Goal: Task Accomplishment & Management: Use online tool/utility

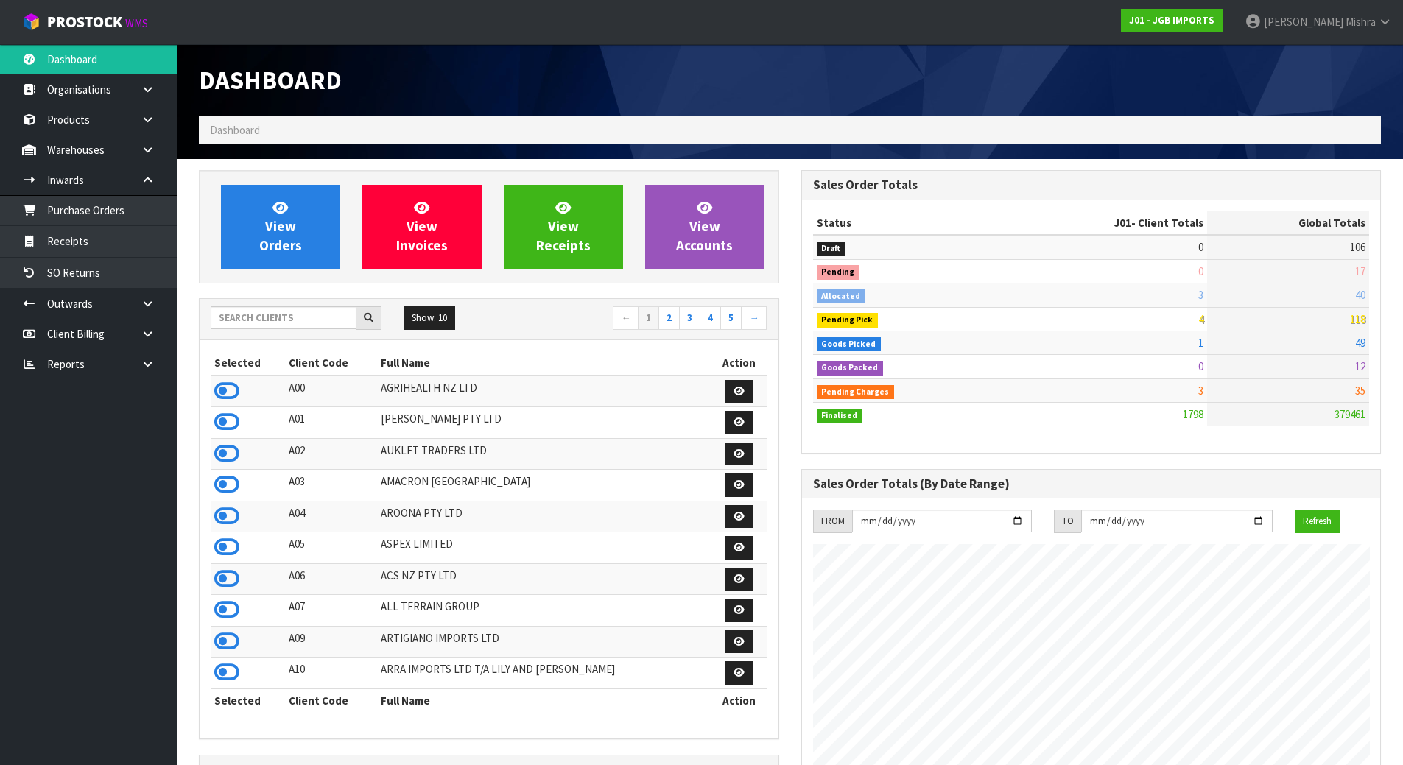
scroll to position [1116, 602]
click at [242, 325] on input "text" at bounding box center [284, 317] width 146 height 23
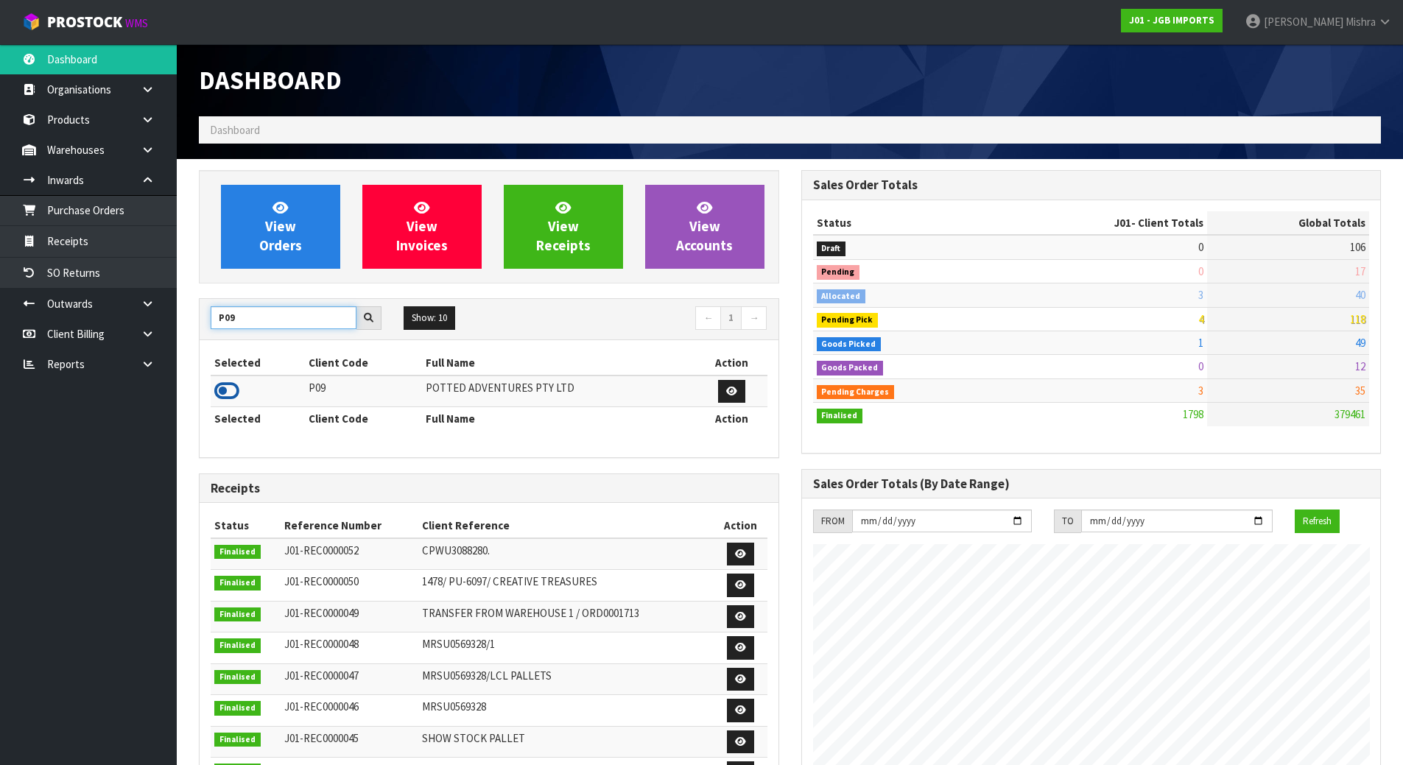
type input "P09"
click at [228, 386] on icon at bounding box center [226, 391] width 25 height 22
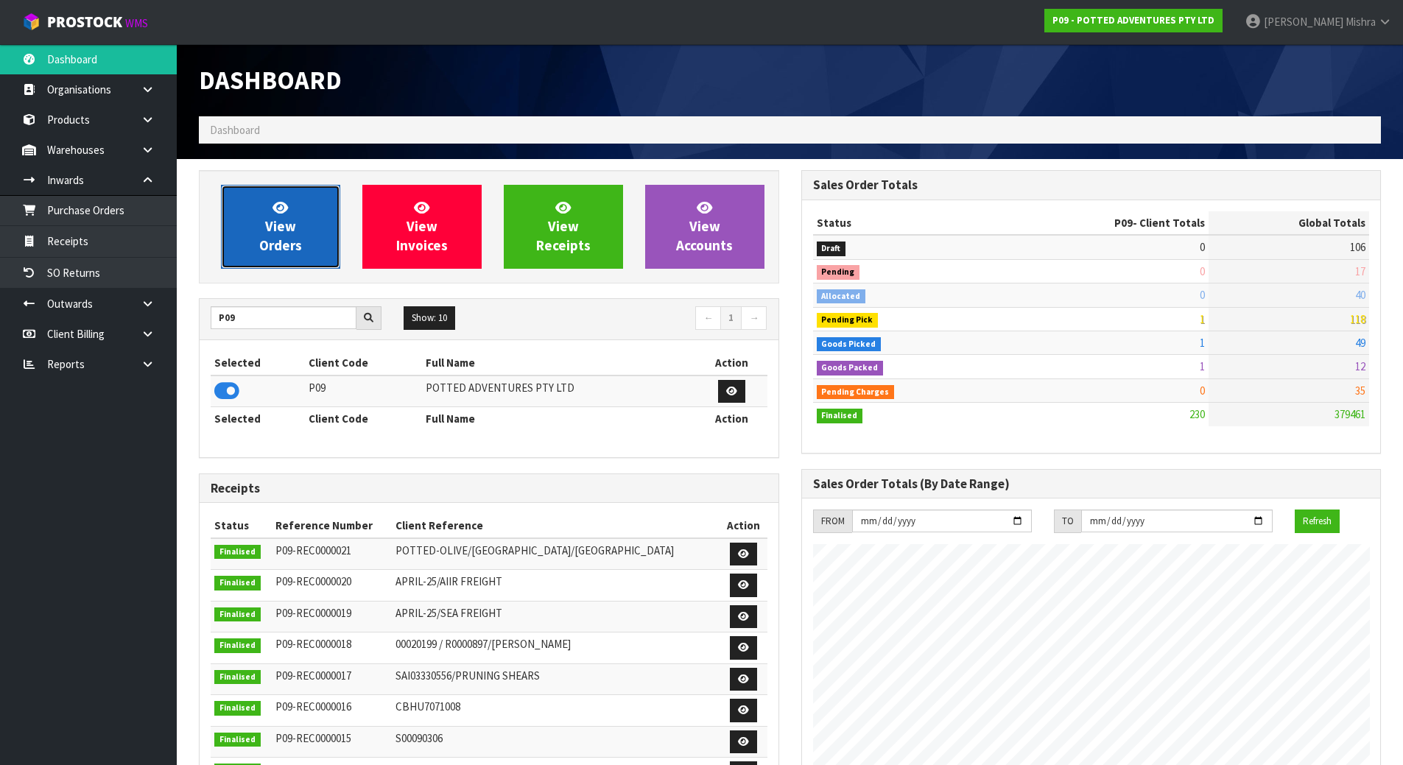
click at [284, 228] on span "View Orders" at bounding box center [280, 226] width 43 height 55
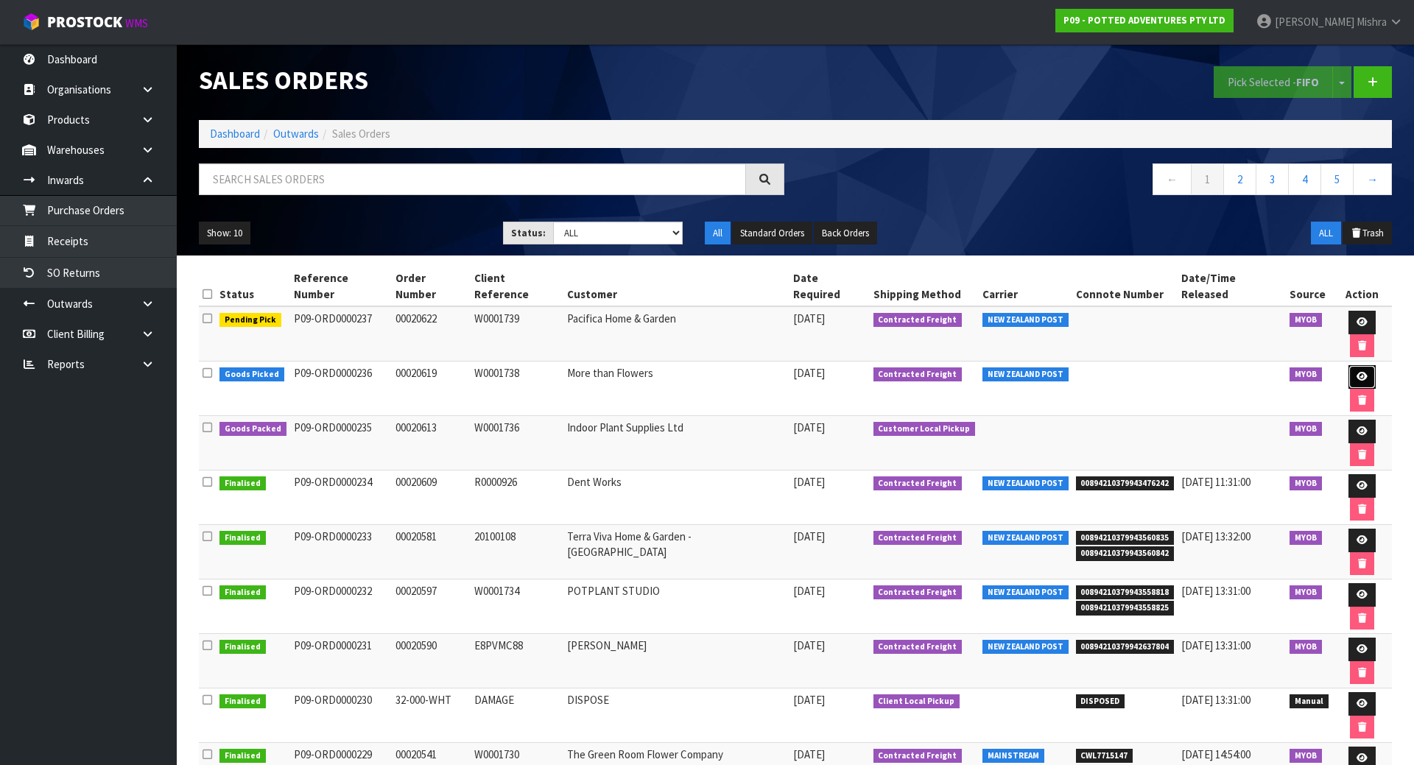
click at [1348, 365] on link at bounding box center [1361, 377] width 27 height 24
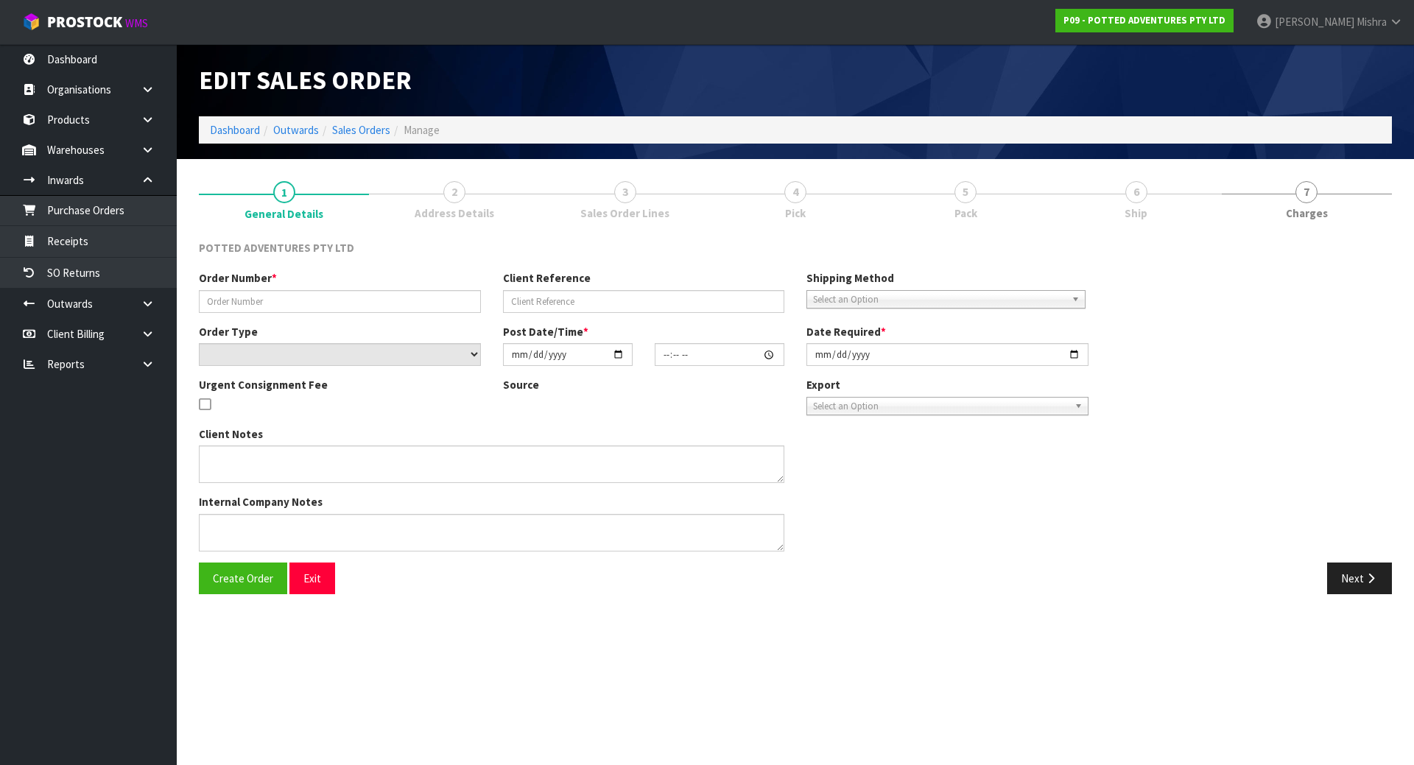
type input "00020619"
type input "W0001738"
select select "number:0"
type input "[DATE]"
type input "15:30:12.000"
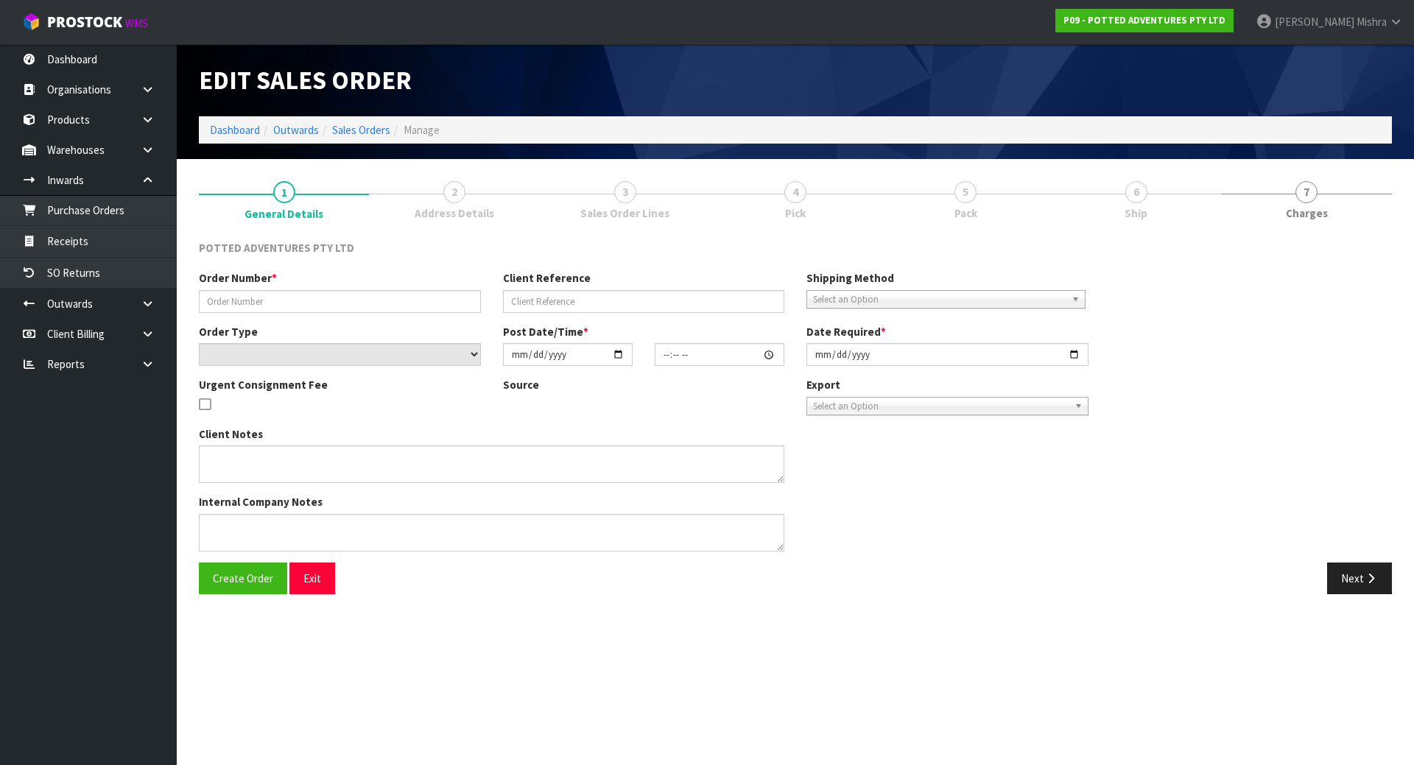
type input "[DATE]"
type textarea "SPRING SPEND & SAVE"
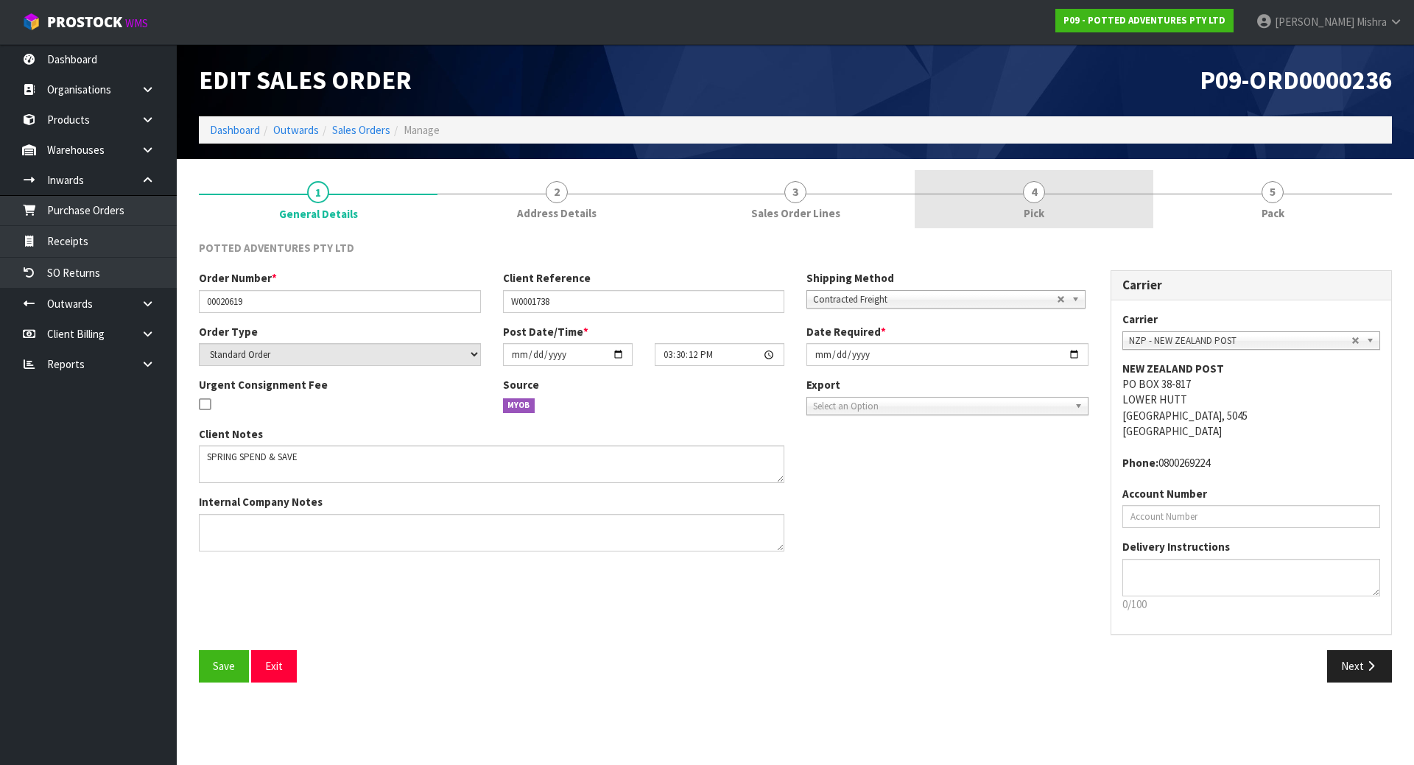
click at [1067, 205] on link "4 Pick" at bounding box center [1034, 199] width 239 height 58
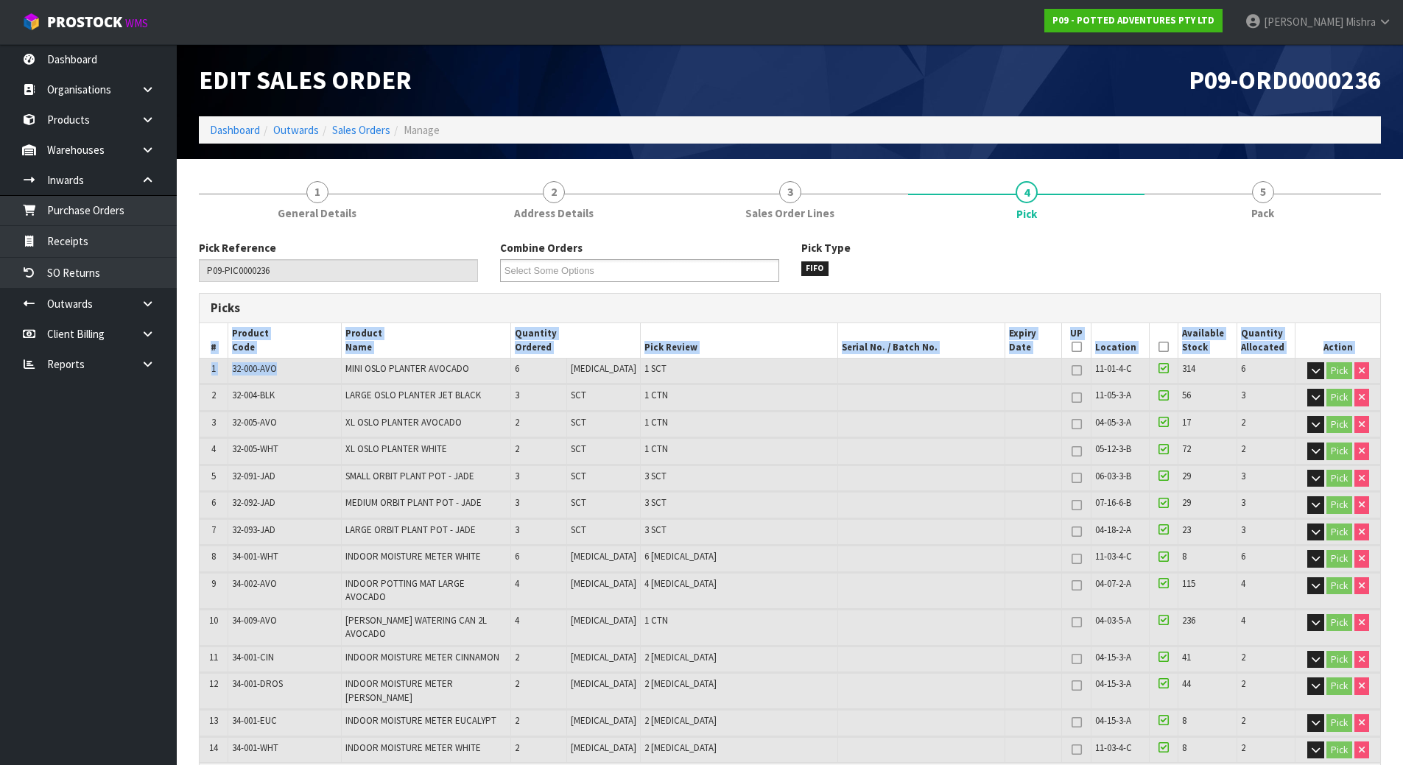
drag, startPoint x: 285, startPoint y: 370, endPoint x: 198, endPoint y: 370, distance: 86.9
click at [198, 370] on div "1 General Details 2 Address Details 3 Sales Order Lines 4 Pick 5 Pack Pick Refe…" at bounding box center [790, 768] width 1204 height 1197
click at [256, 368] on span "32-000-AVO" at bounding box center [254, 368] width 45 height 13
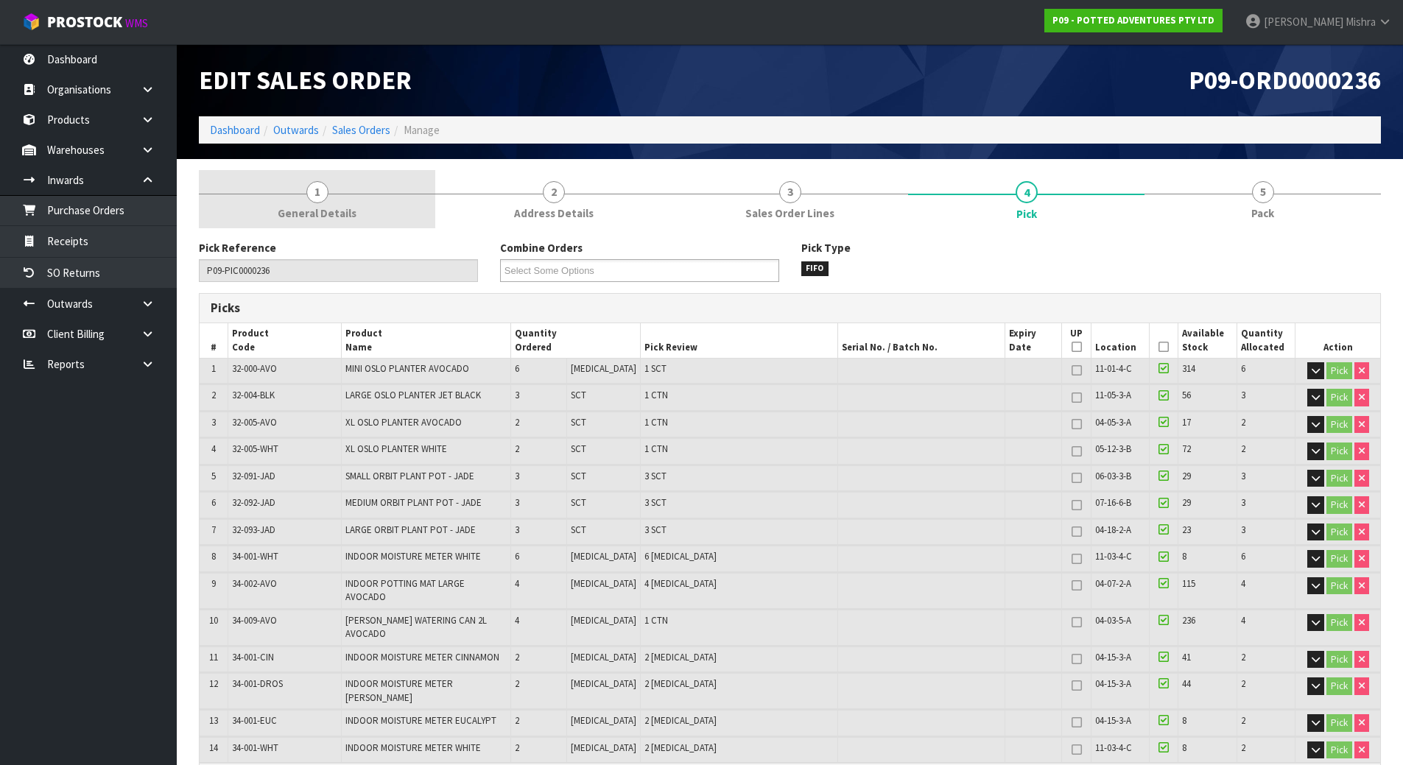
click at [356, 216] on link "1 General Details" at bounding box center [317, 199] width 236 height 58
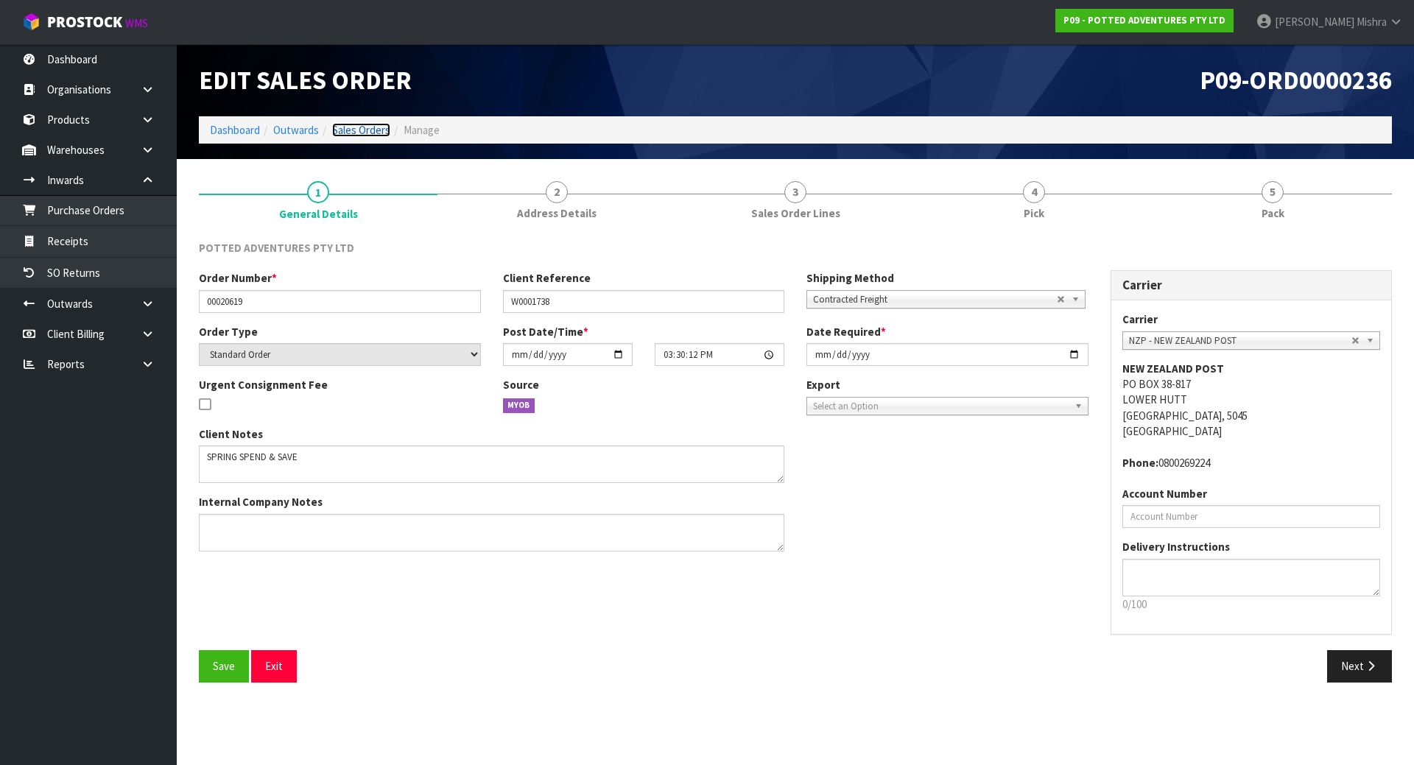
click at [370, 130] on link "Sales Orders" at bounding box center [361, 130] width 58 height 14
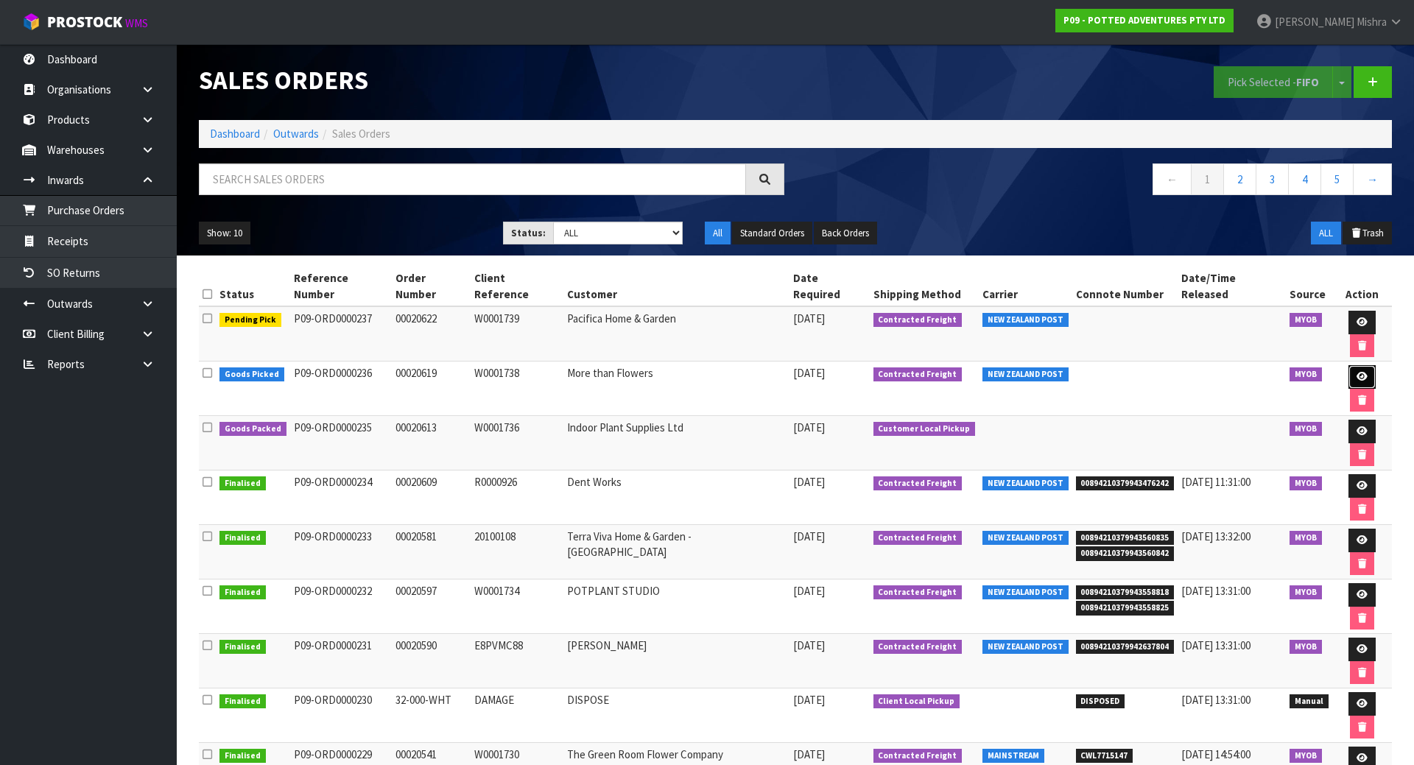
click at [1348, 365] on link at bounding box center [1361, 377] width 27 height 24
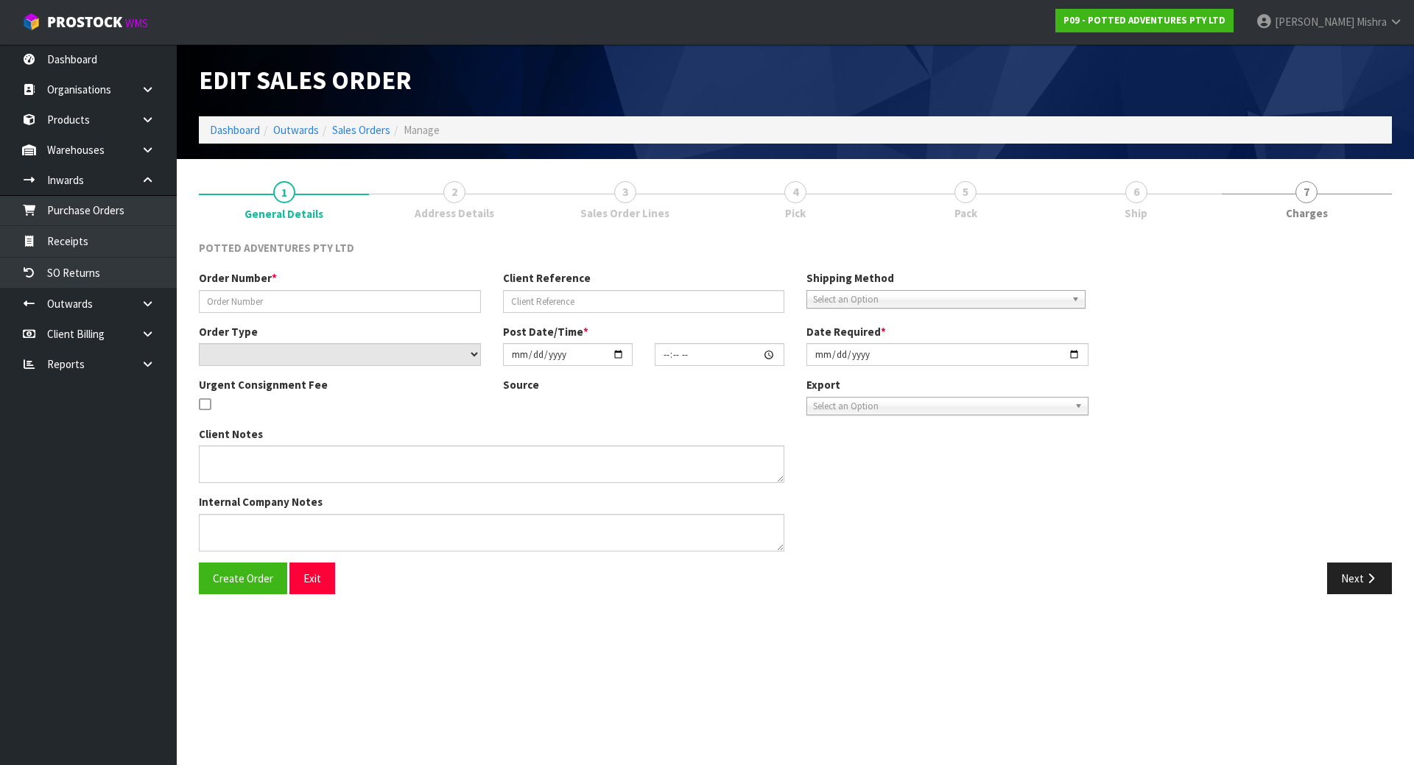
type input "00020619"
type input "W0001738"
select select "number:0"
type input "[DATE]"
type input "15:30:12.000"
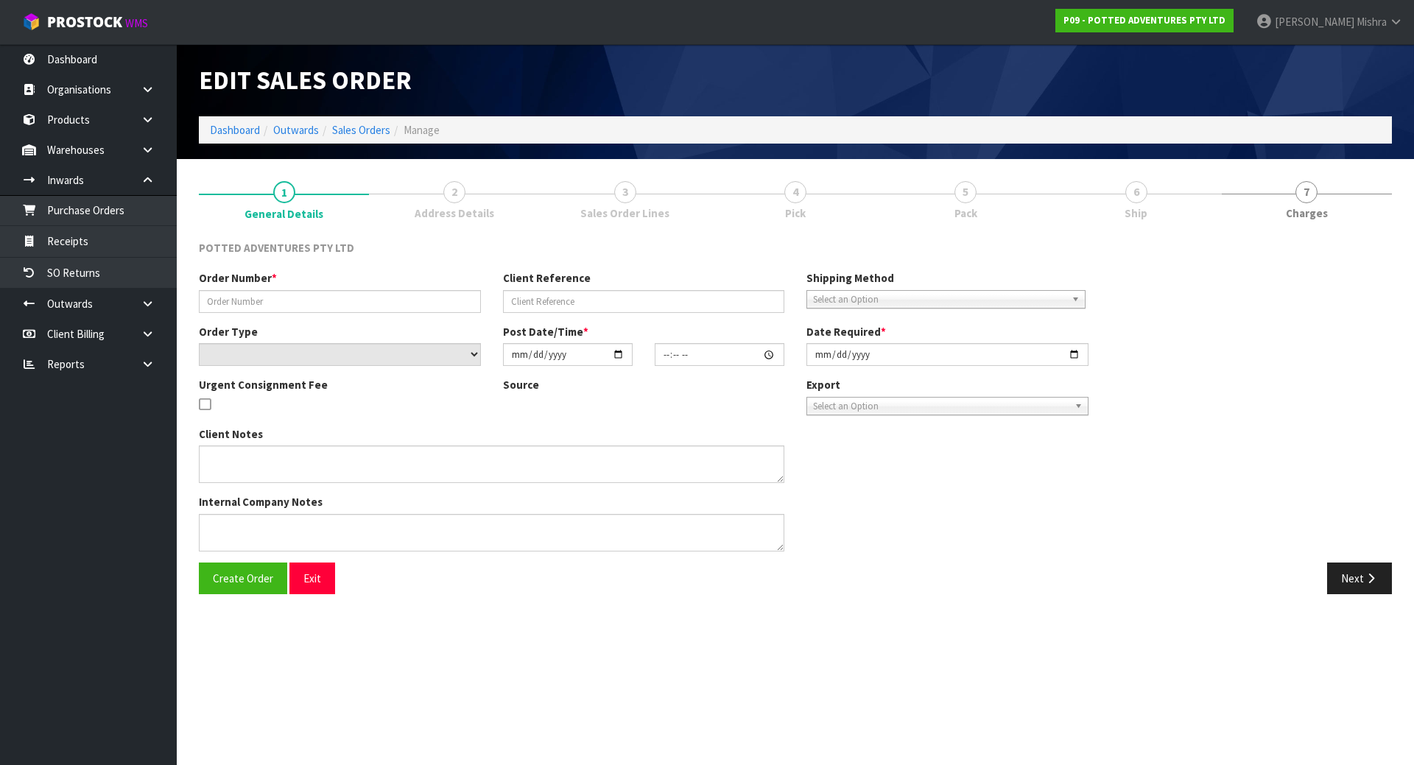
type input "[DATE]"
type textarea "SPRING SPEND & SAVE"
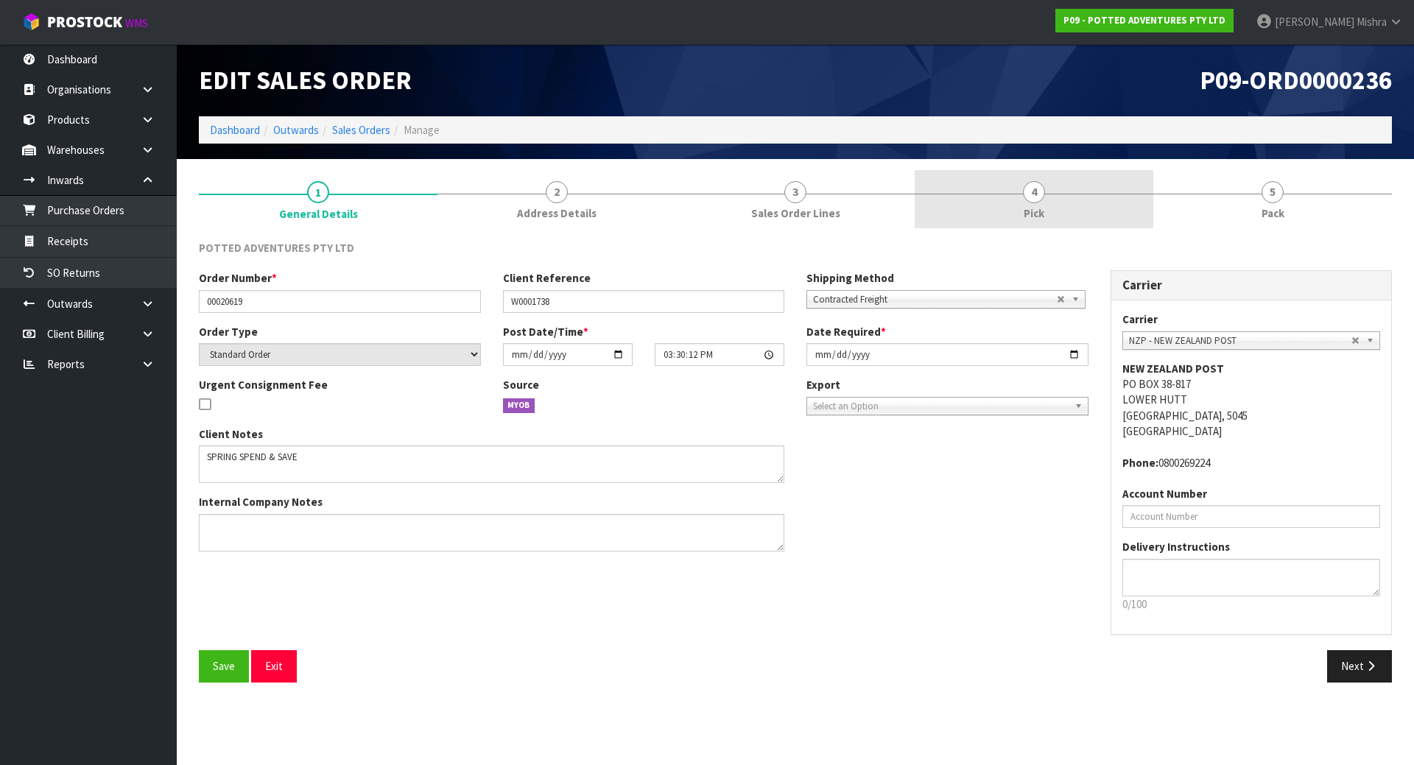
drag, startPoint x: 1018, startPoint y: 207, endPoint x: 1011, endPoint y: 216, distance: 12.1
click at [1018, 208] on link "4 Pick" at bounding box center [1034, 199] width 239 height 58
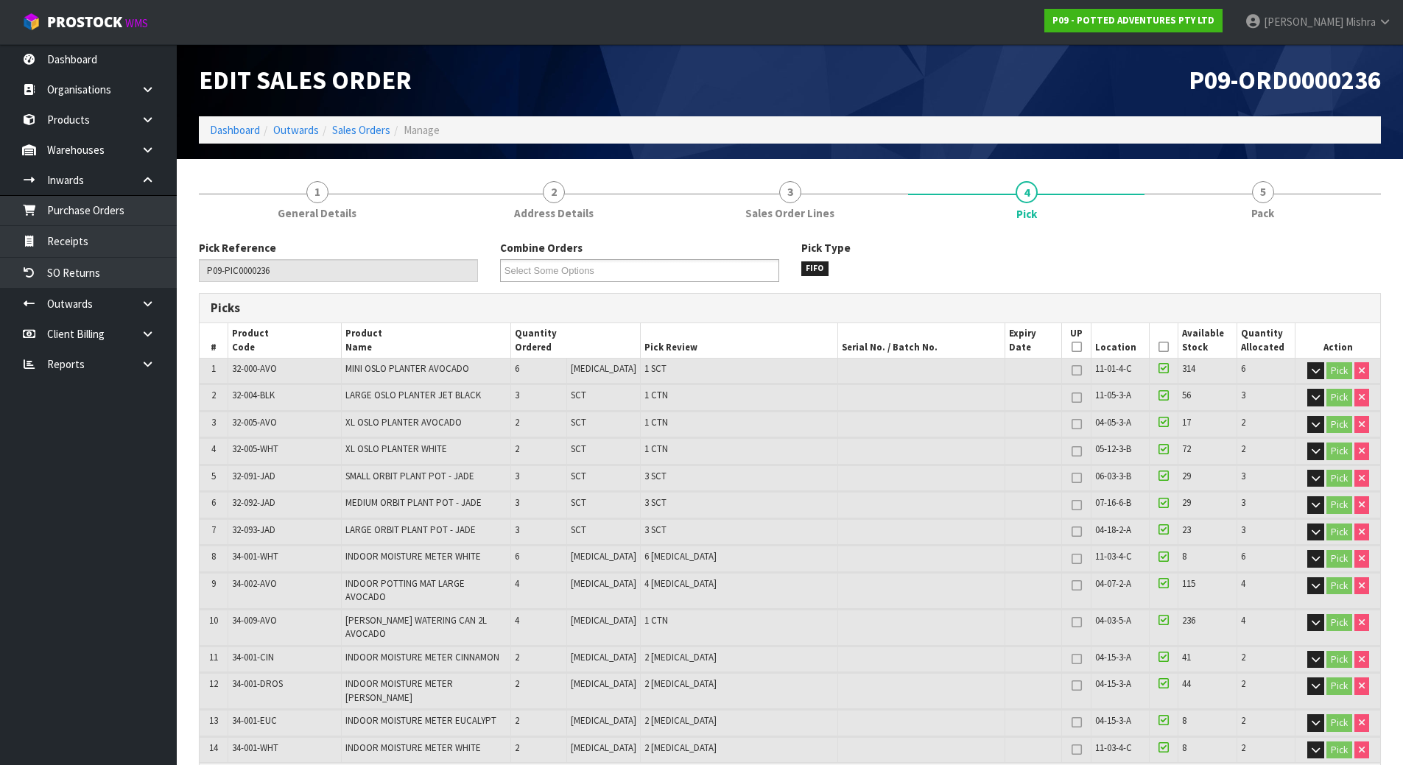
click at [273, 372] on span "32-000-AVO" at bounding box center [254, 368] width 45 height 13
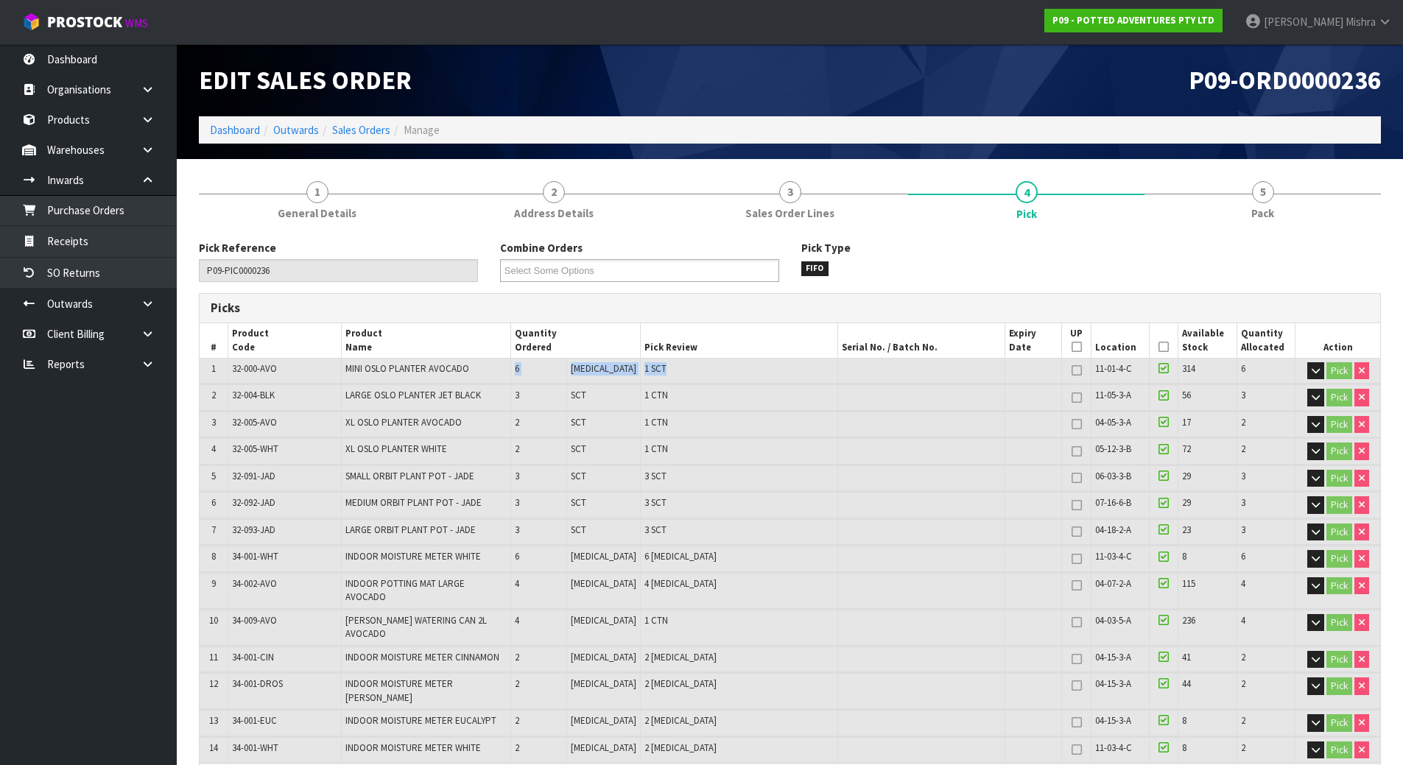
drag, startPoint x: 636, startPoint y: 370, endPoint x: 526, endPoint y: 370, distance: 110.5
click at [526, 370] on tr "1 32-000-AVO MINI OSLO PLANTER AVOCADO 6 [MEDICAL_DATA] 1 SCT 11-01-4-C 314 6 P…" at bounding box center [790, 371] width 1180 height 26
click at [261, 368] on span "32-000-AVO" at bounding box center [254, 368] width 45 height 13
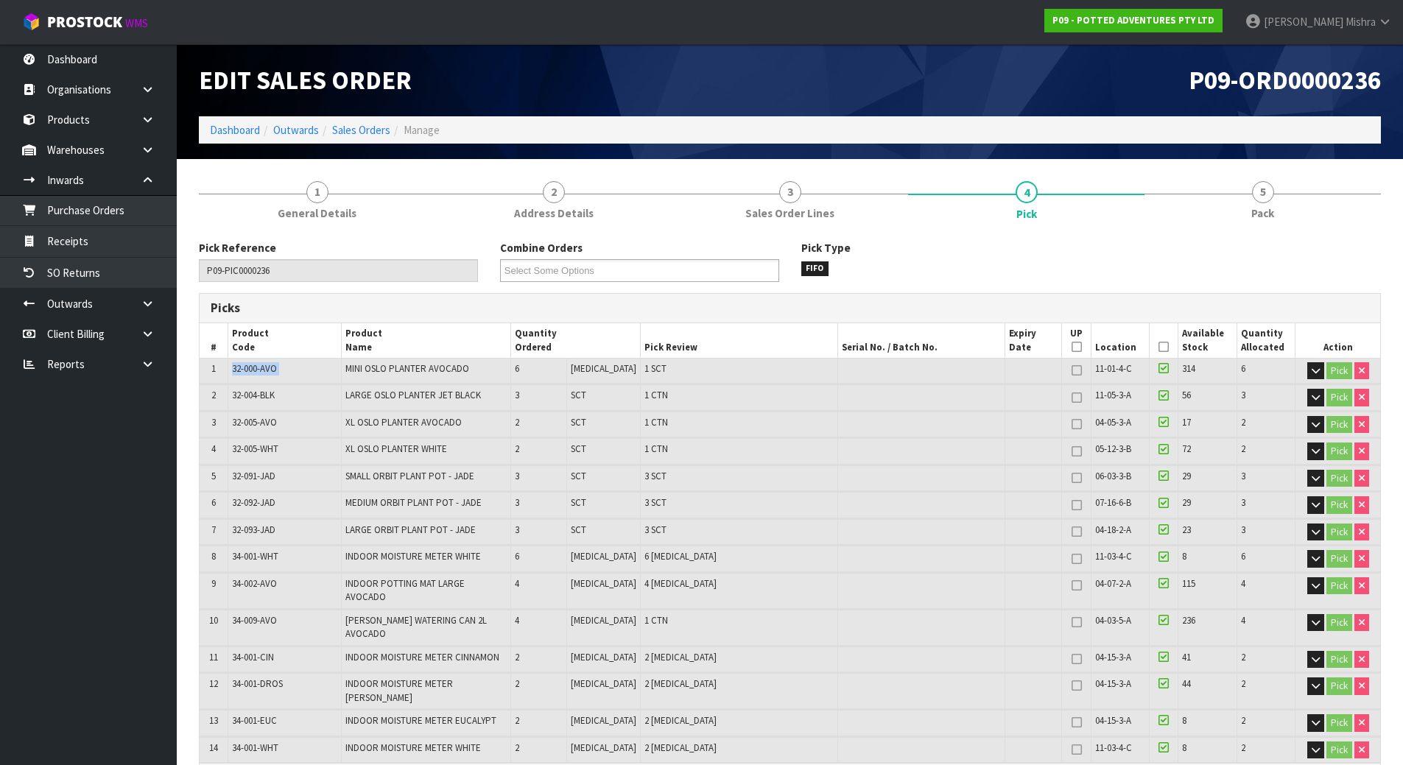
copy tr "32-000-AVO"
click at [102, 113] on link "Products" at bounding box center [88, 120] width 177 height 30
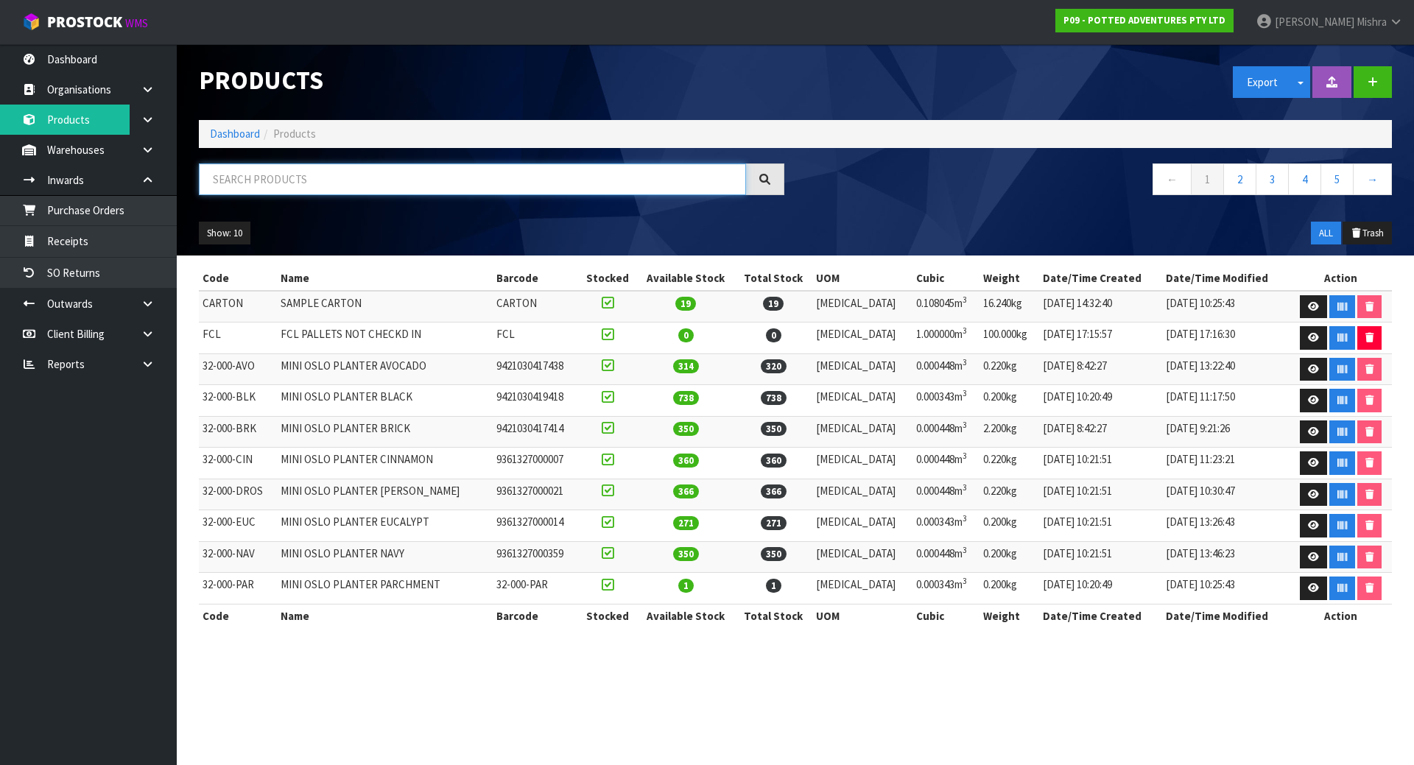
click at [282, 175] on input "text" at bounding box center [472, 179] width 547 height 32
paste input "32-000-AVO"
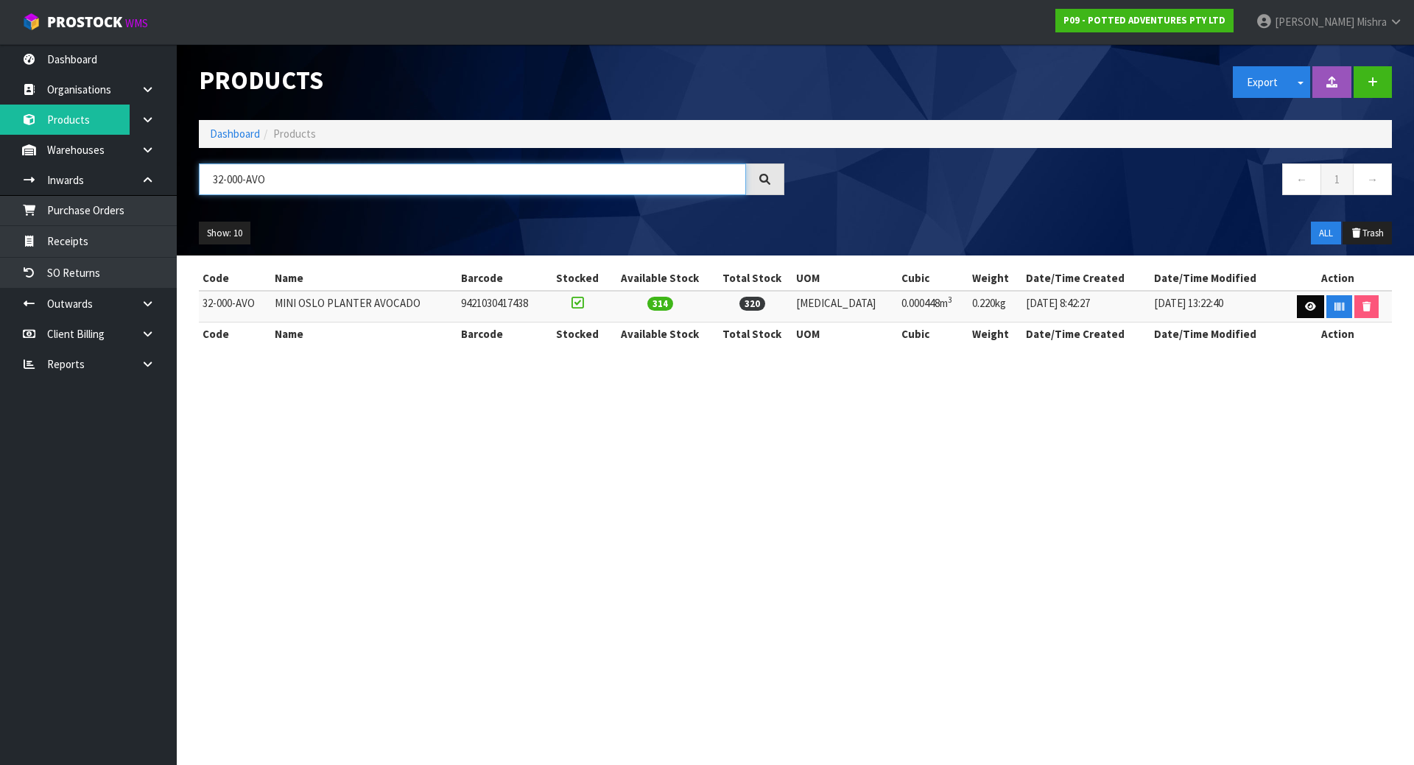
type input "32-000-AVO"
click at [1298, 311] on link at bounding box center [1310, 307] width 27 height 24
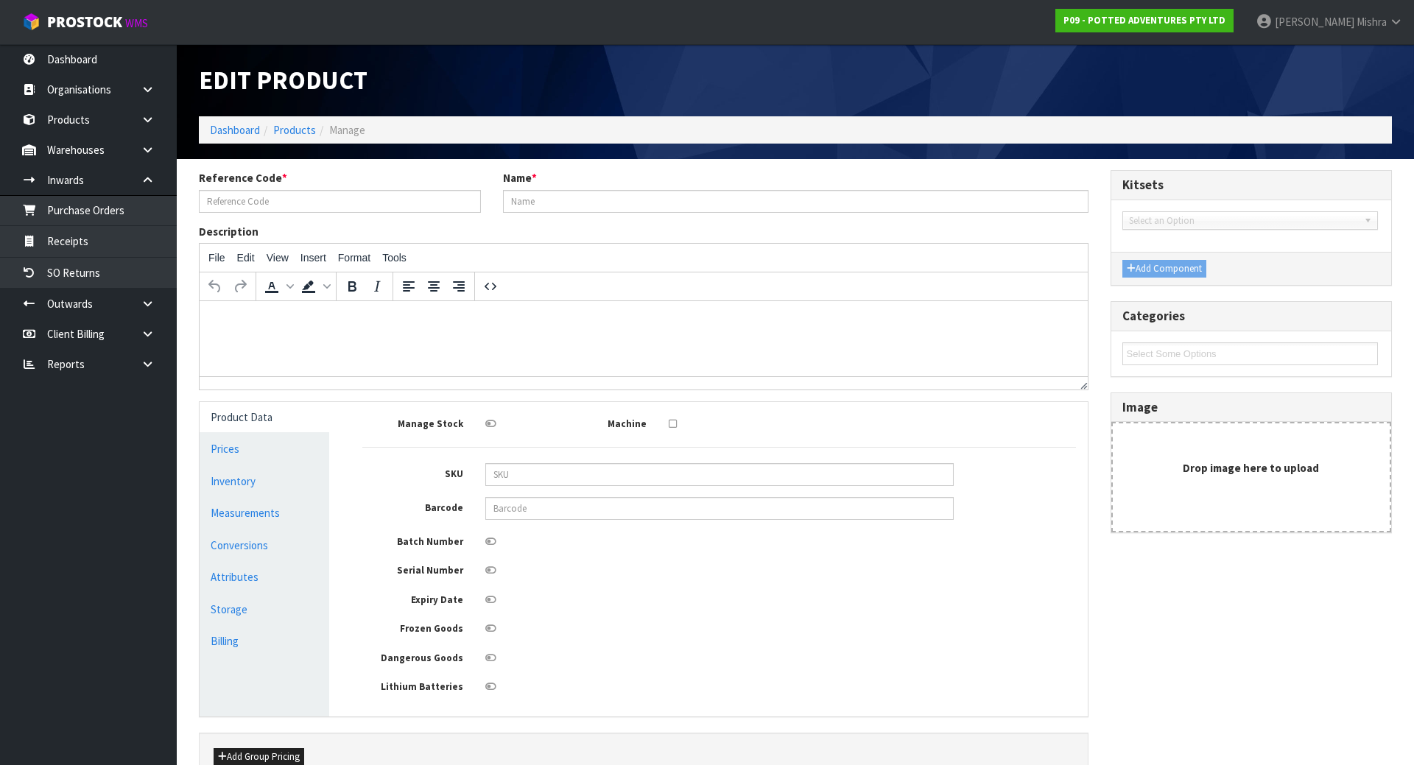
type input "32-000-AVO"
type input "MINI OSLO PLANTER AVOCADO"
type input "9421030417438"
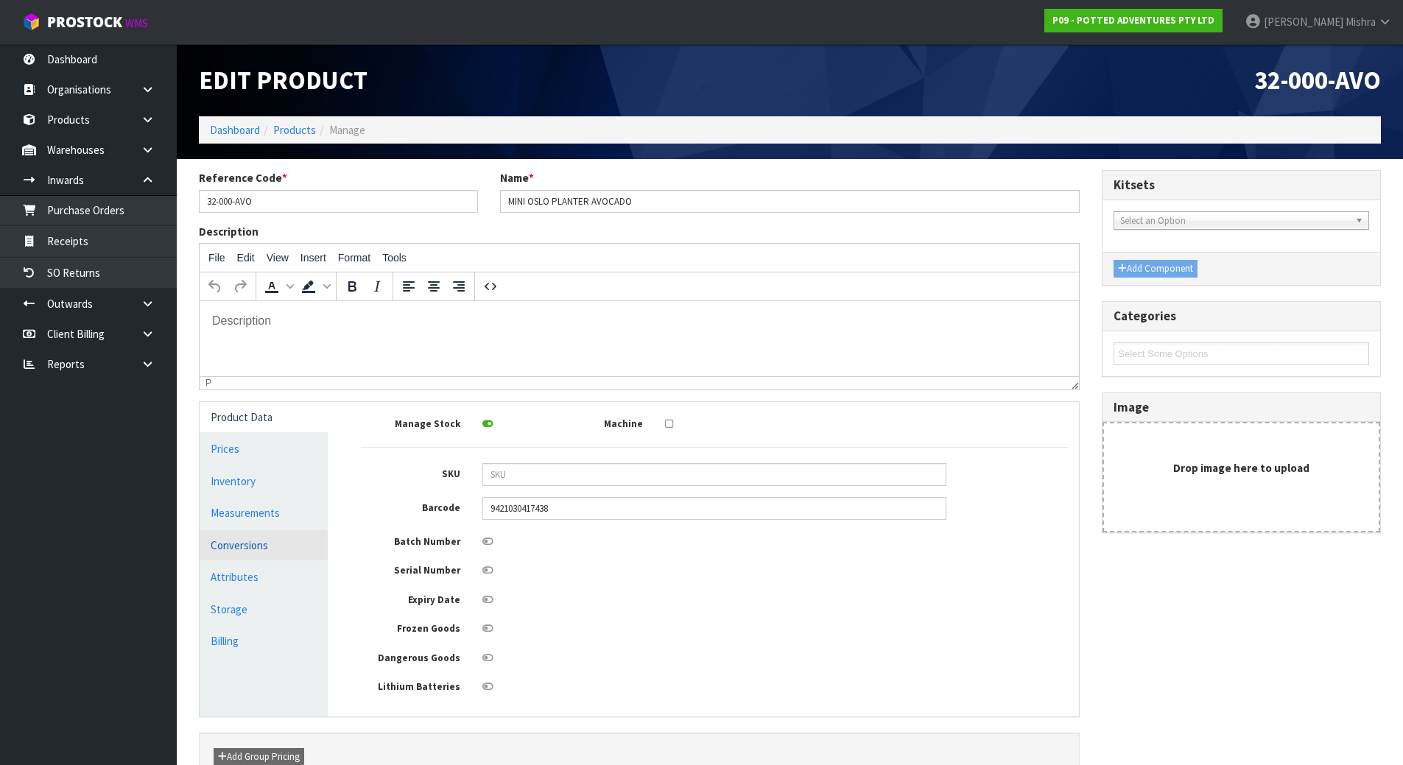
click at [234, 548] on link "Conversions" at bounding box center [264, 545] width 128 height 30
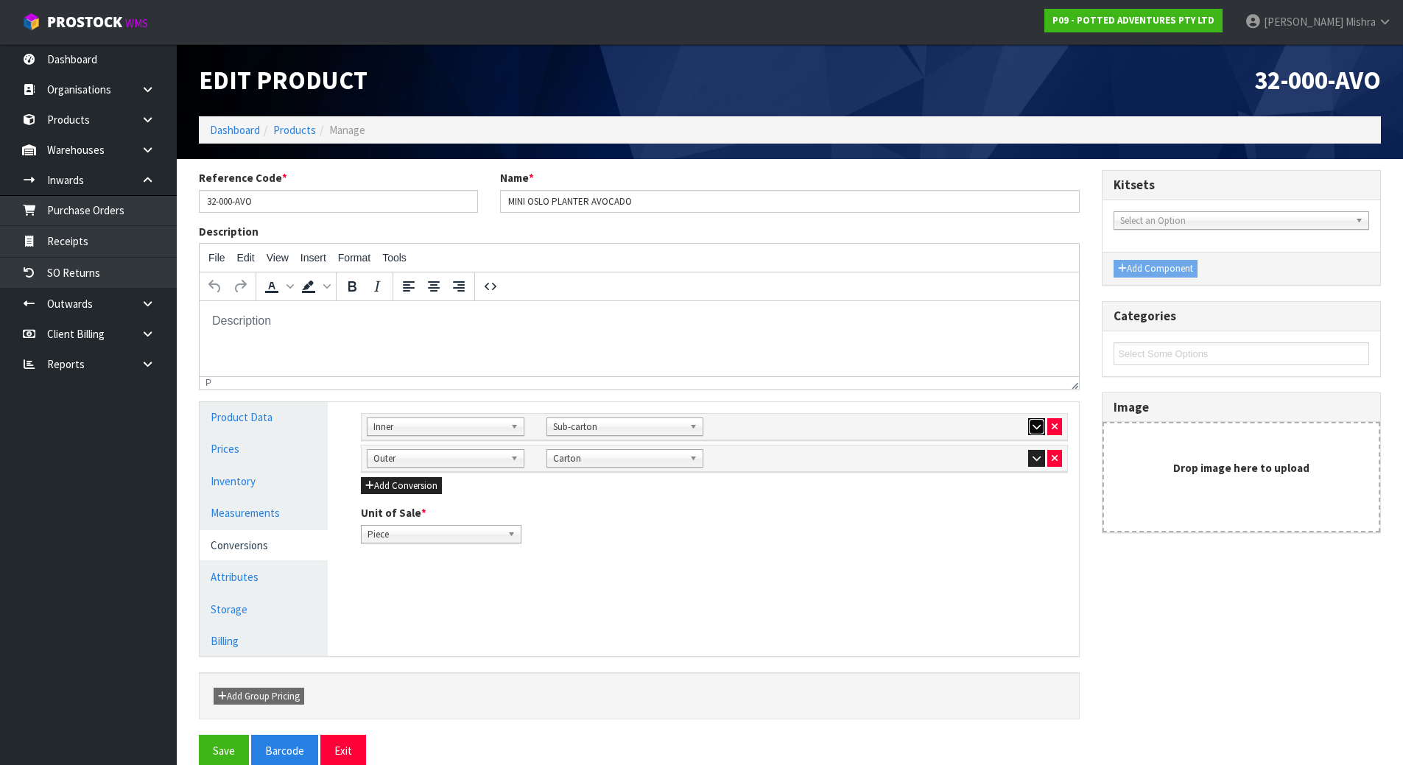
click at [1038, 430] on icon "button" at bounding box center [1036, 427] width 8 height 10
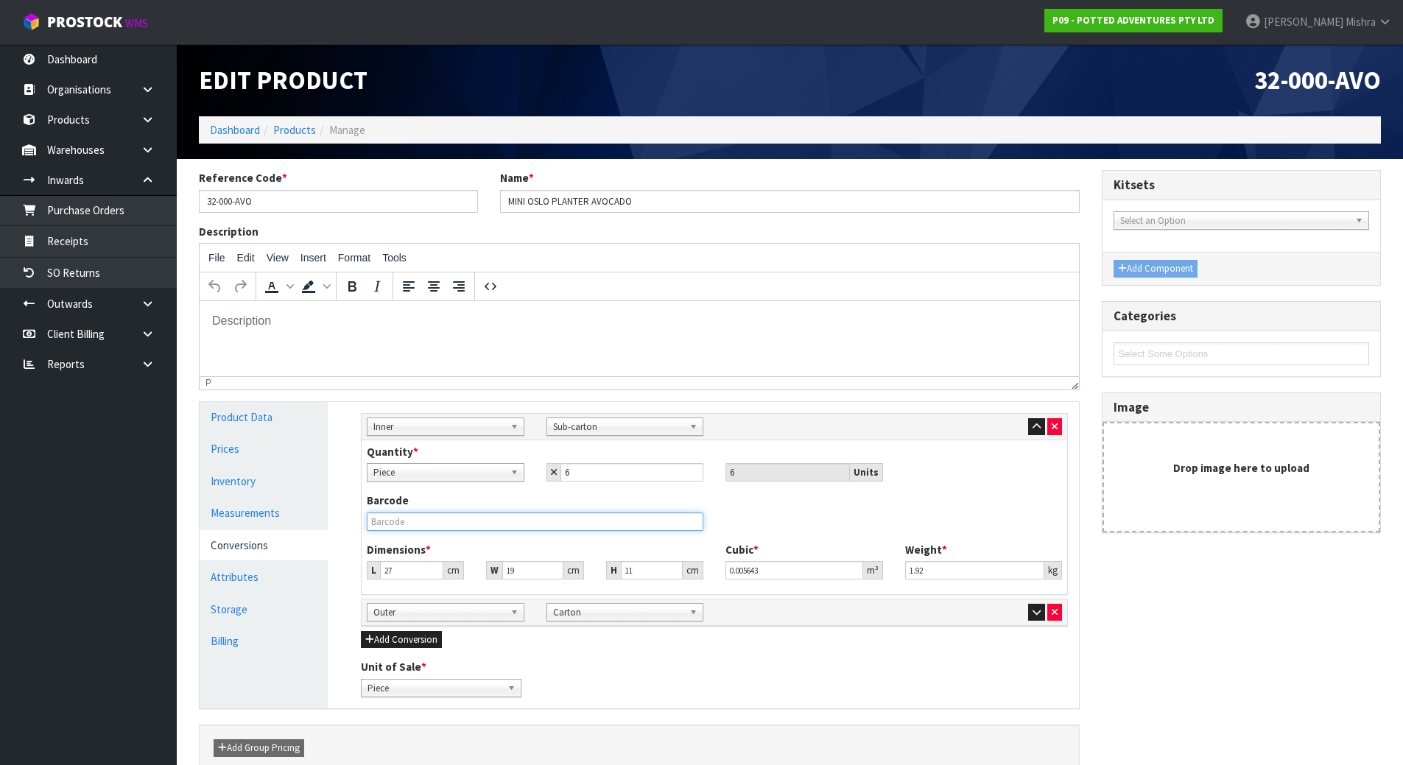
click at [530, 524] on input "text" at bounding box center [535, 522] width 337 height 18
click at [222, 131] on link "Dashboard" at bounding box center [235, 130] width 50 height 14
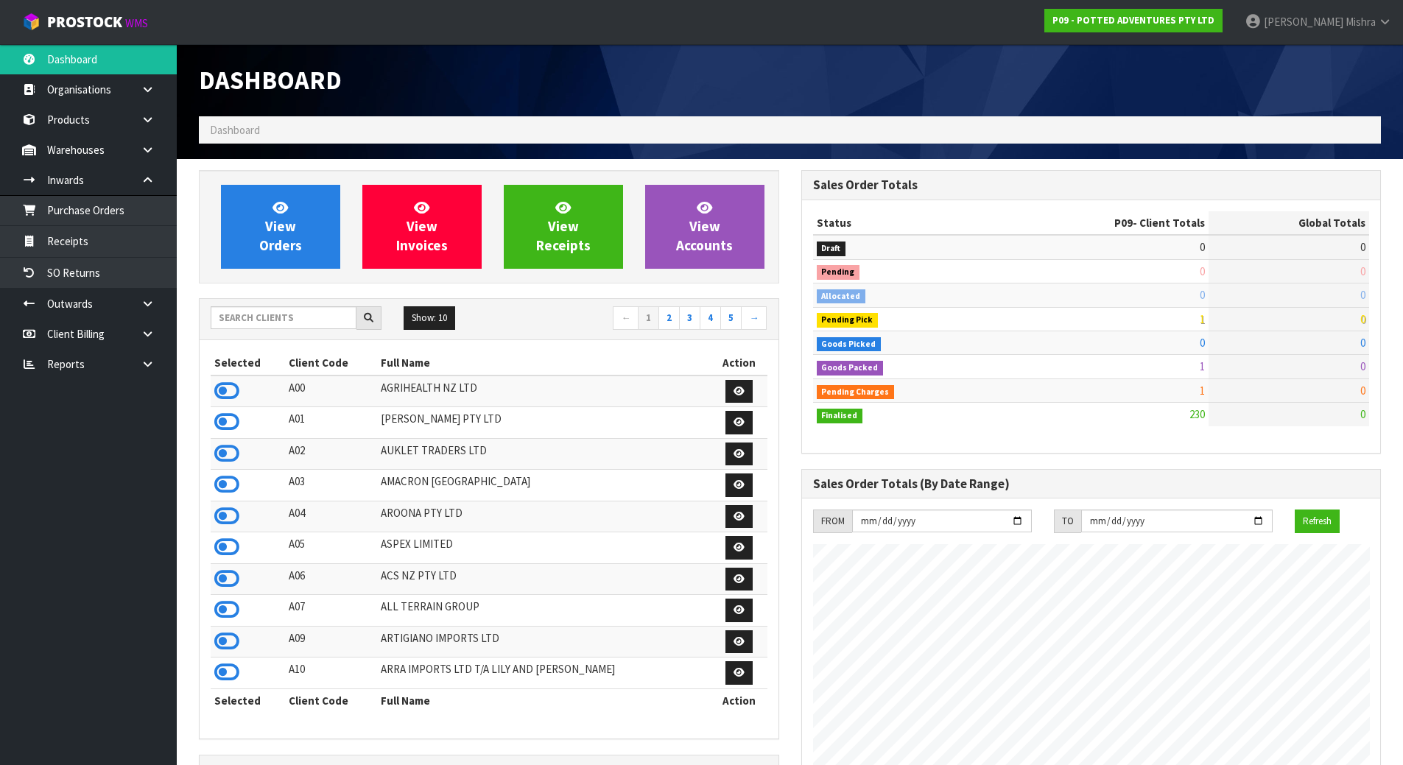
scroll to position [1116, 602]
click at [295, 303] on div "Show: 10 5 10 25 50 ← 1 2 3 4 5 →" at bounding box center [489, 319] width 579 height 41
click at [290, 310] on input "text" at bounding box center [284, 317] width 146 height 23
type input "V04"
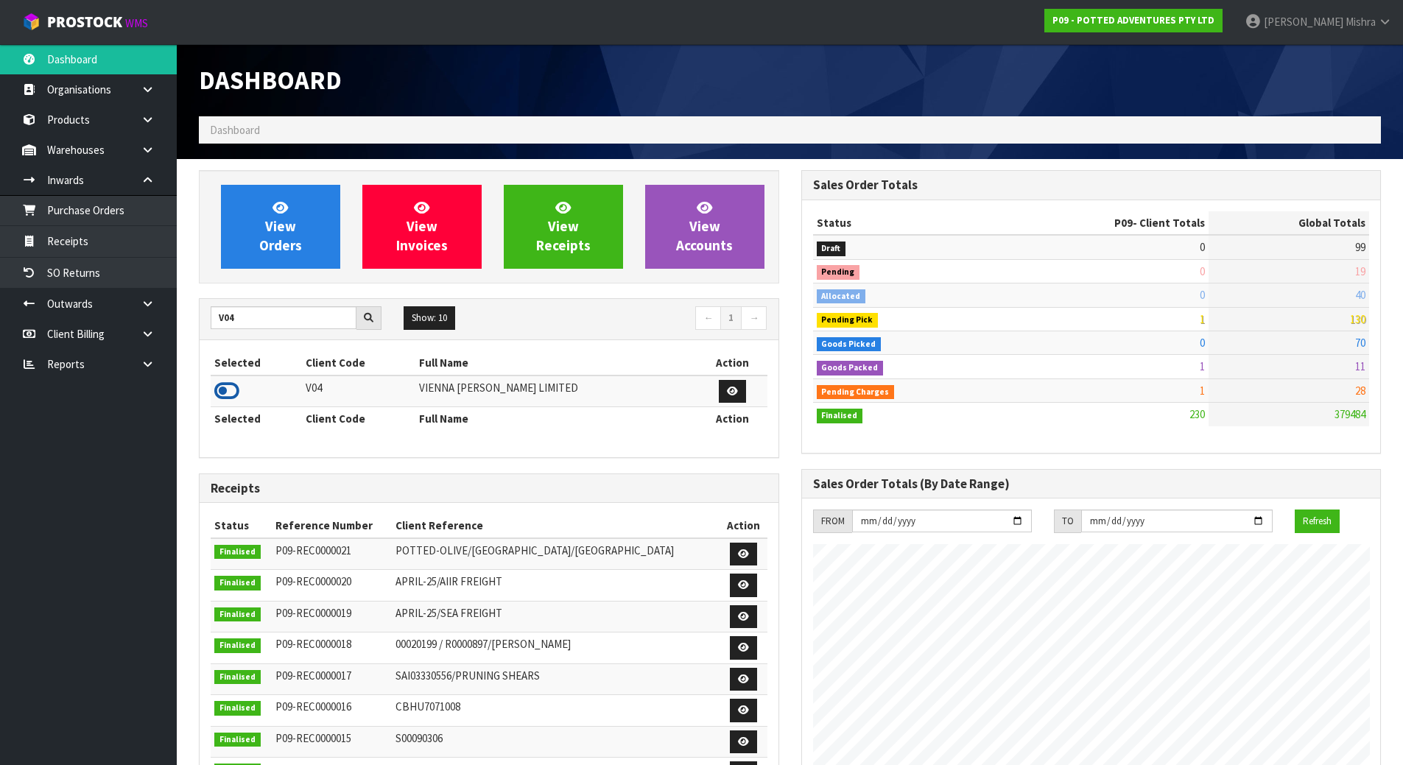
click at [221, 392] on icon at bounding box center [226, 391] width 25 height 22
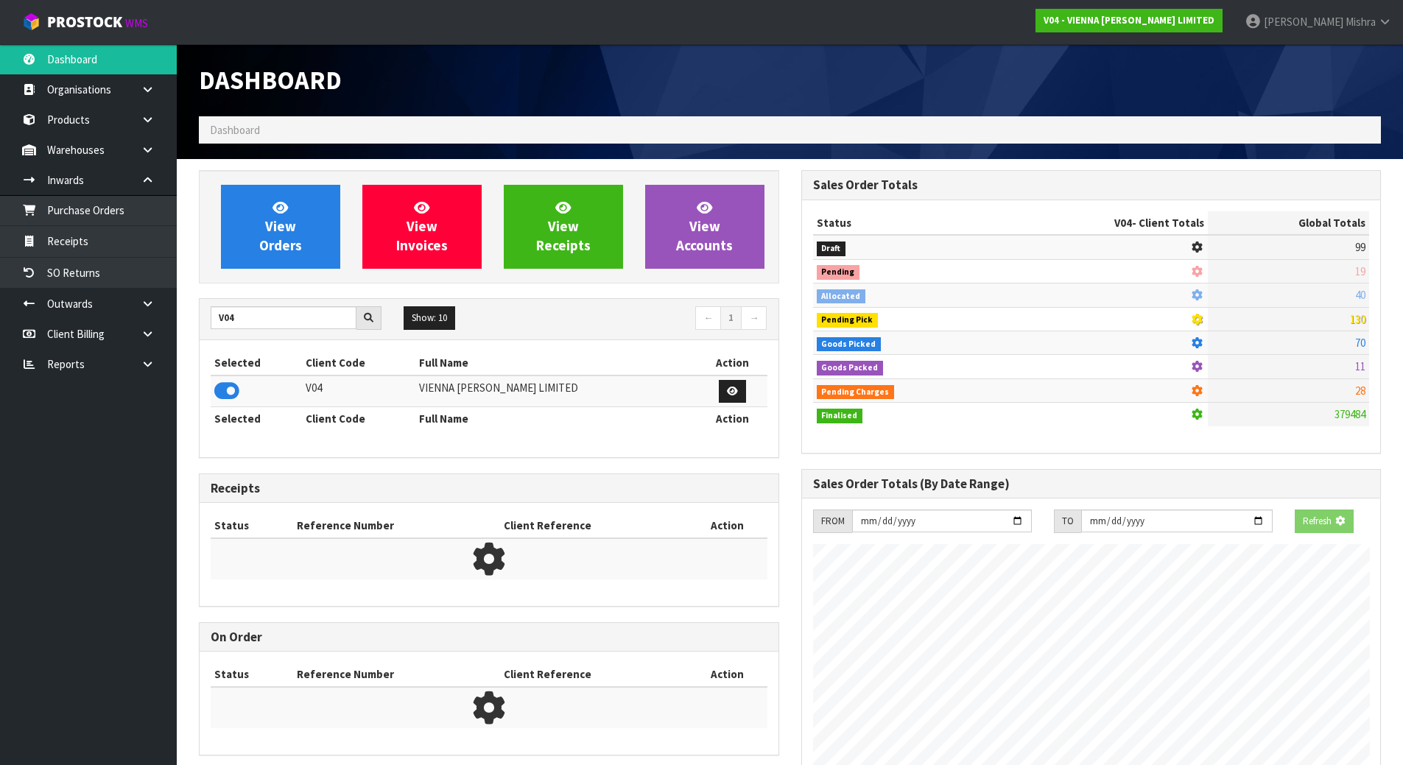
scroll to position [918, 602]
click at [291, 178] on div "View Orders View Invoices View Receipts View Accounts" at bounding box center [489, 226] width 580 height 113
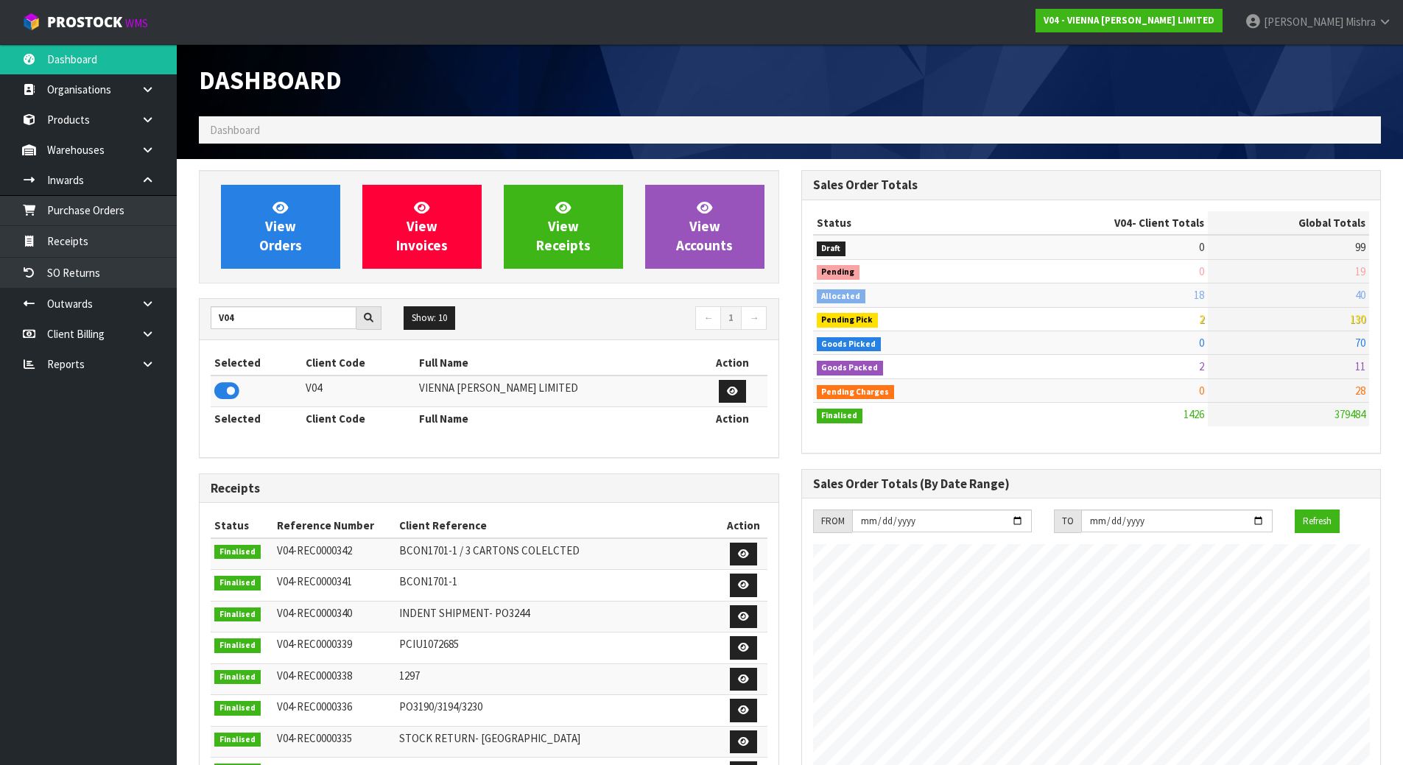
scroll to position [1178, 602]
click at [289, 213] on link "View Orders" at bounding box center [280, 227] width 119 height 84
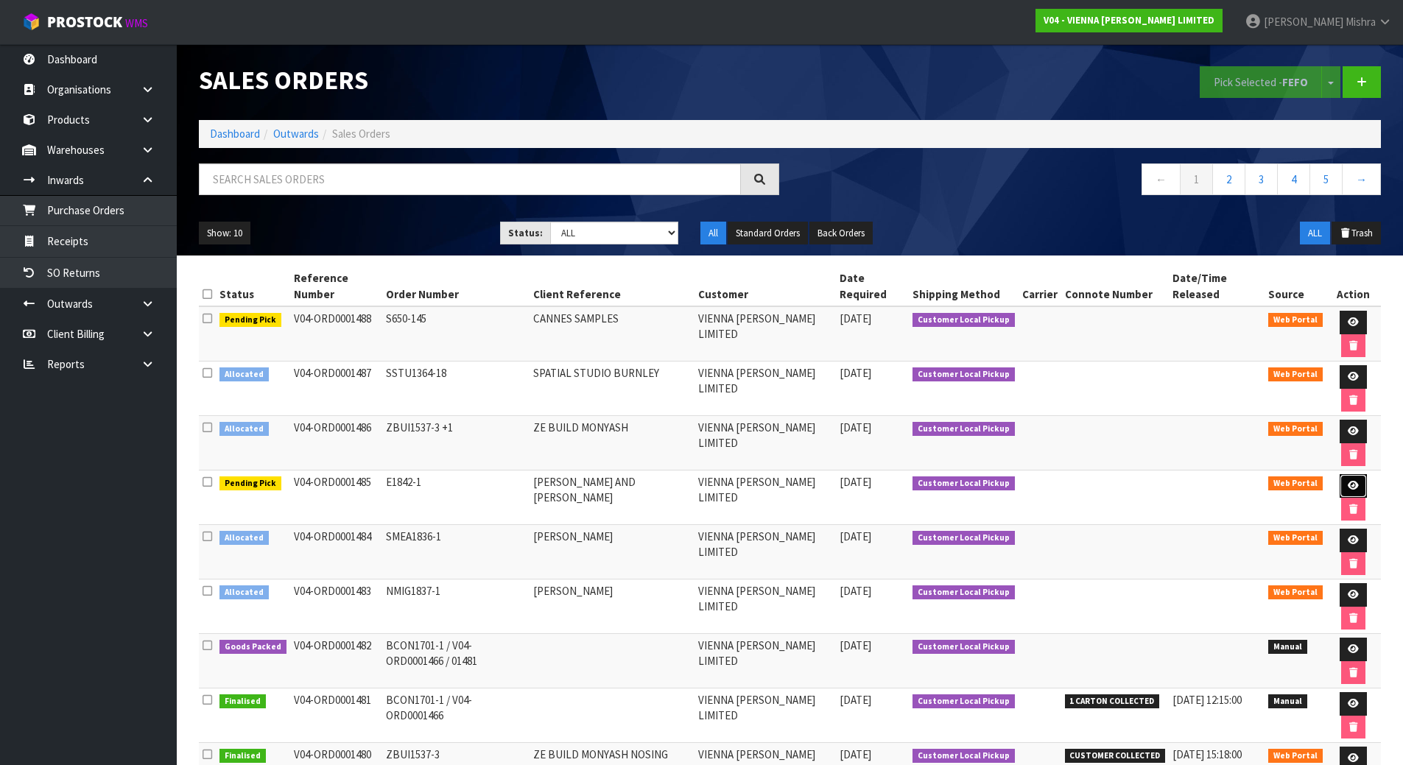
click at [1354, 481] on icon at bounding box center [1353, 486] width 11 height 10
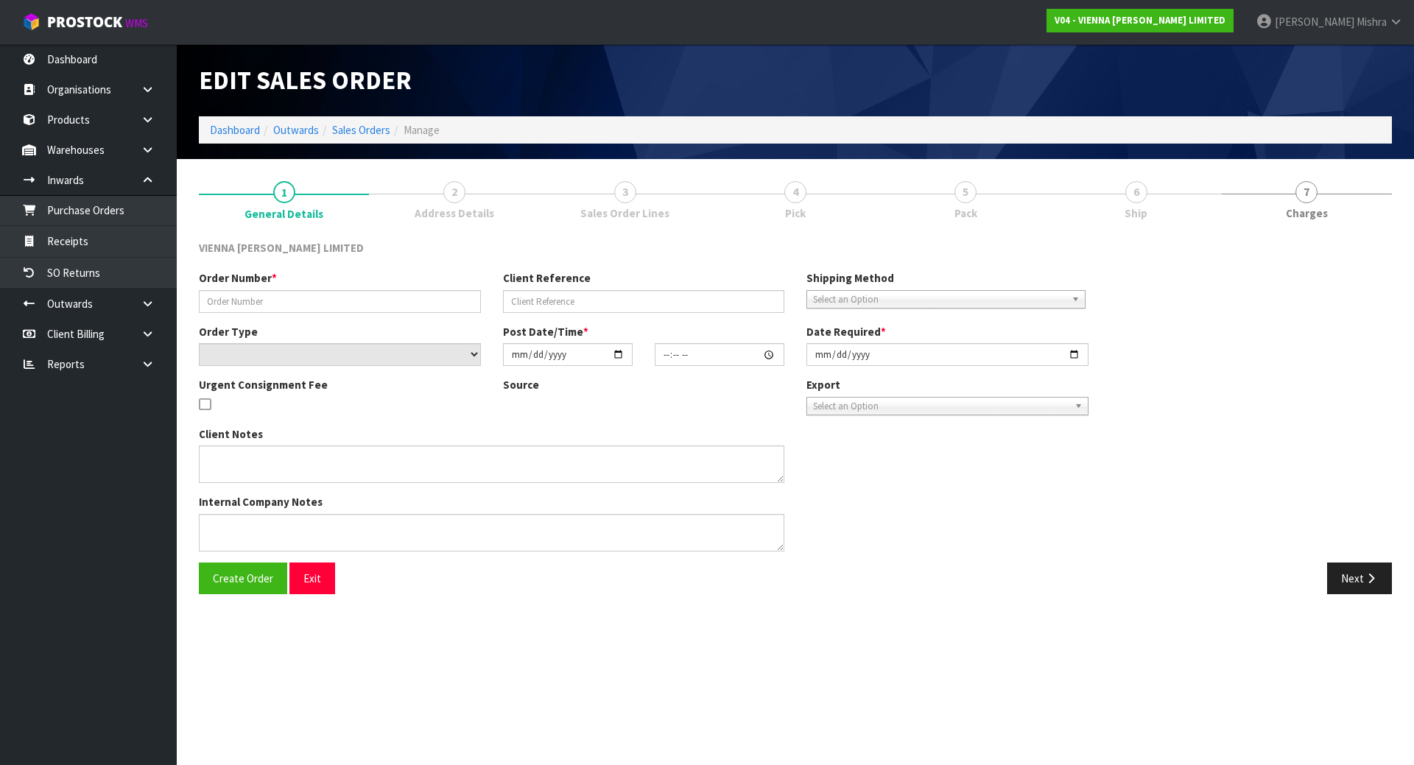
type input "E1842-1"
type input "[PERSON_NAME] AND [PERSON_NAME]"
select select "number:0"
type input "[DATE]"
type input "09:07:00.000"
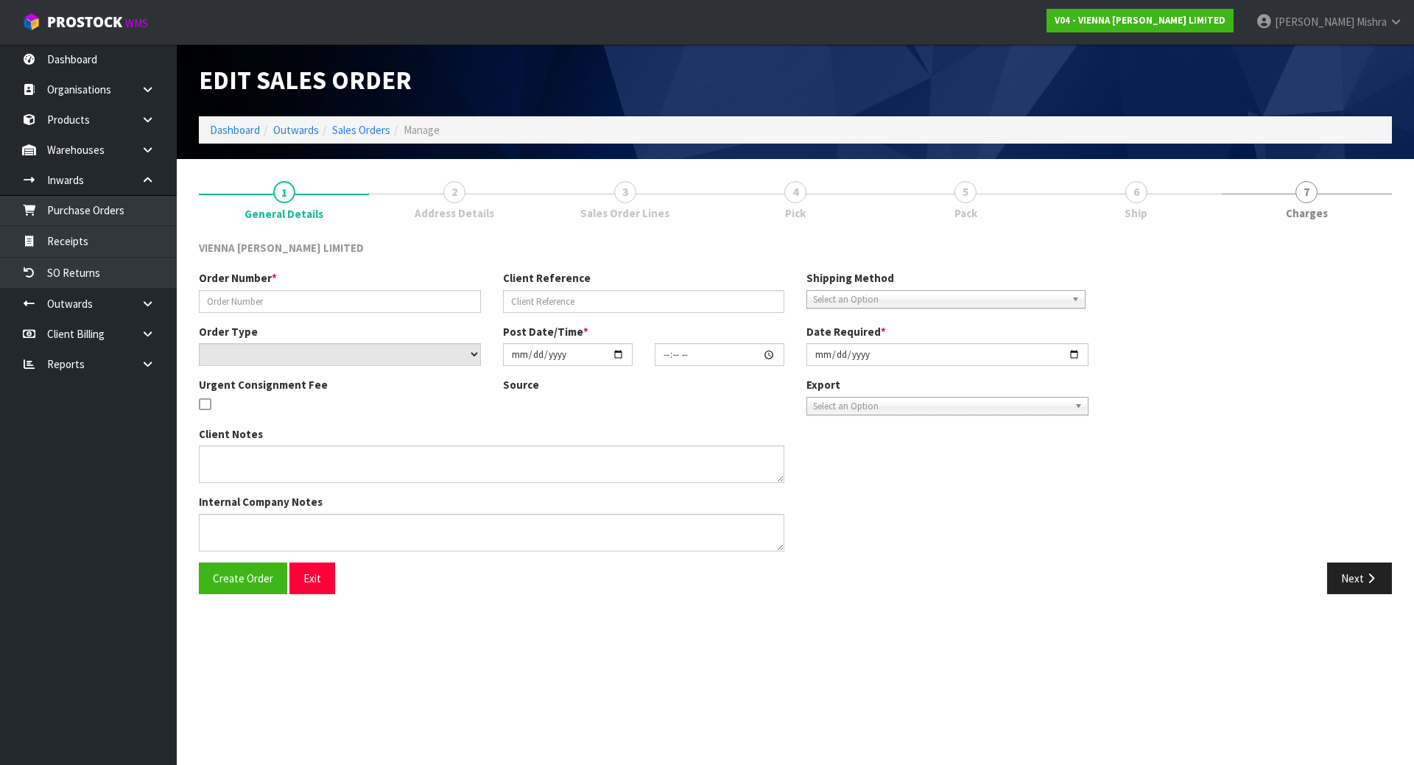
type input "[DATE]"
type textarea "[PERSON_NAME] AND [PERSON_NAME]"
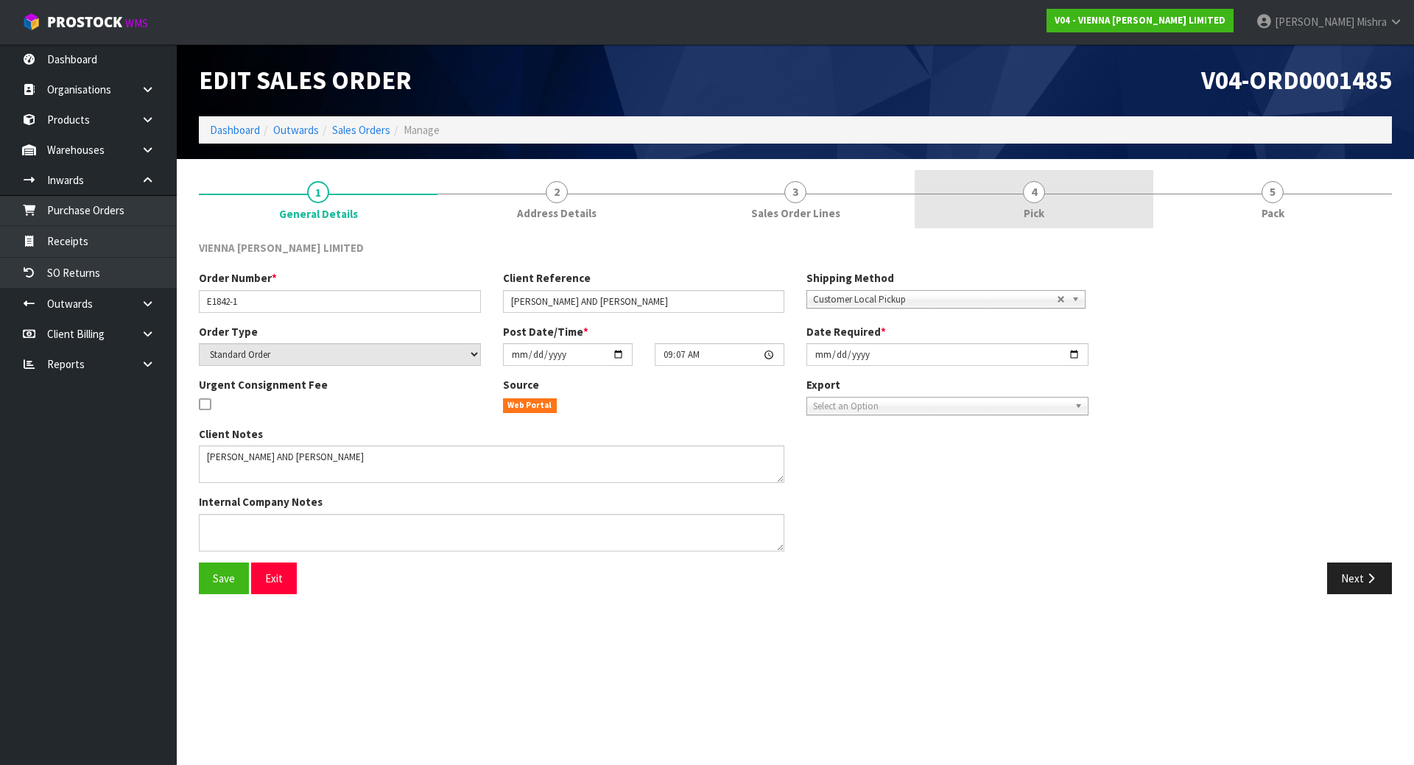
click at [1123, 200] on link "4 Pick" at bounding box center [1034, 199] width 239 height 58
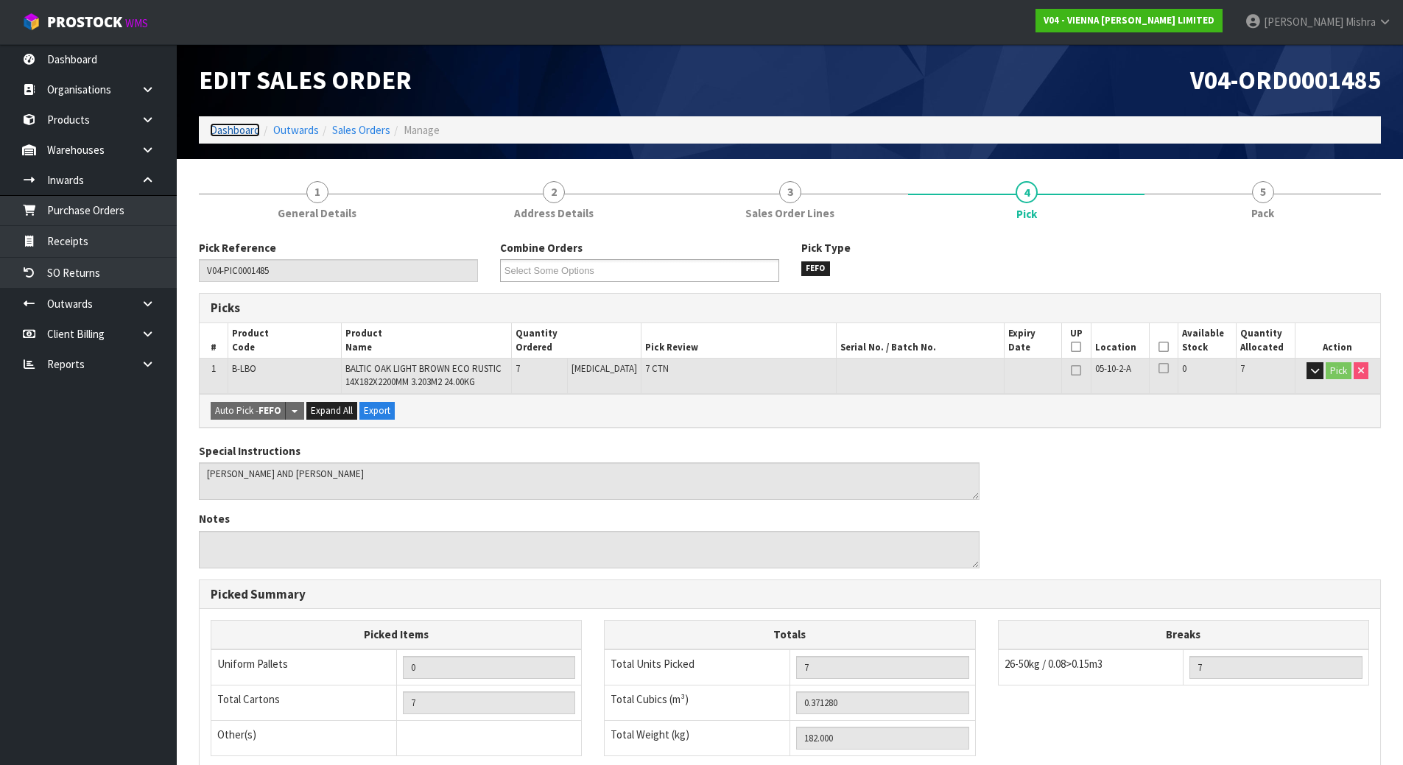
click at [224, 125] on link "Dashboard" at bounding box center [235, 130] width 50 height 14
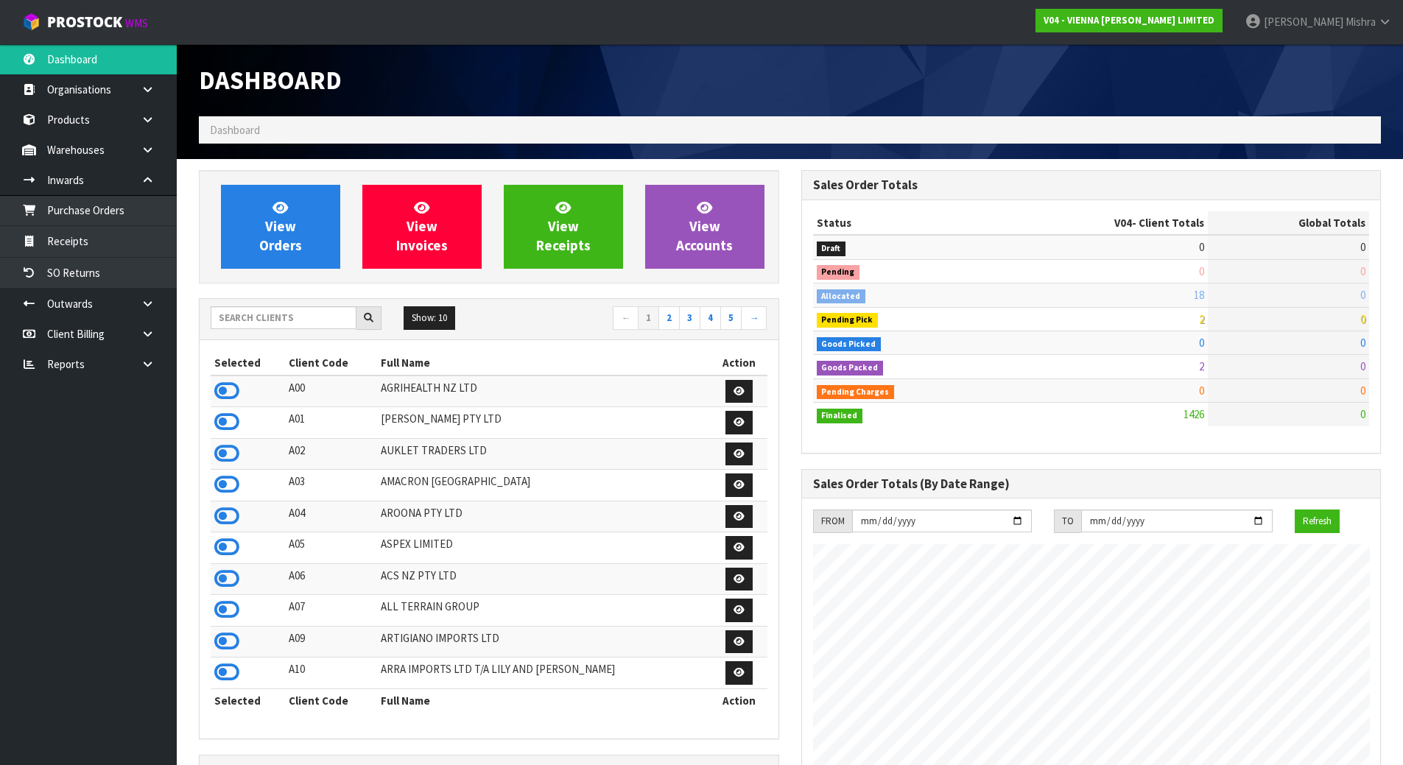
scroll to position [1163, 602]
drag, startPoint x: 333, startPoint y: 319, endPoint x: 339, endPoint y: 314, distance: 7.8
click at [333, 319] on input "text" at bounding box center [284, 317] width 146 height 23
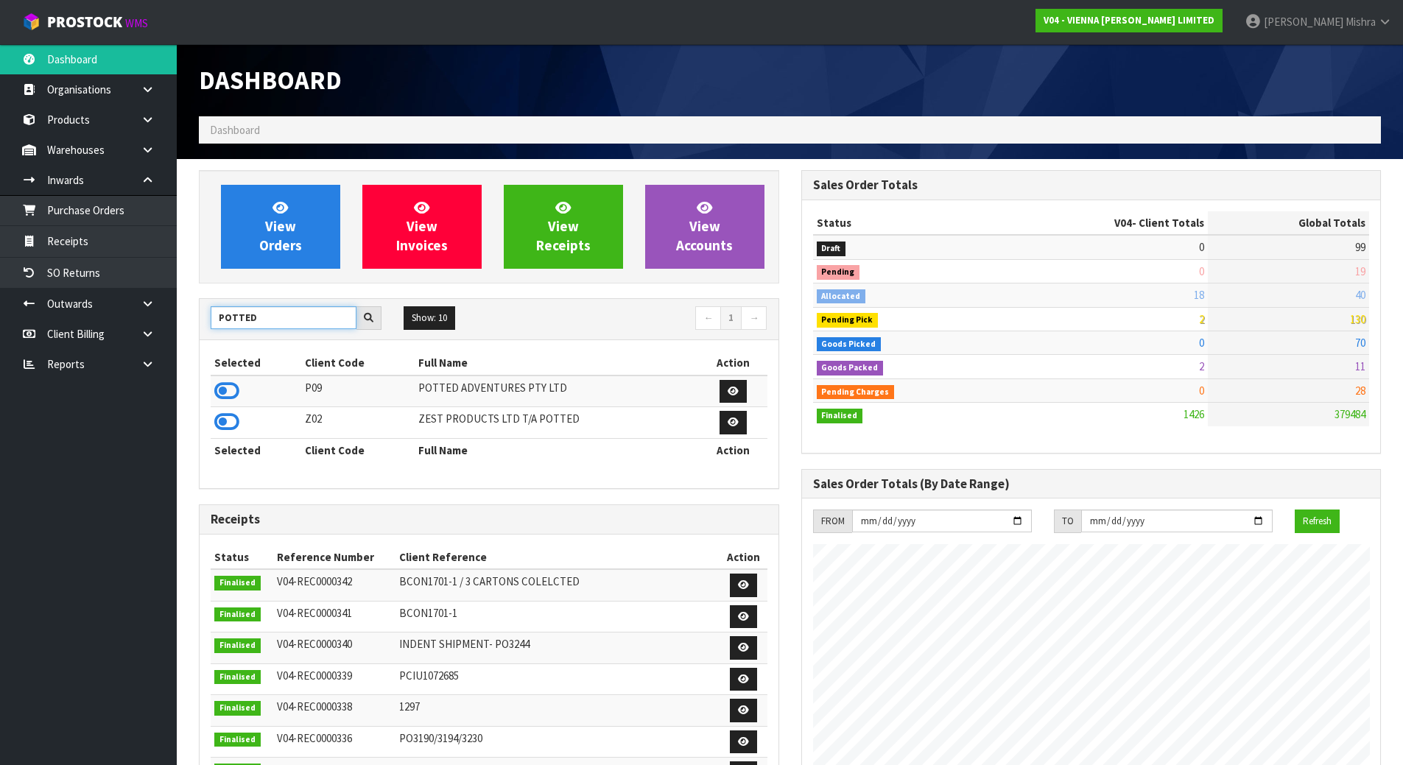
type input "POTTED"
drag, startPoint x: 215, startPoint y: 390, endPoint x: 225, endPoint y: 390, distance: 9.6
click at [224, 390] on icon at bounding box center [226, 391] width 25 height 22
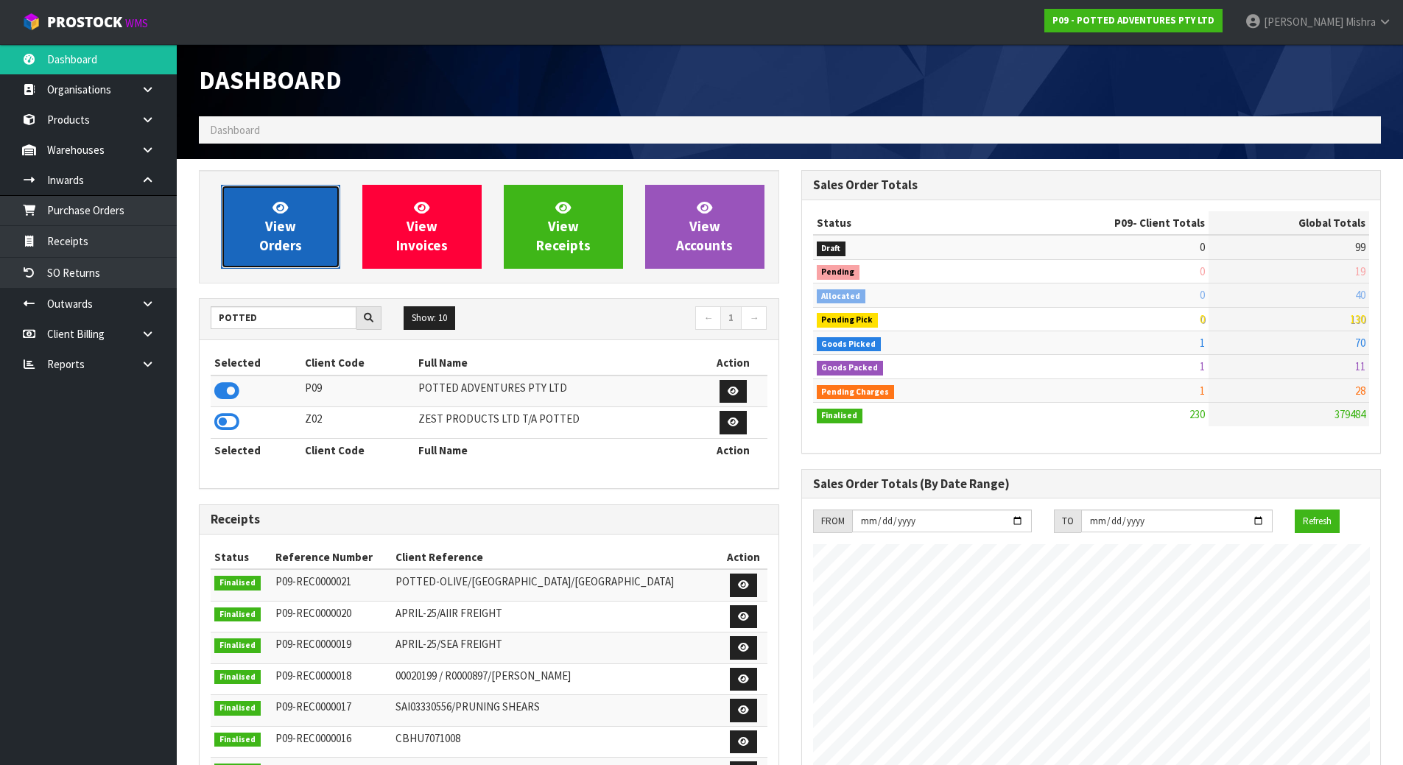
scroll to position [1116, 602]
click at [312, 242] on link "View Orders" at bounding box center [280, 227] width 119 height 84
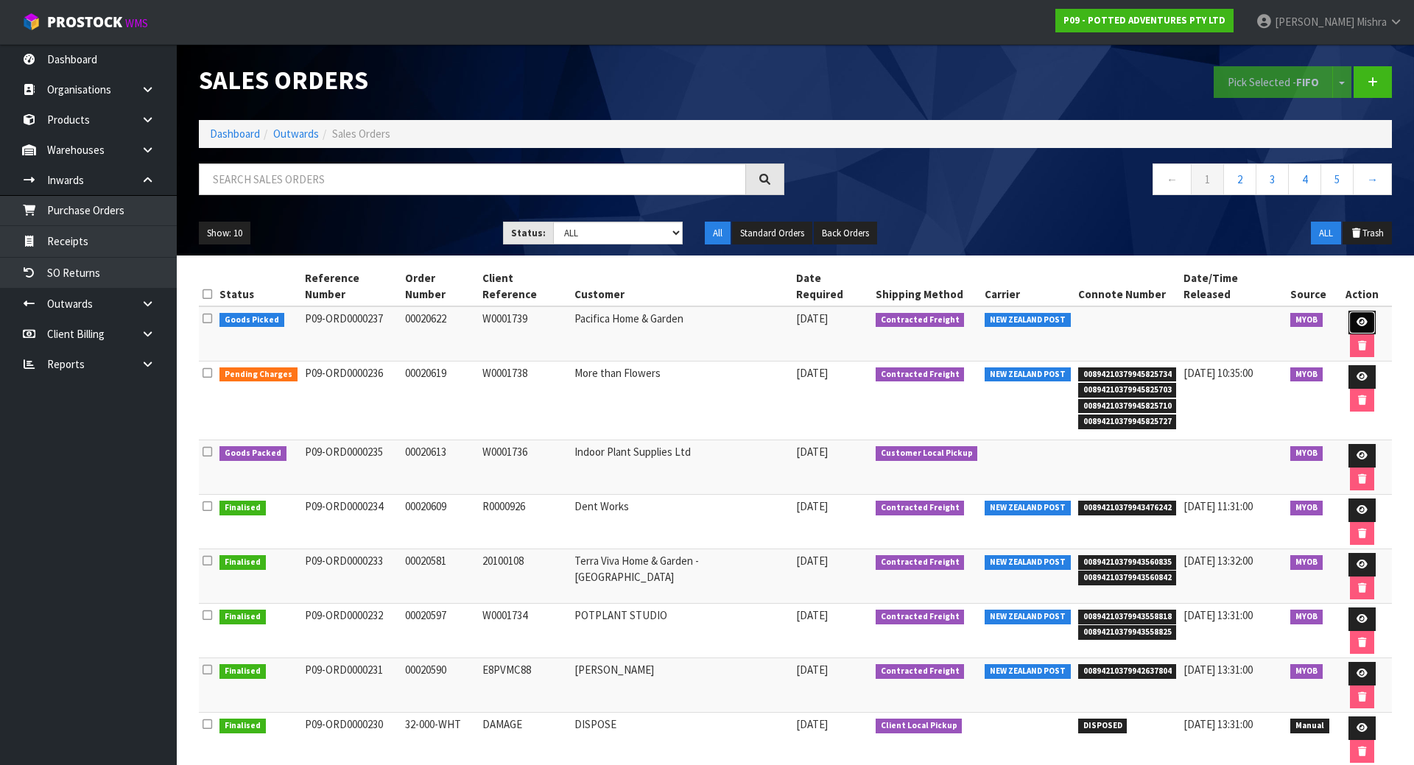
click at [1356, 317] on icon at bounding box center [1361, 322] width 11 height 10
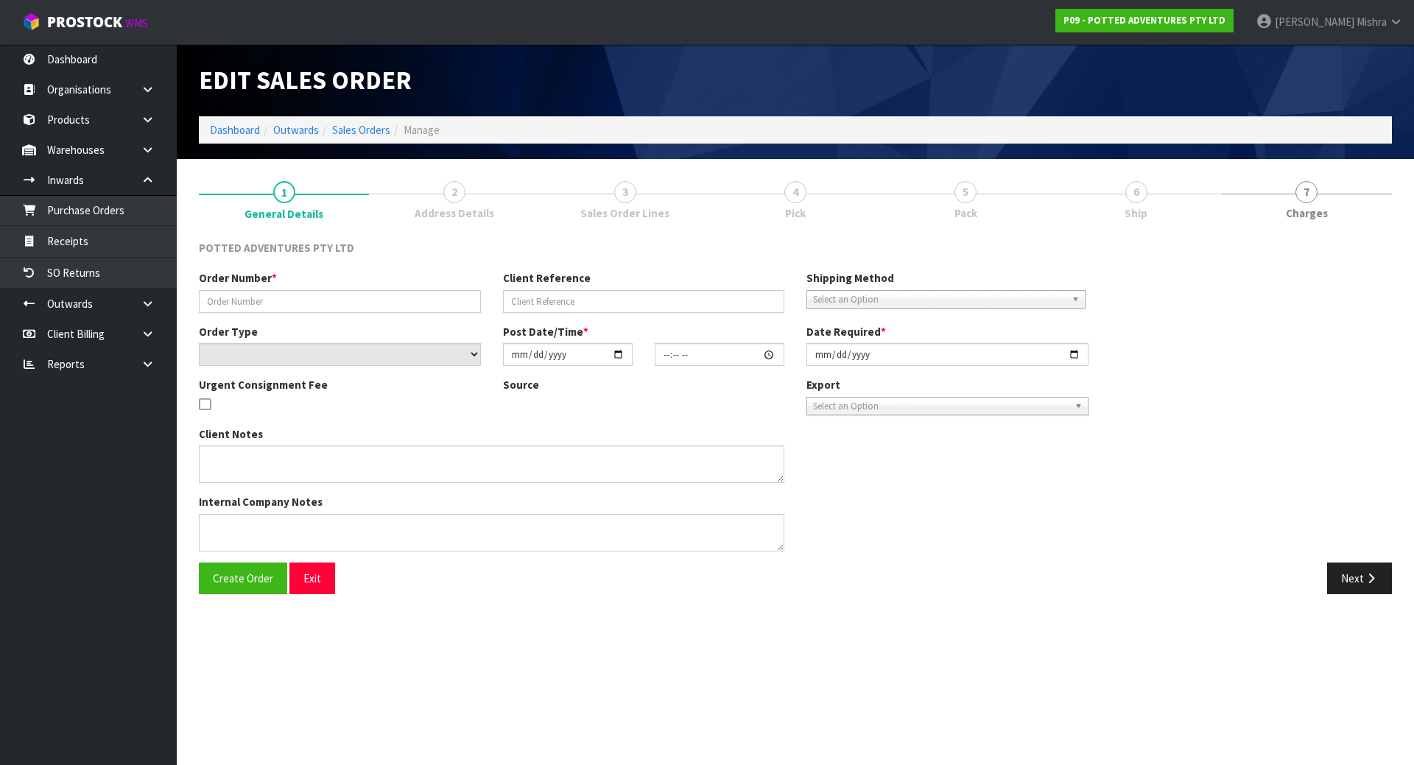
type input "00020622"
type input "W0001739"
select select "number:0"
type input "[DATE]"
type input "18:30:16.000"
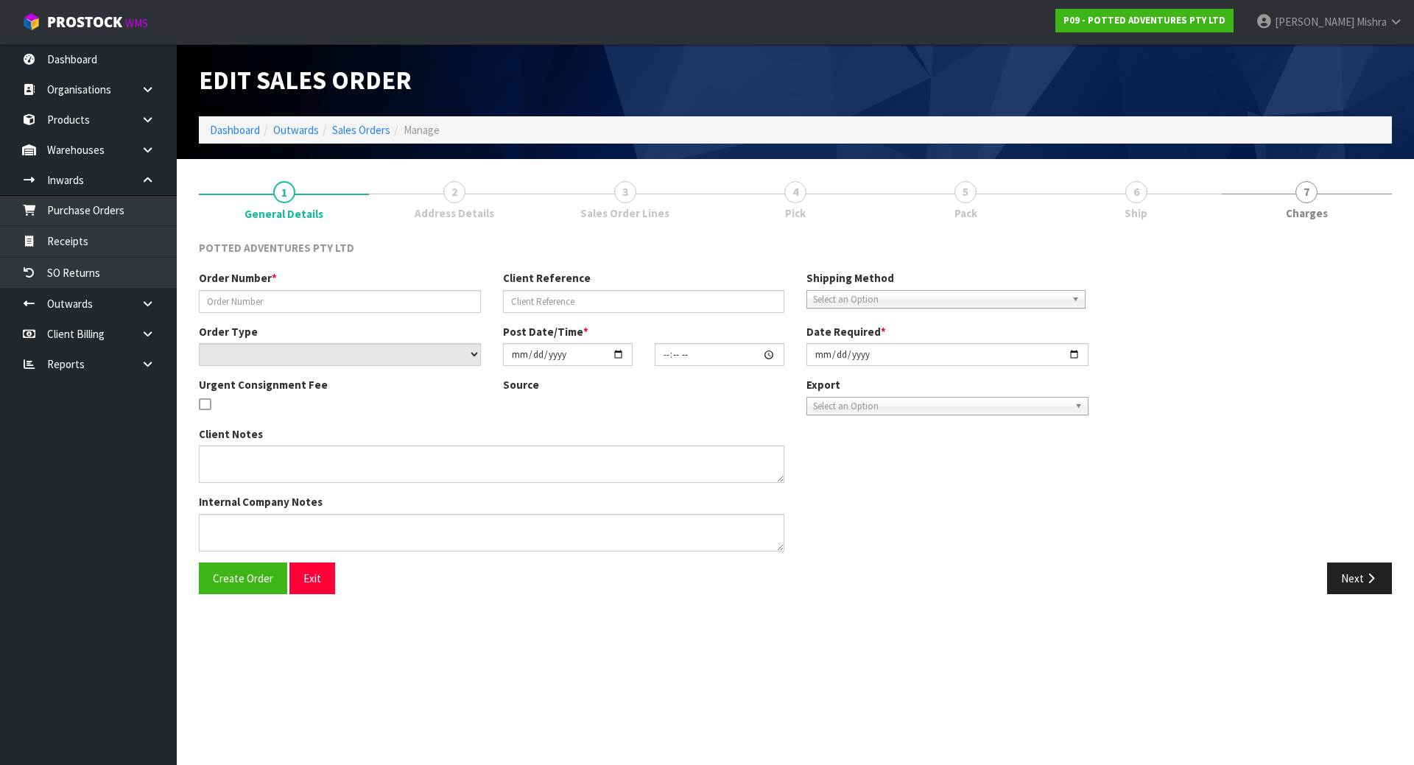
type input "[DATE]"
type textarea "SPRING SPEND & SAVE"
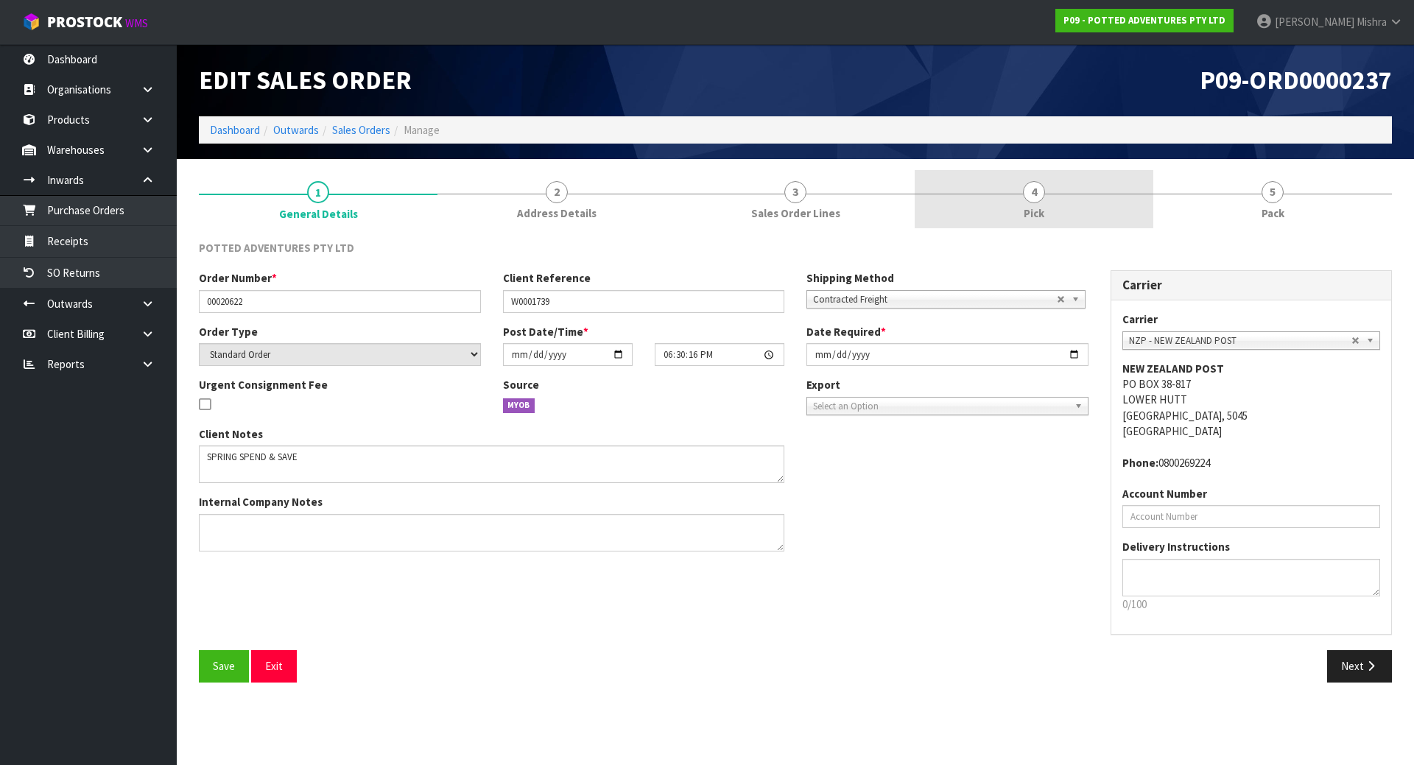
click at [1025, 198] on span "4" at bounding box center [1034, 192] width 22 height 22
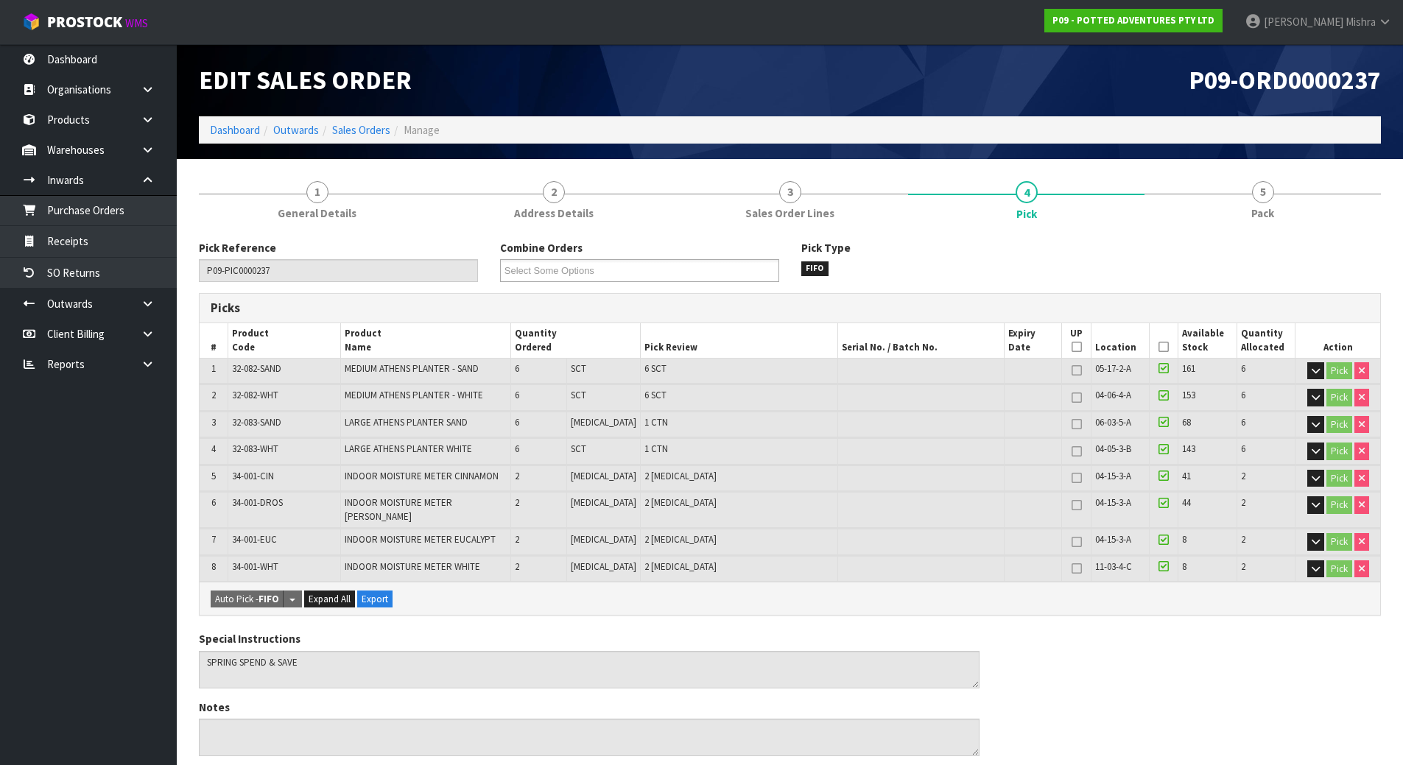
click at [259, 393] on span "32-082-WHT" at bounding box center [255, 395] width 46 height 13
copy tr "32-082-WHT"
click at [1100, 398] on span "04-06-4-A" at bounding box center [1113, 395] width 36 height 13
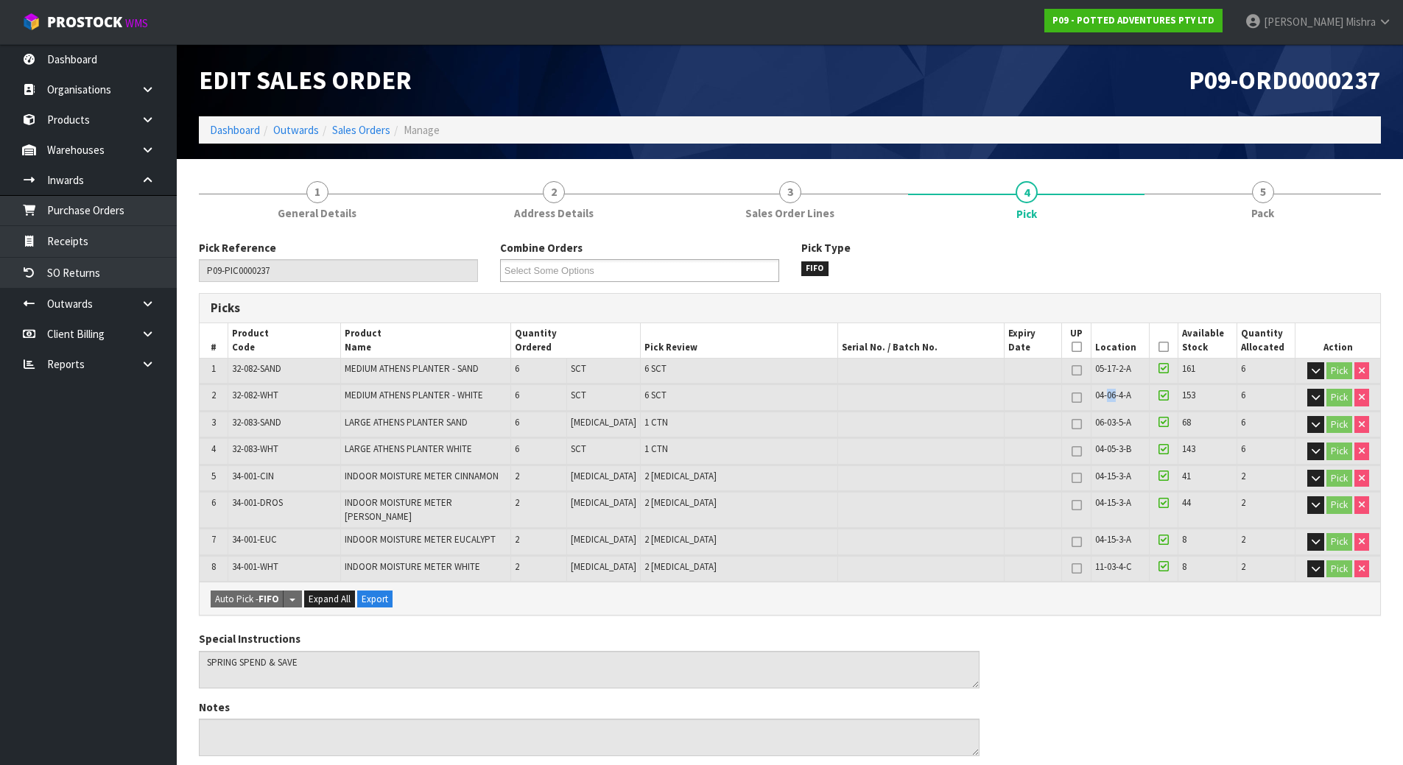
click at [1100, 398] on span "04-06-4-A" at bounding box center [1113, 395] width 36 height 13
click at [145, 143] on link at bounding box center [153, 150] width 47 height 30
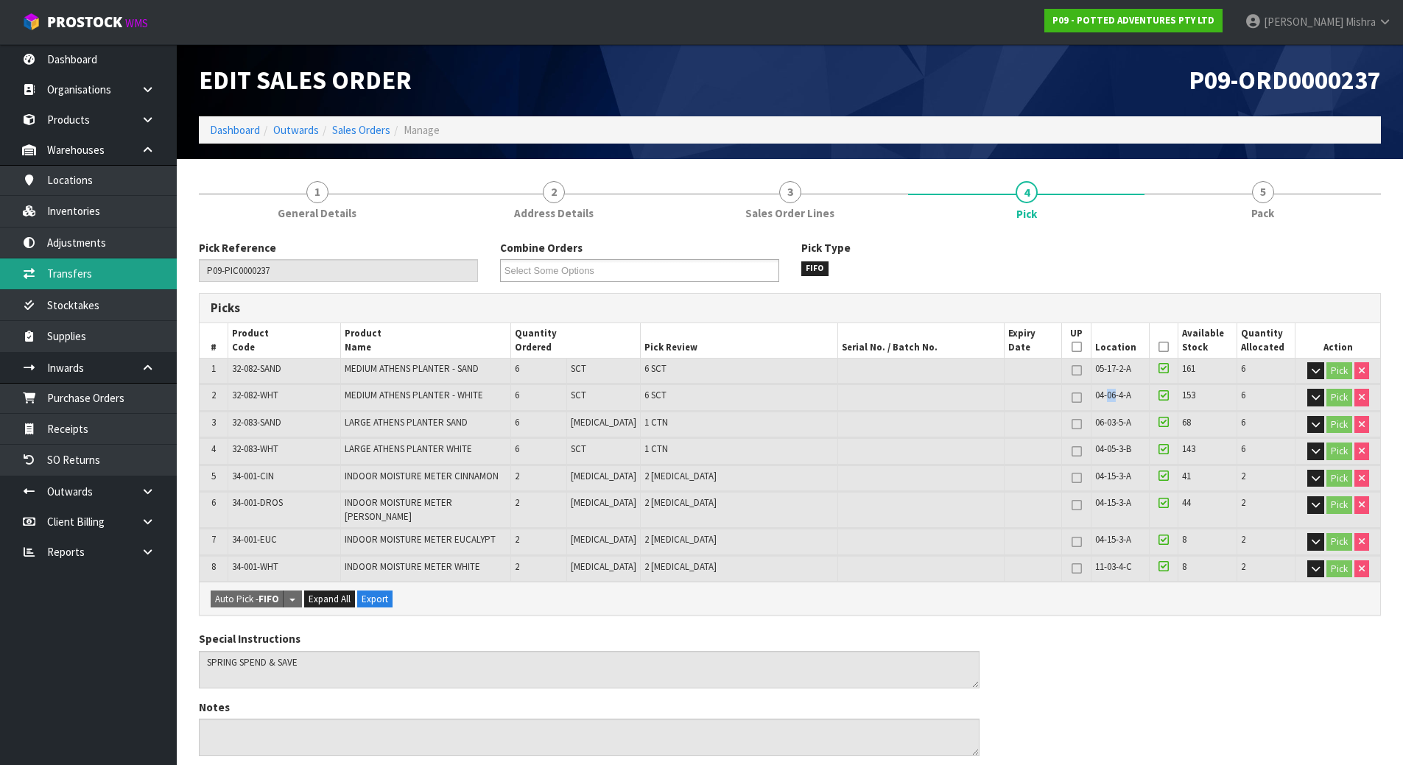
click at [103, 272] on link "Transfers" at bounding box center [88, 273] width 177 height 30
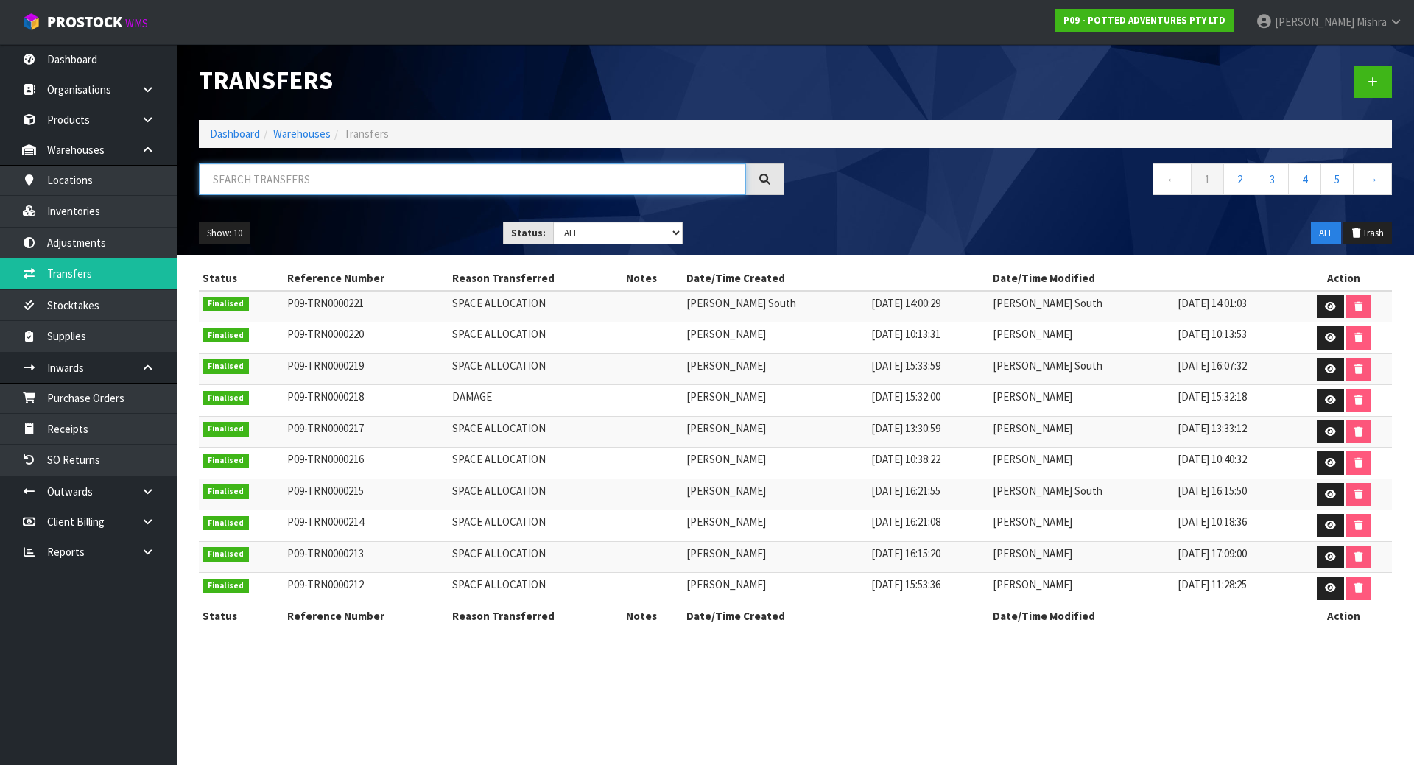
click at [310, 175] on input "text" at bounding box center [472, 179] width 547 height 32
paste input "32-082-WHT"
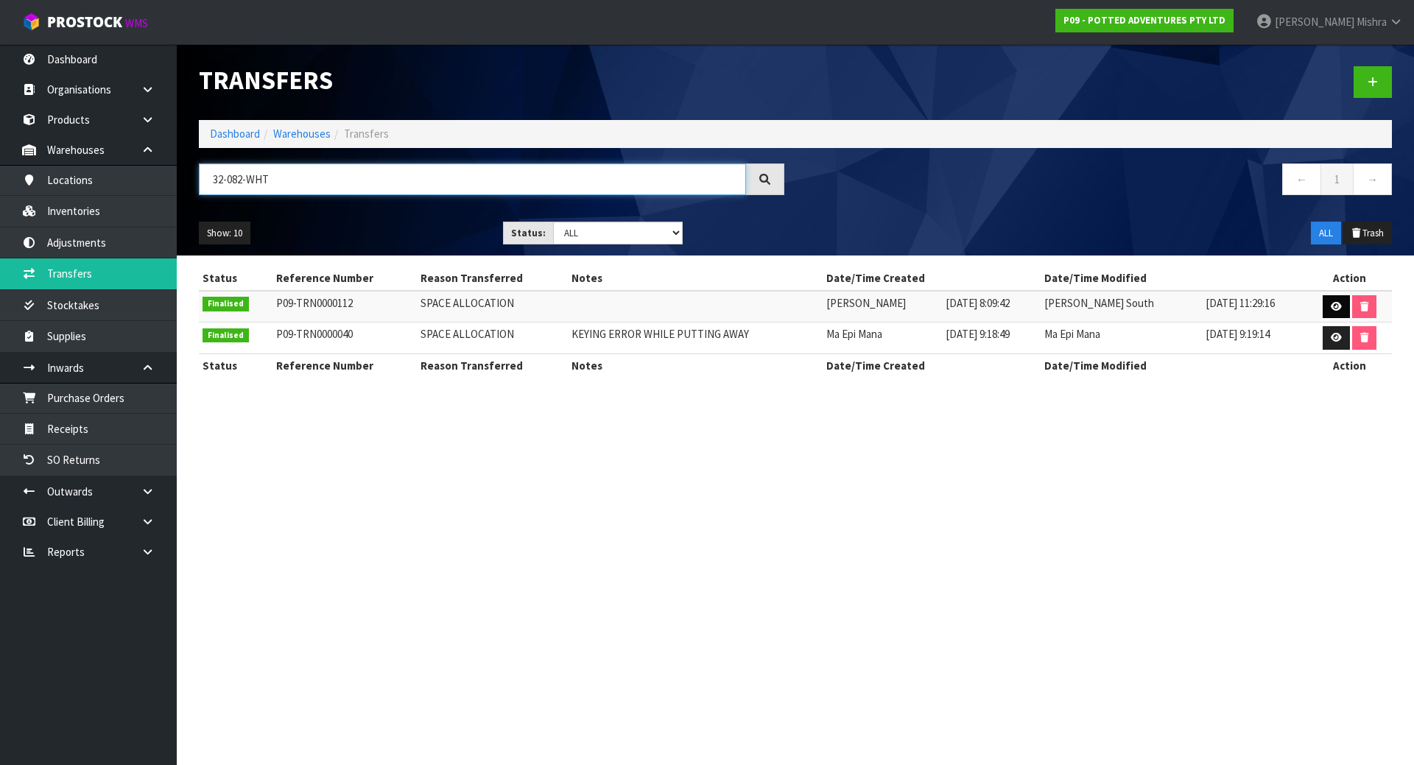
type input "32-082-WHT"
click at [1337, 299] on link at bounding box center [1336, 307] width 27 height 24
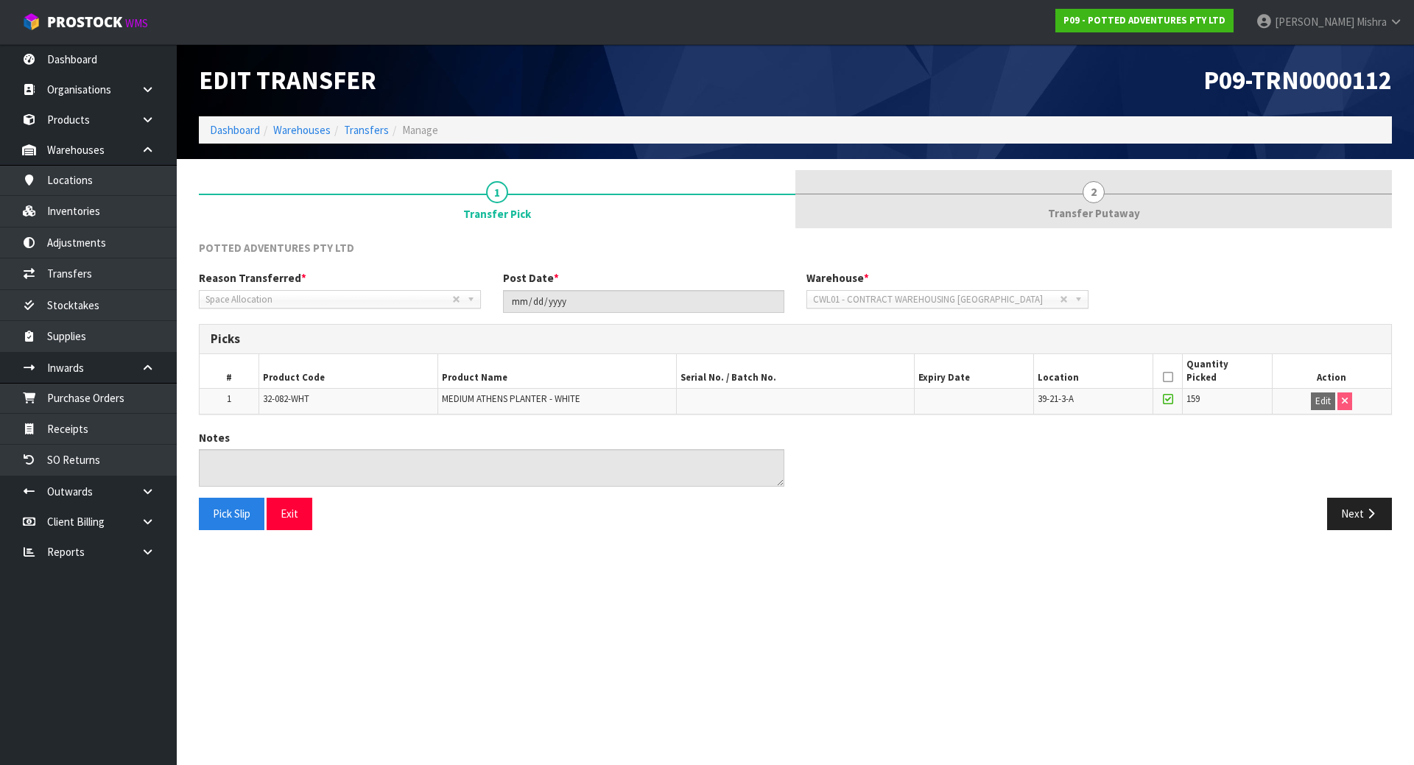
click at [1089, 209] on span "Transfer Putaway" at bounding box center [1094, 212] width 92 height 15
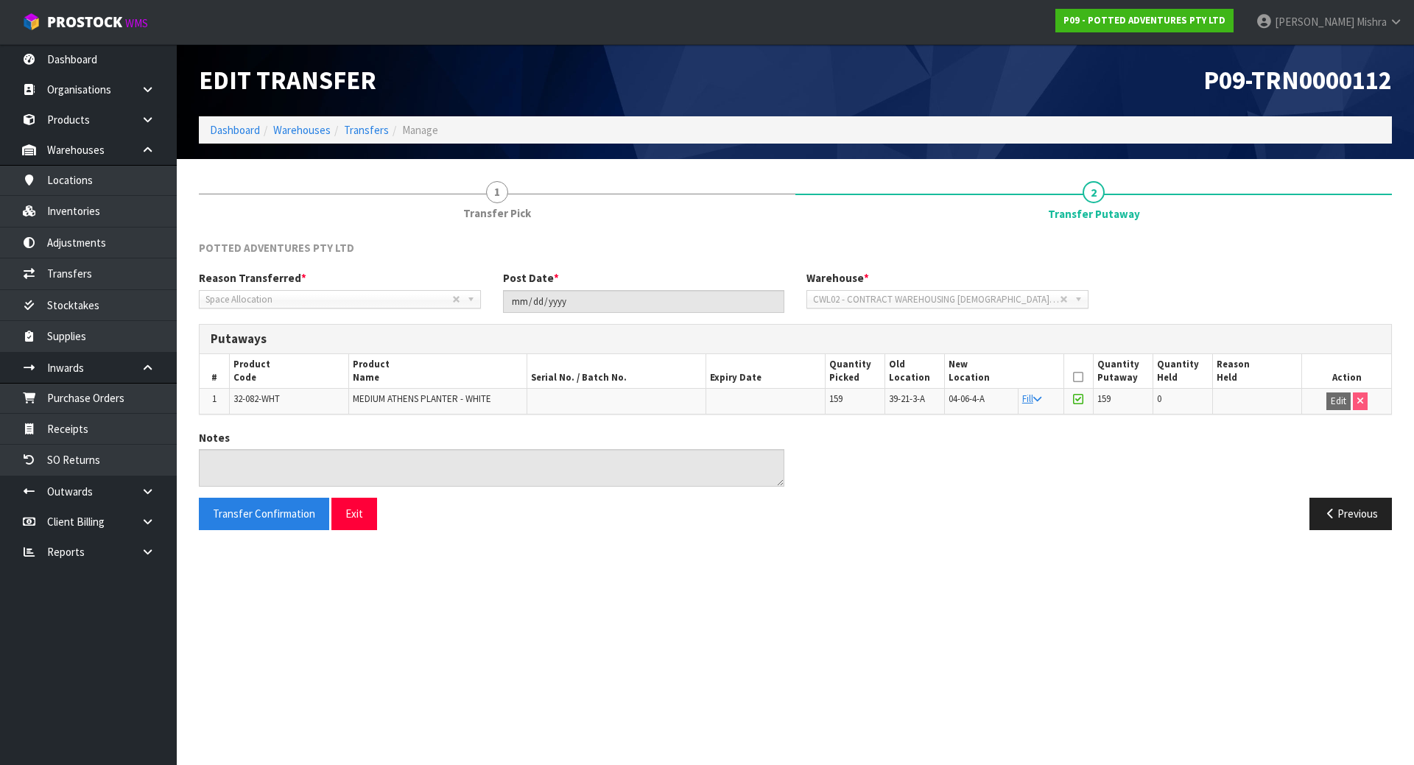
click at [963, 408] on td "04-06-4-A" at bounding box center [981, 401] width 74 height 25
click at [141, 210] on link "Inventories" at bounding box center [88, 211] width 177 height 30
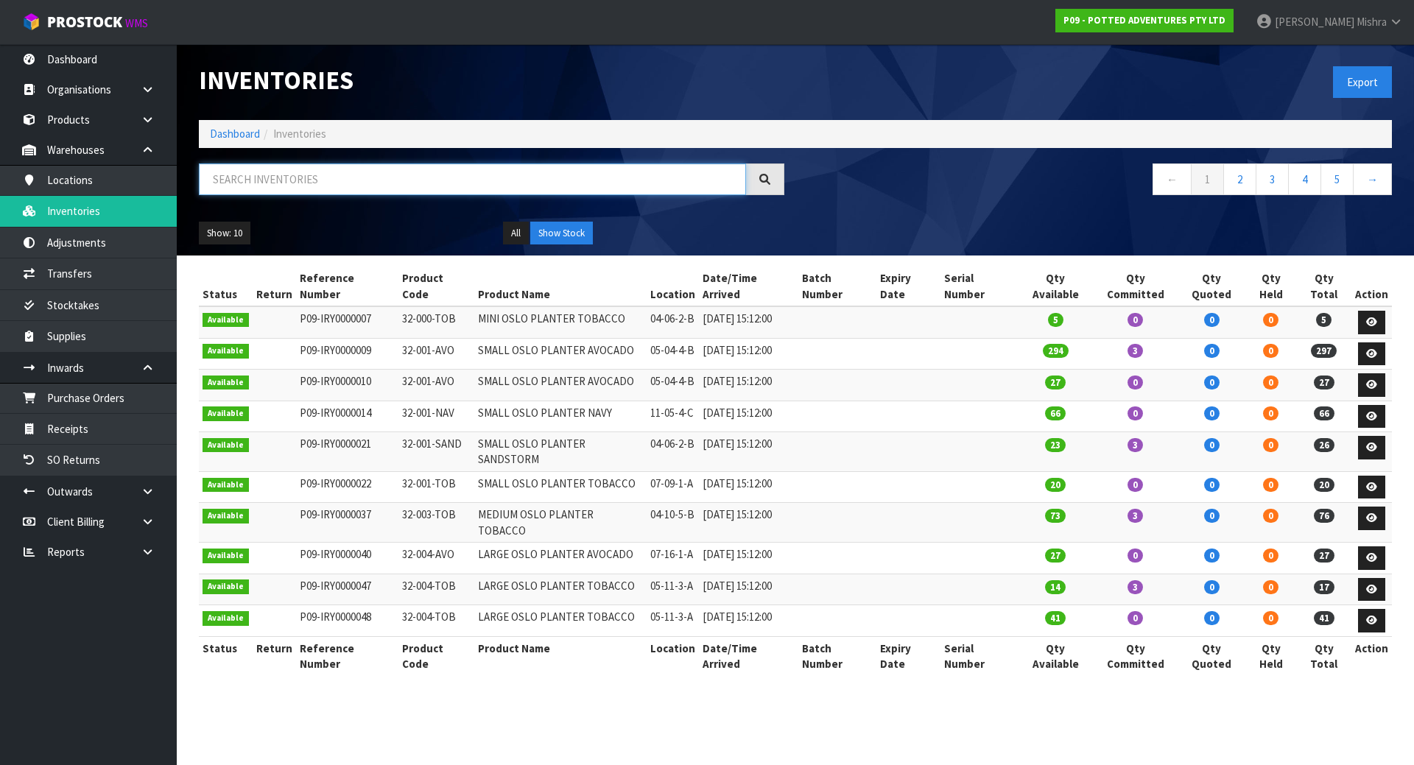
click at [294, 191] on input "text" at bounding box center [472, 179] width 547 height 32
paste input "32-082-WHT"
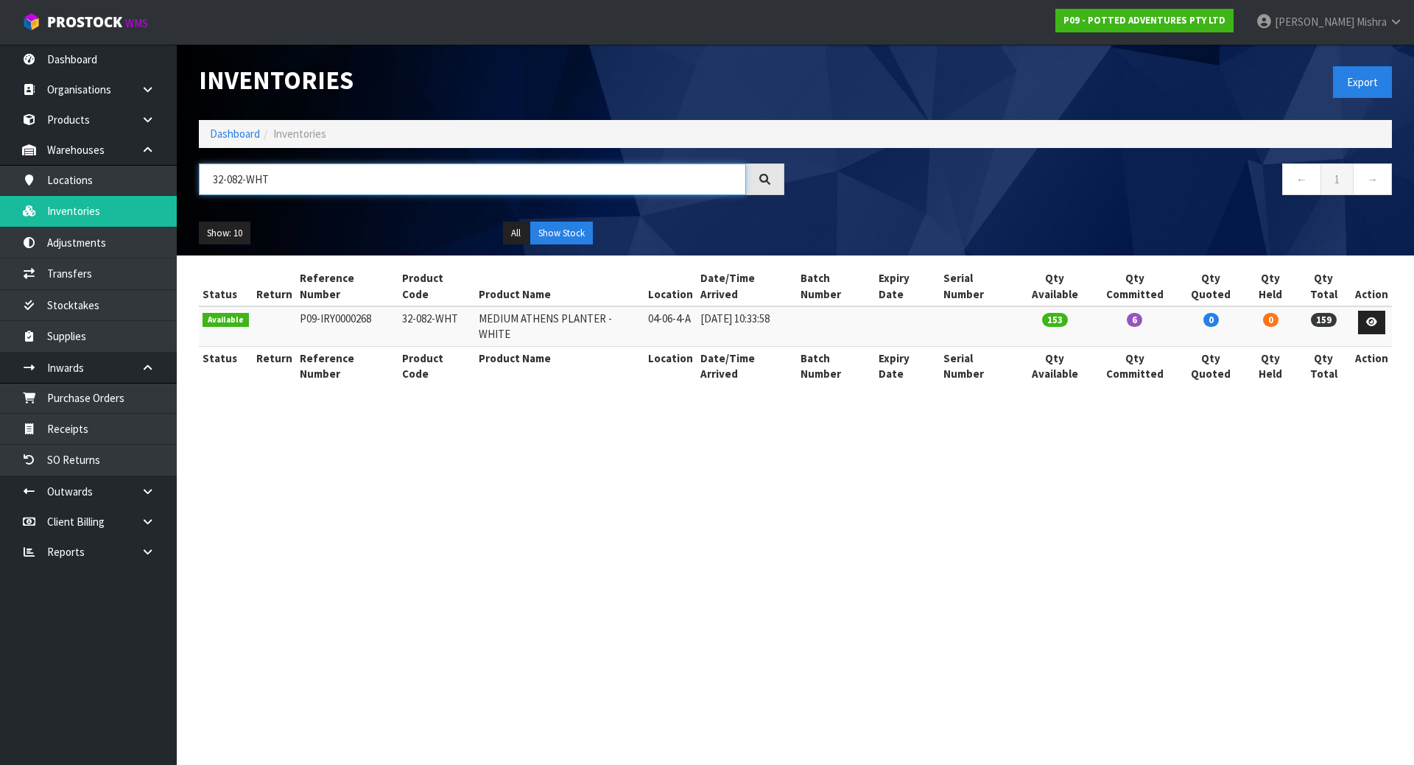
type input "32-082-WHT"
click at [1128, 321] on td "6" at bounding box center [1134, 326] width 85 height 40
click at [1123, 320] on td "6" at bounding box center [1134, 326] width 85 height 40
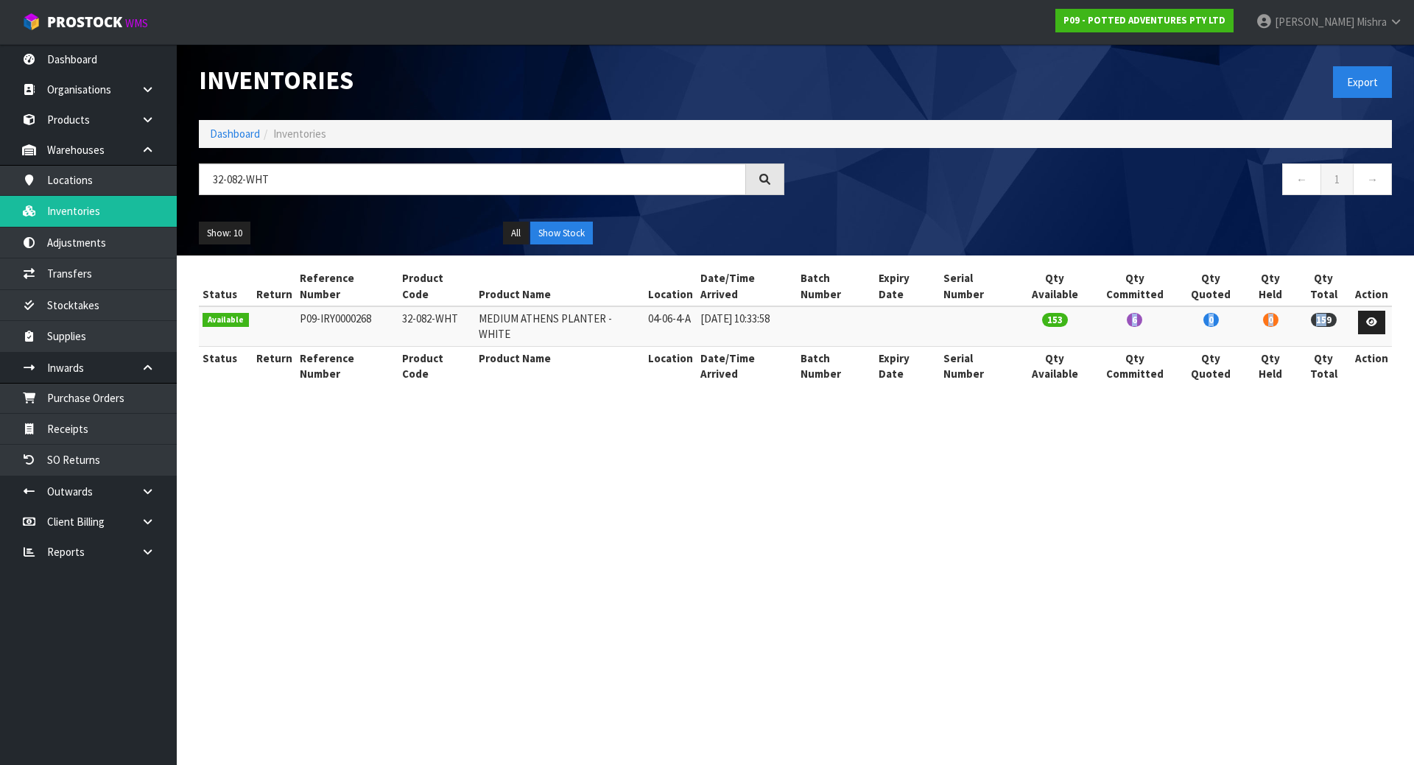
drag, startPoint x: 1329, startPoint y: 307, endPoint x: 1049, endPoint y: 314, distance: 279.9
click at [1049, 314] on tr "Available P09-IRY0000268 32-082-WHT MEDIUM ATHENS PLANTER - WHITE 04-06-4-A [DA…" at bounding box center [795, 326] width 1193 height 40
click at [1049, 312] on td "153" at bounding box center [1055, 326] width 74 height 40
click at [142, 493] on icon at bounding box center [148, 491] width 14 height 11
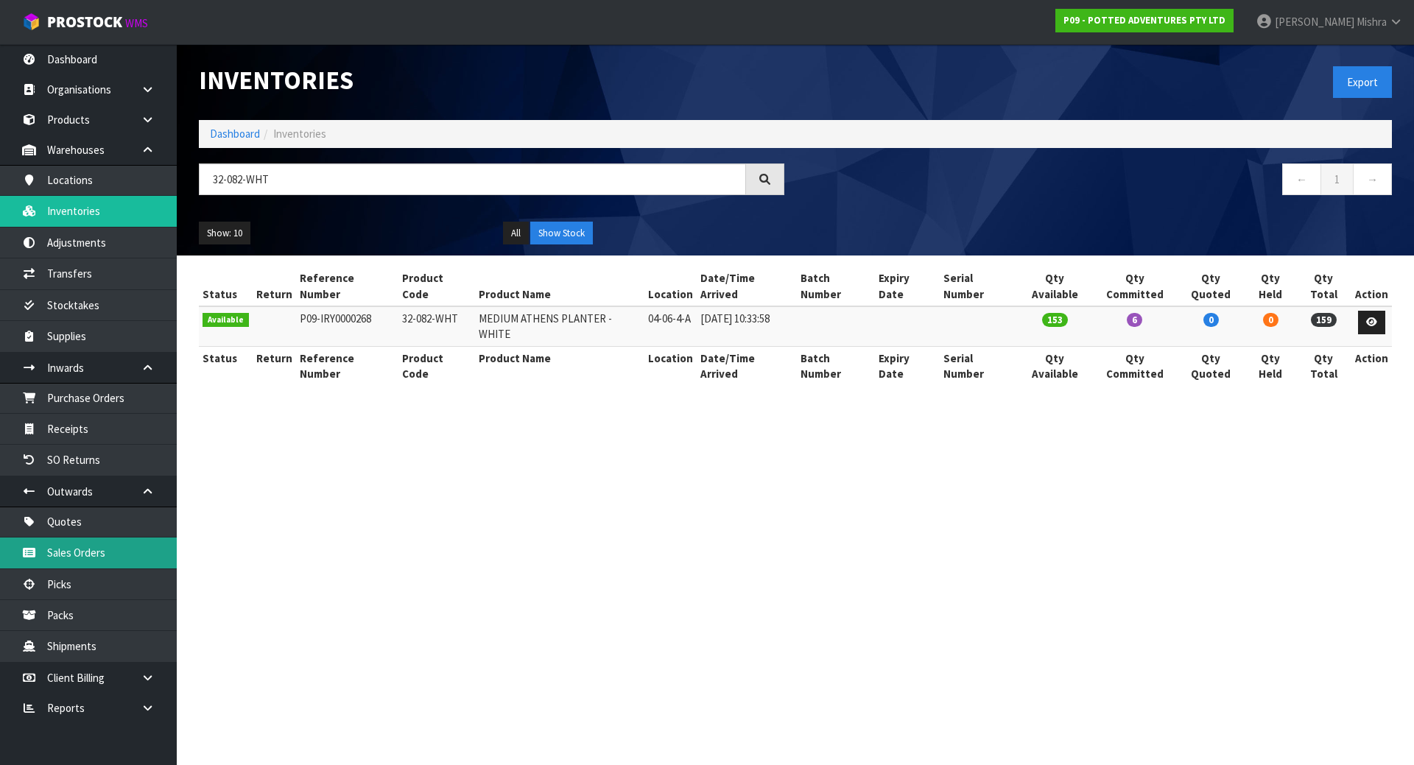
click at [105, 542] on link "Sales Orders" at bounding box center [88, 553] width 177 height 30
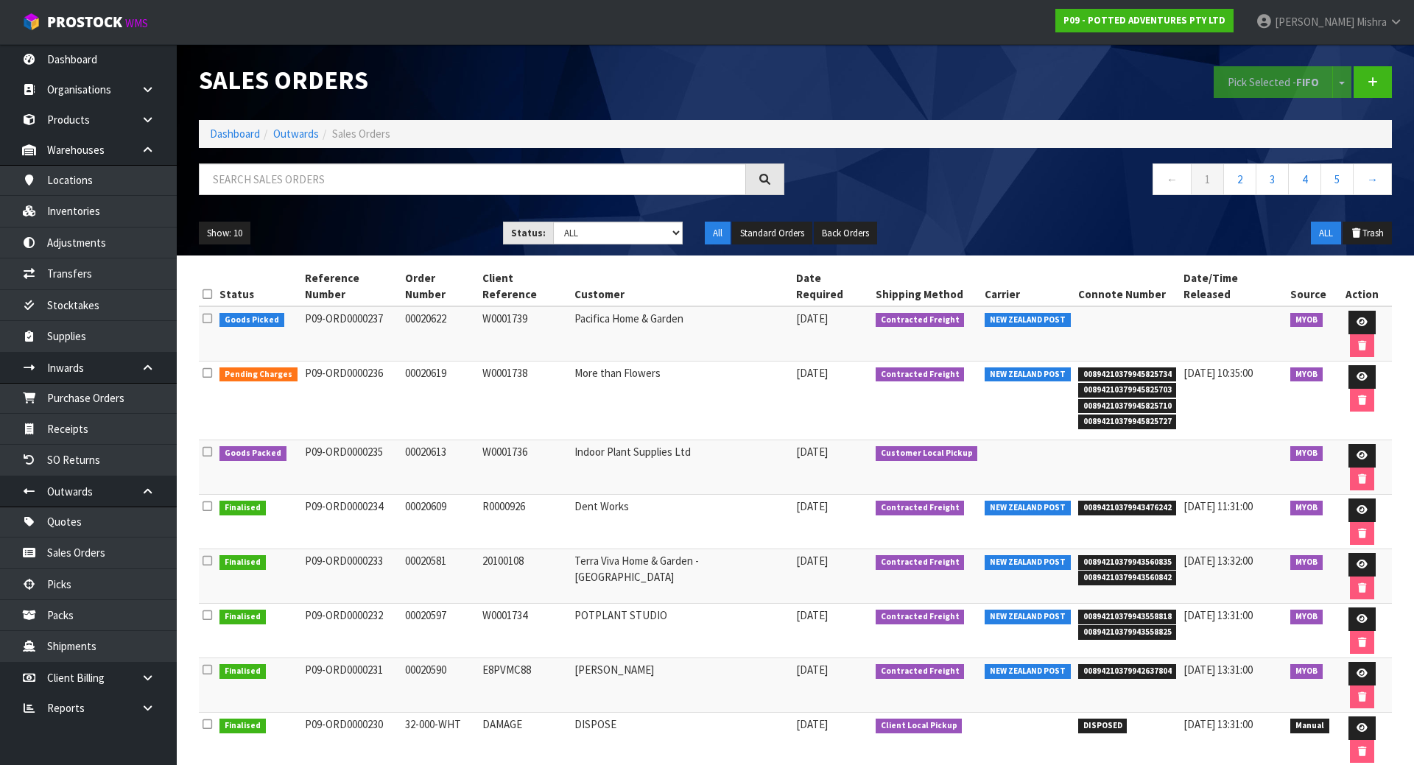
drag, startPoint x: 385, startPoint y: 303, endPoint x: 363, endPoint y: 306, distance: 22.3
click at [363, 306] on td "P09-ORD0000237" at bounding box center [351, 333] width 101 height 55
copy td "0237"
click at [1356, 317] on icon at bounding box center [1361, 322] width 11 height 10
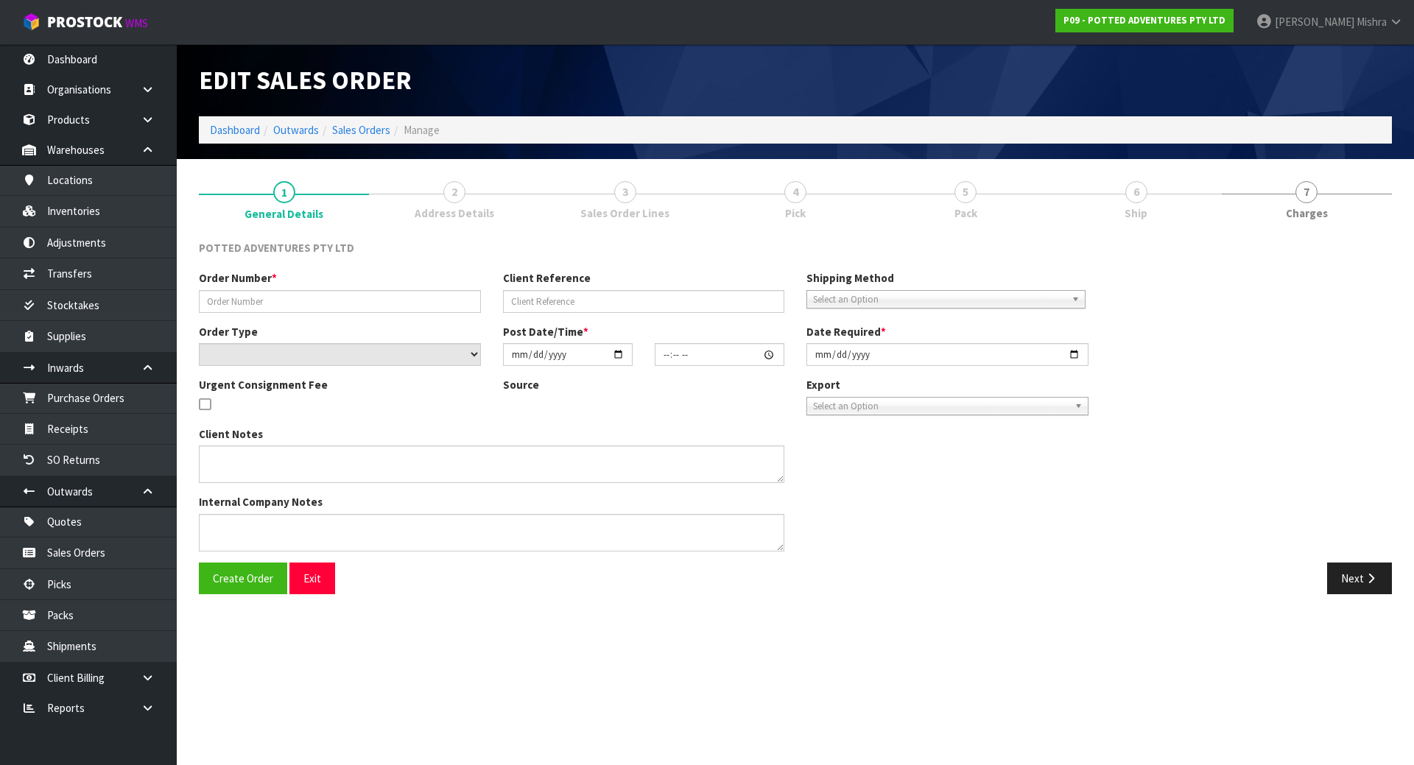
type input "00020622"
type input "W0001739"
select select "number:0"
type input "[DATE]"
type input "18:30:16.000"
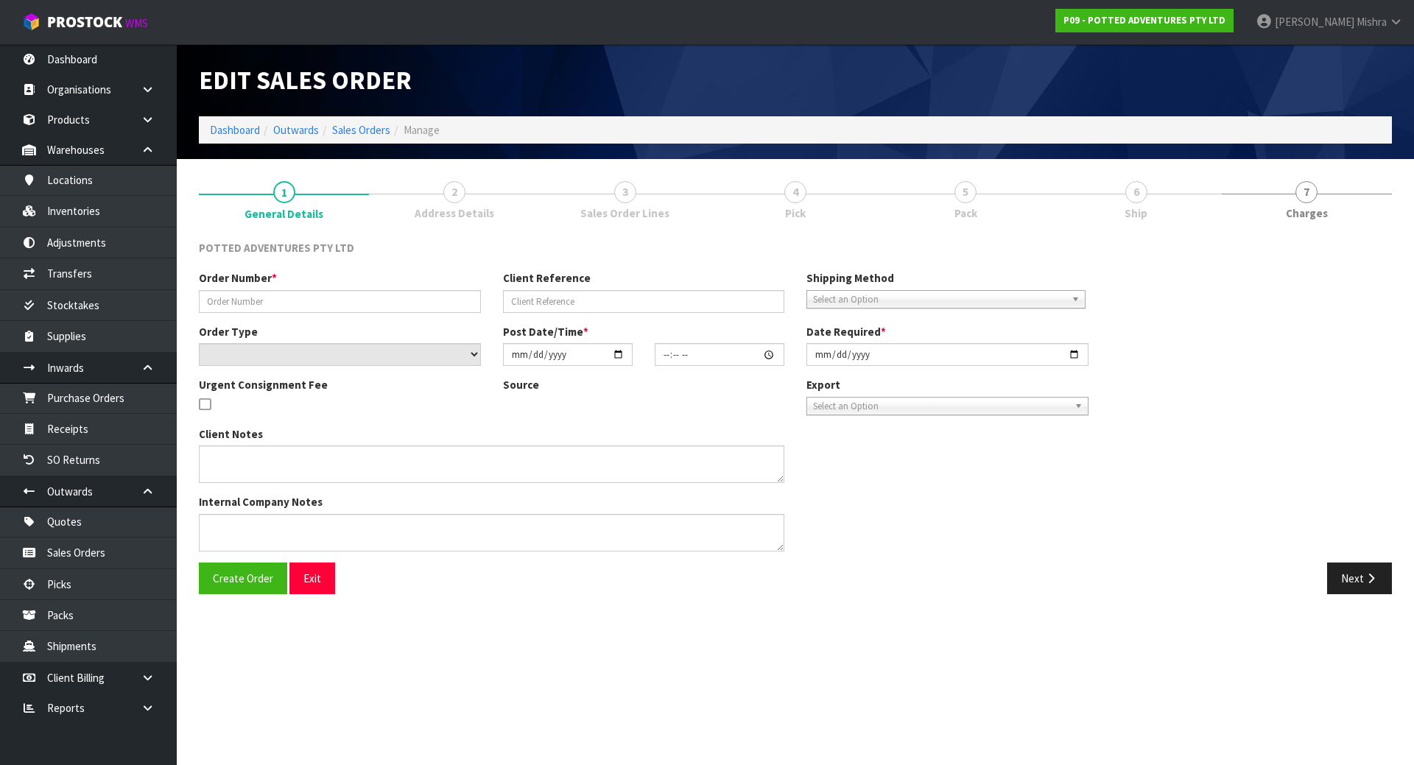
type input "[DATE]"
type textarea "SPRING SPEND & SAVE"
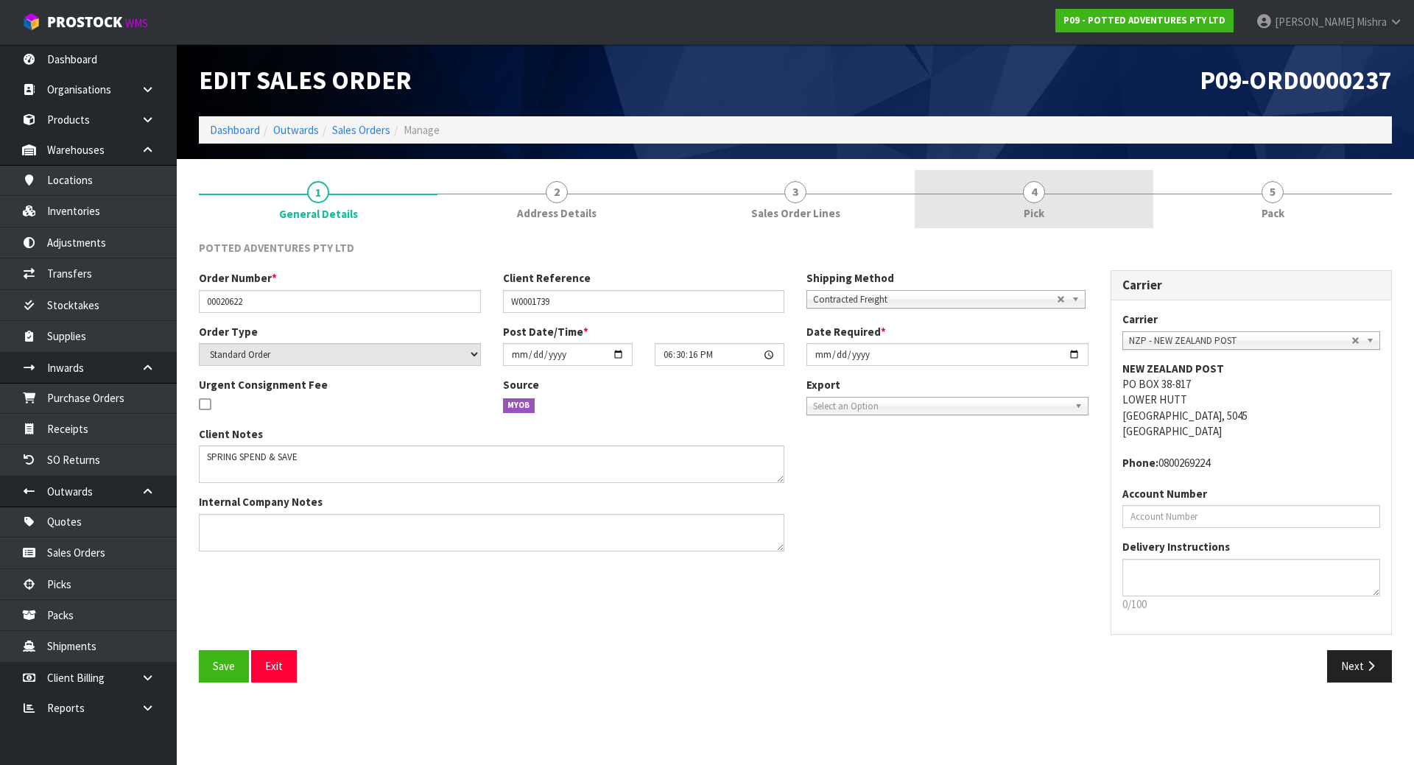
click at [1071, 216] on link "4 Pick" at bounding box center [1034, 199] width 239 height 58
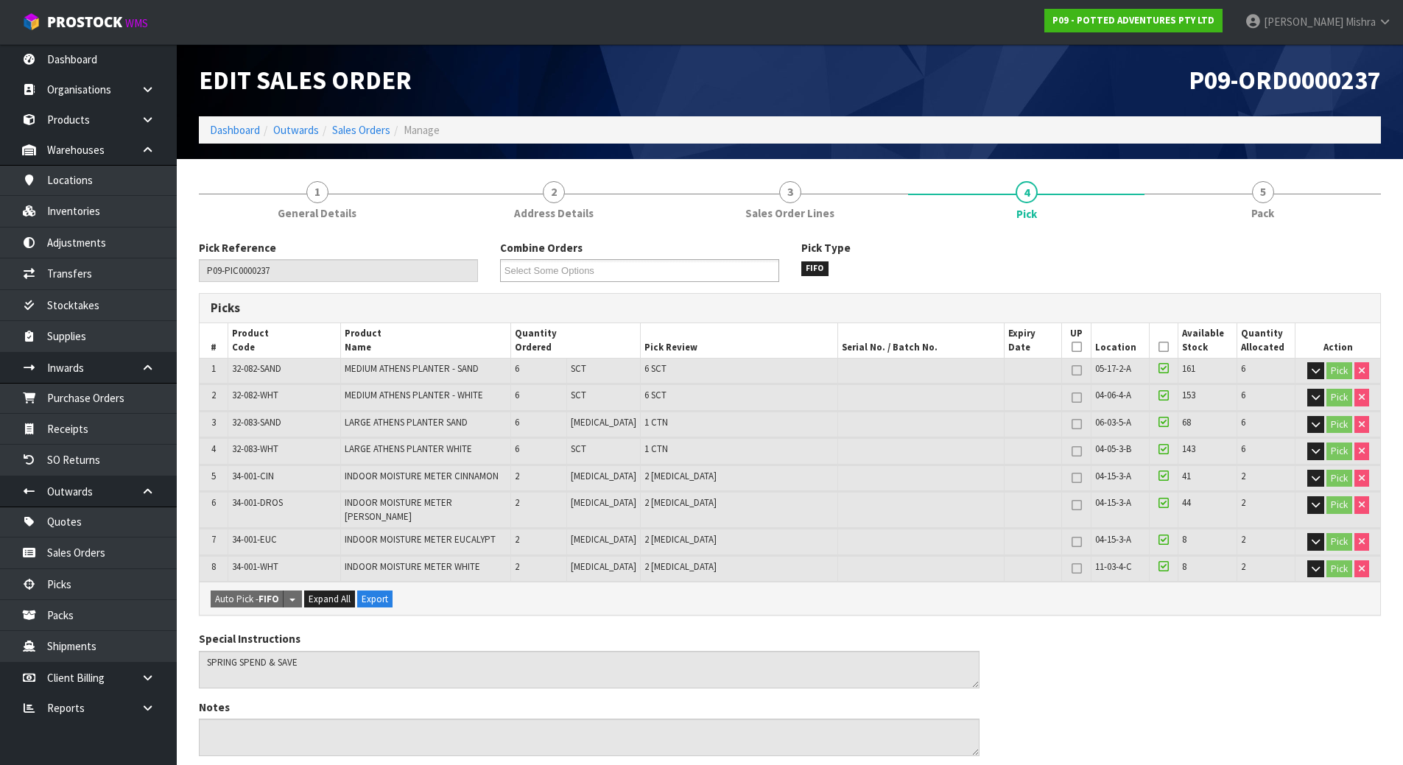
click at [272, 392] on span "32-082-WHT" at bounding box center [255, 395] width 46 height 13
copy tr "32-082-WHT"
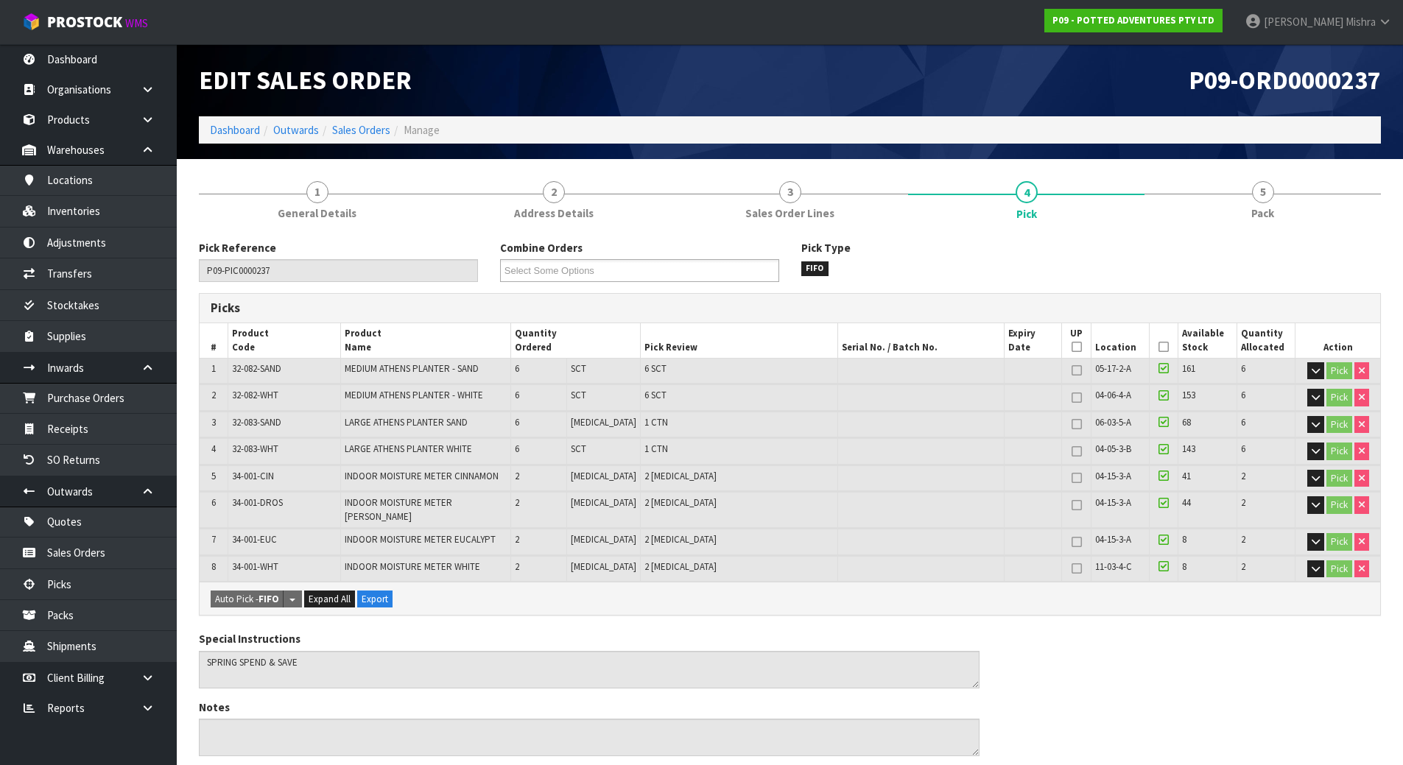
click at [1110, 398] on span "04-06-4-A" at bounding box center [1113, 395] width 36 height 13
drag, startPoint x: 1131, startPoint y: 395, endPoint x: 1091, endPoint y: 401, distance: 40.9
click at [1091, 401] on td "04-06-4-A" at bounding box center [1120, 397] width 58 height 26
copy span "04-06-4-A"
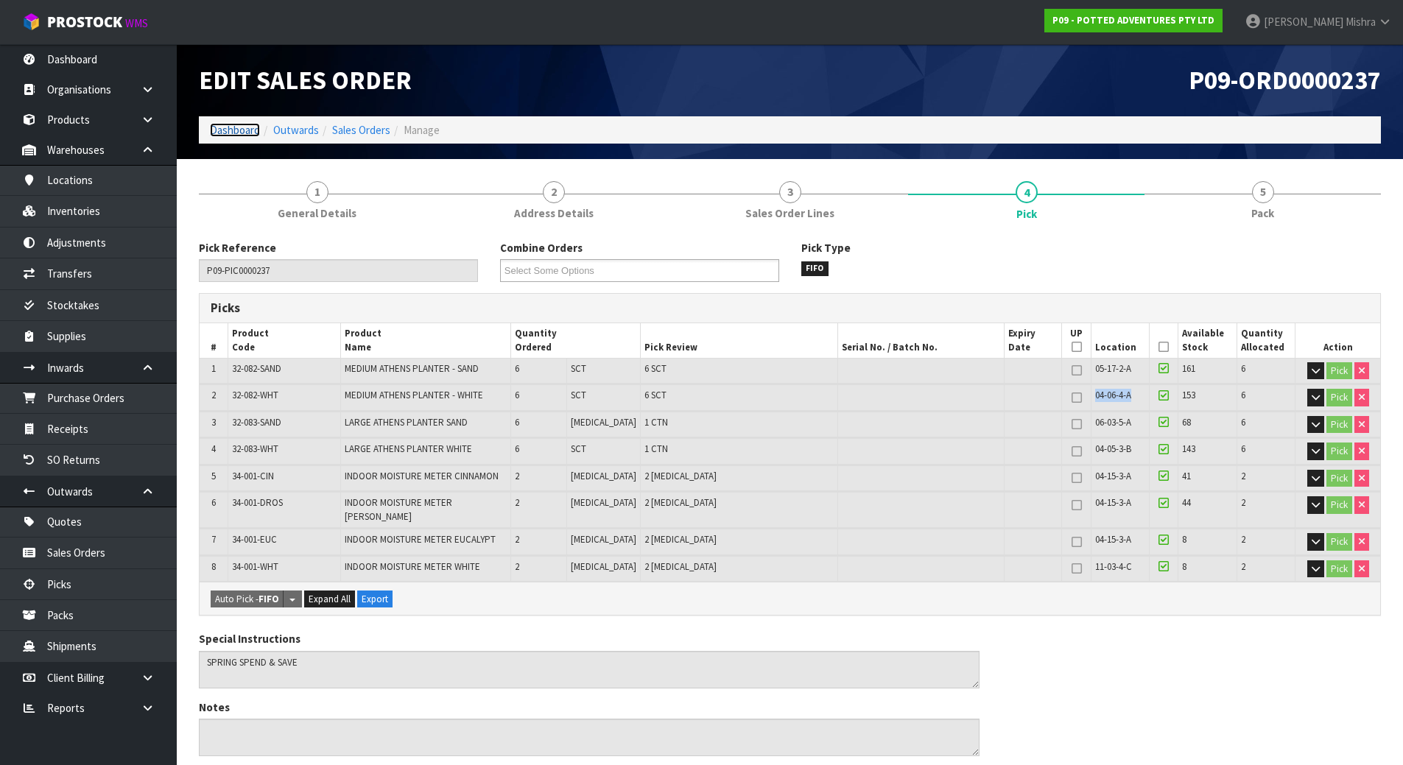
click at [250, 129] on link "Dashboard" at bounding box center [235, 130] width 50 height 14
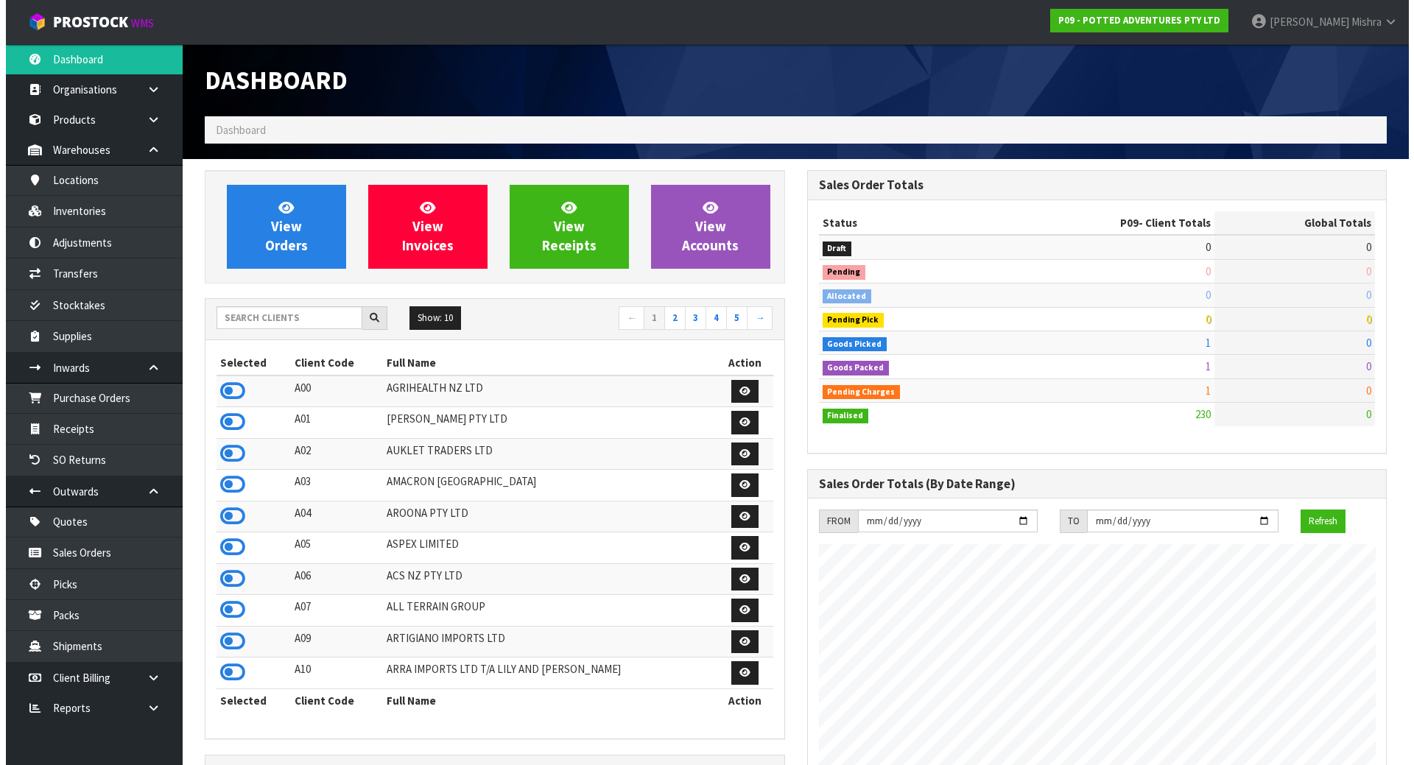
scroll to position [1116, 602]
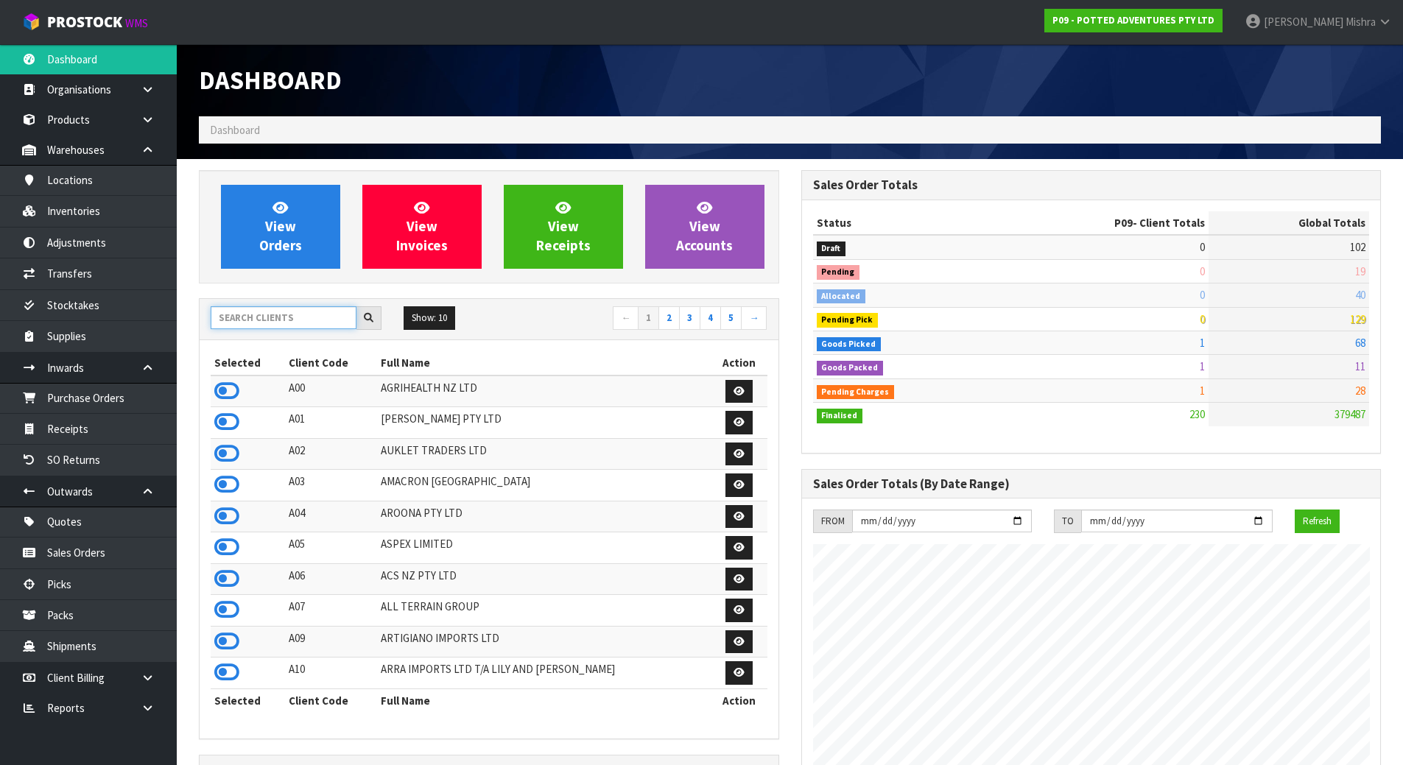
click at [276, 311] on input "text" at bounding box center [284, 317] width 146 height 23
click at [98, 280] on link "Transfers" at bounding box center [88, 273] width 177 height 30
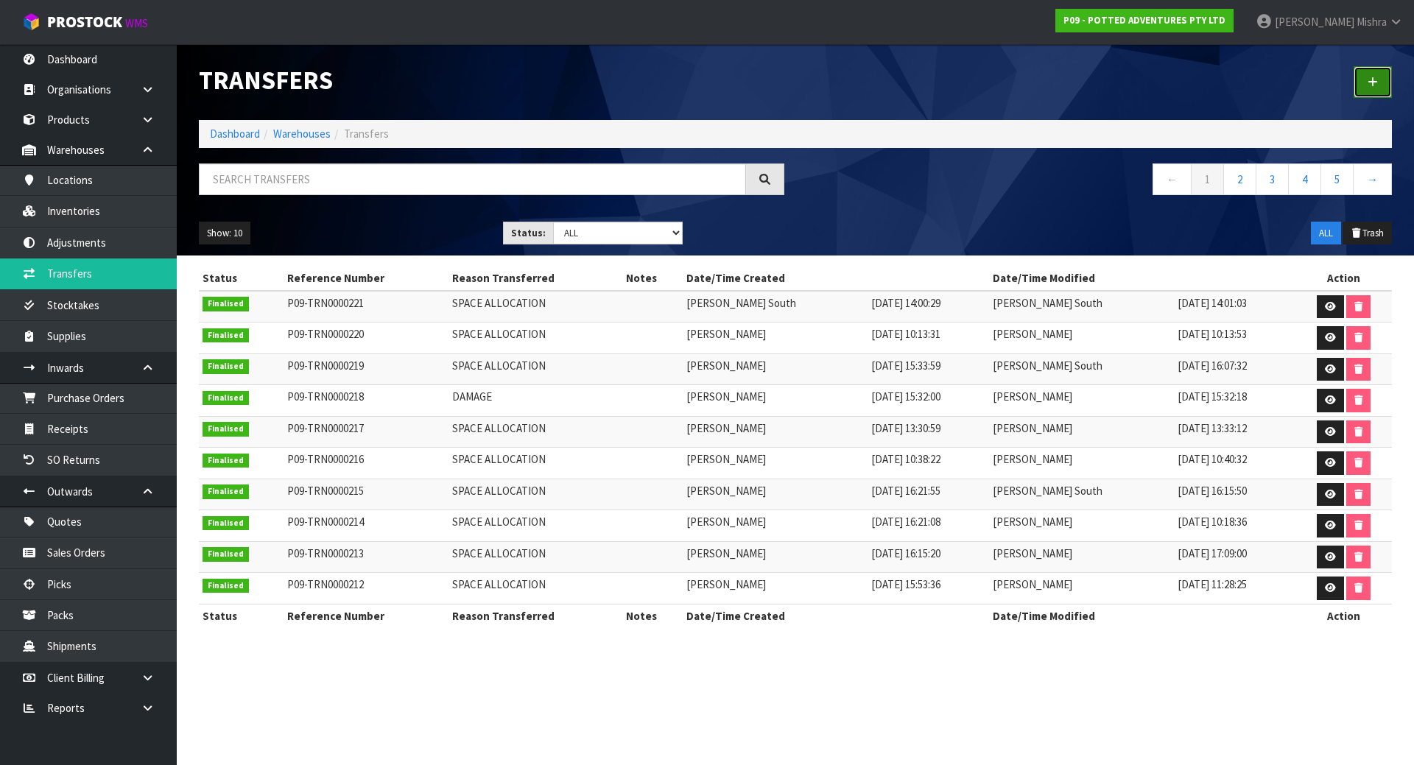
click at [1366, 75] on link at bounding box center [1372, 82] width 38 height 32
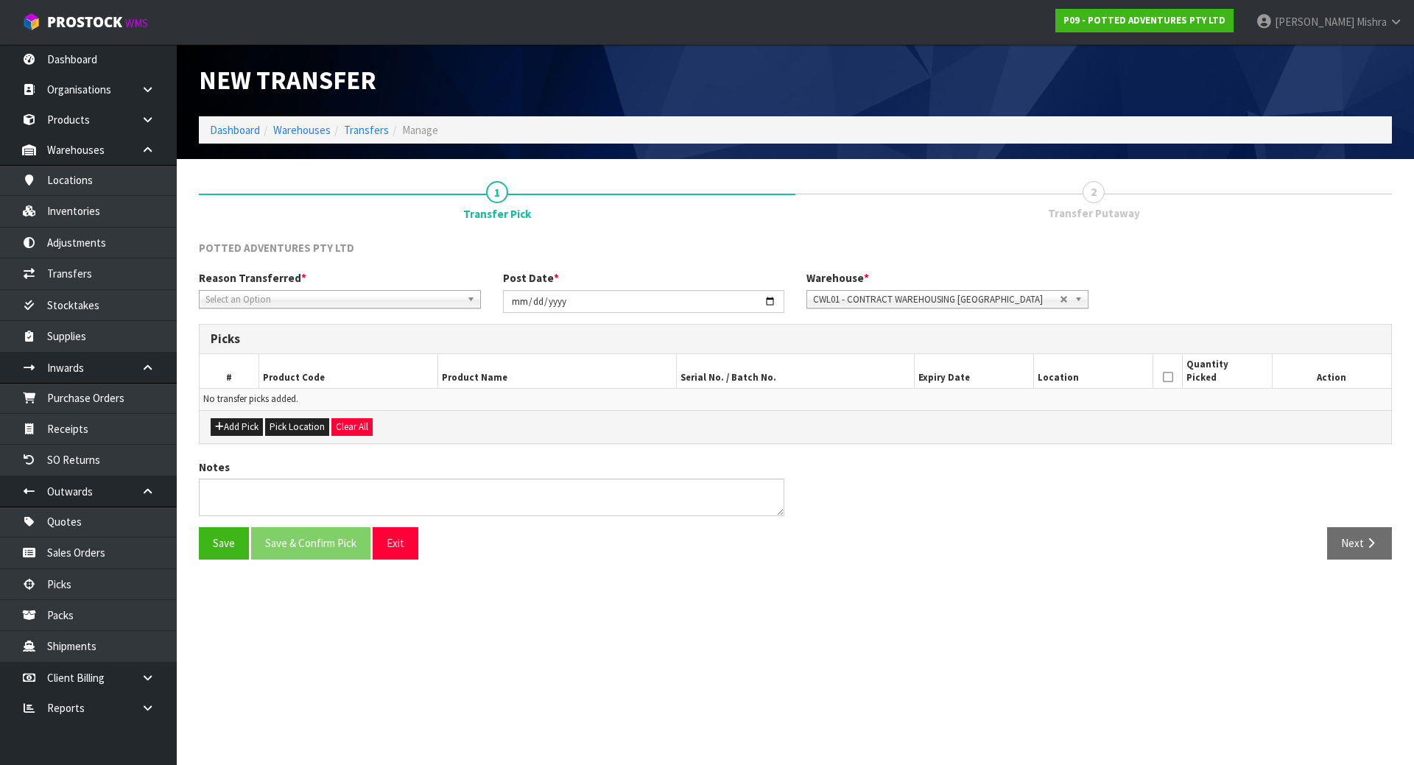
click at [368, 300] on span "Select an Option" at bounding box center [333, 300] width 256 height 18
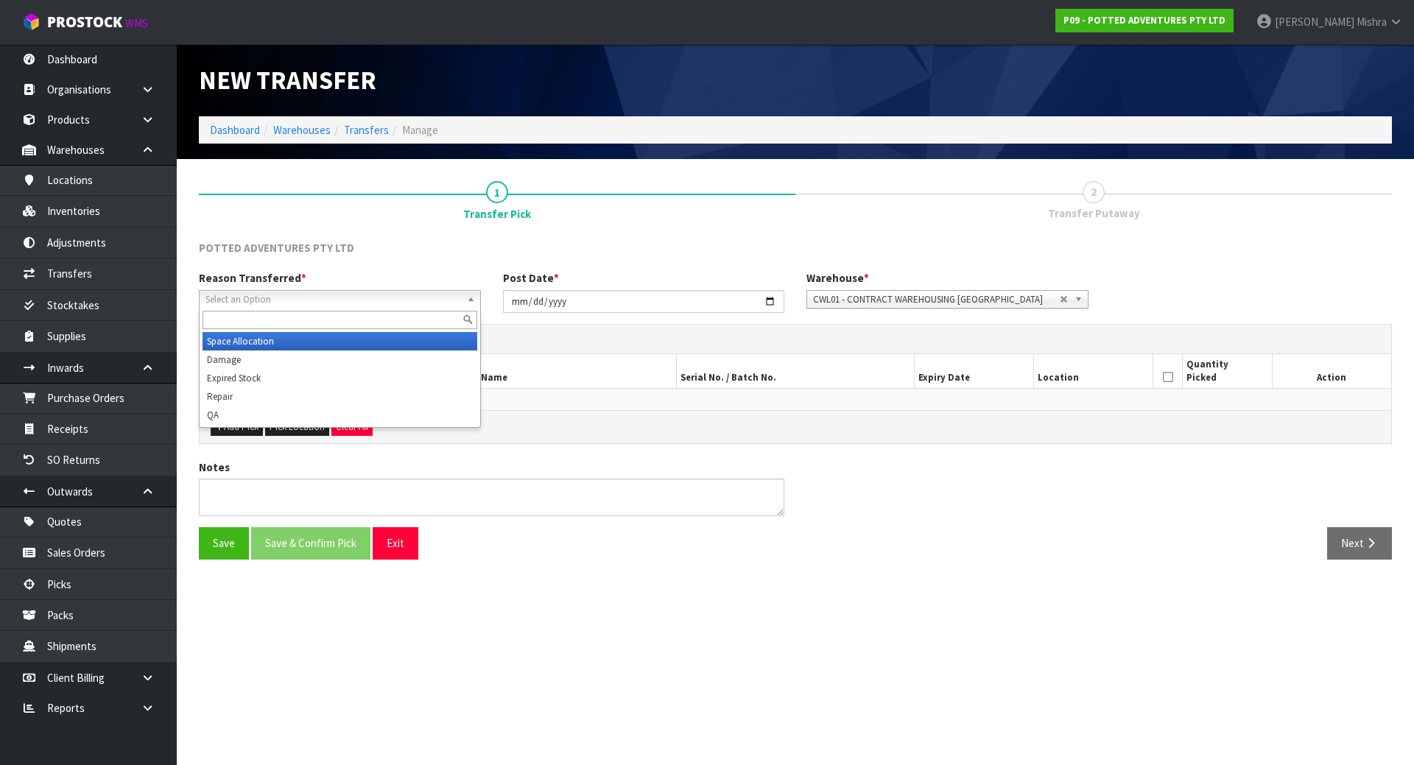
click at [333, 345] on li "Space Allocation" at bounding box center [340, 341] width 275 height 18
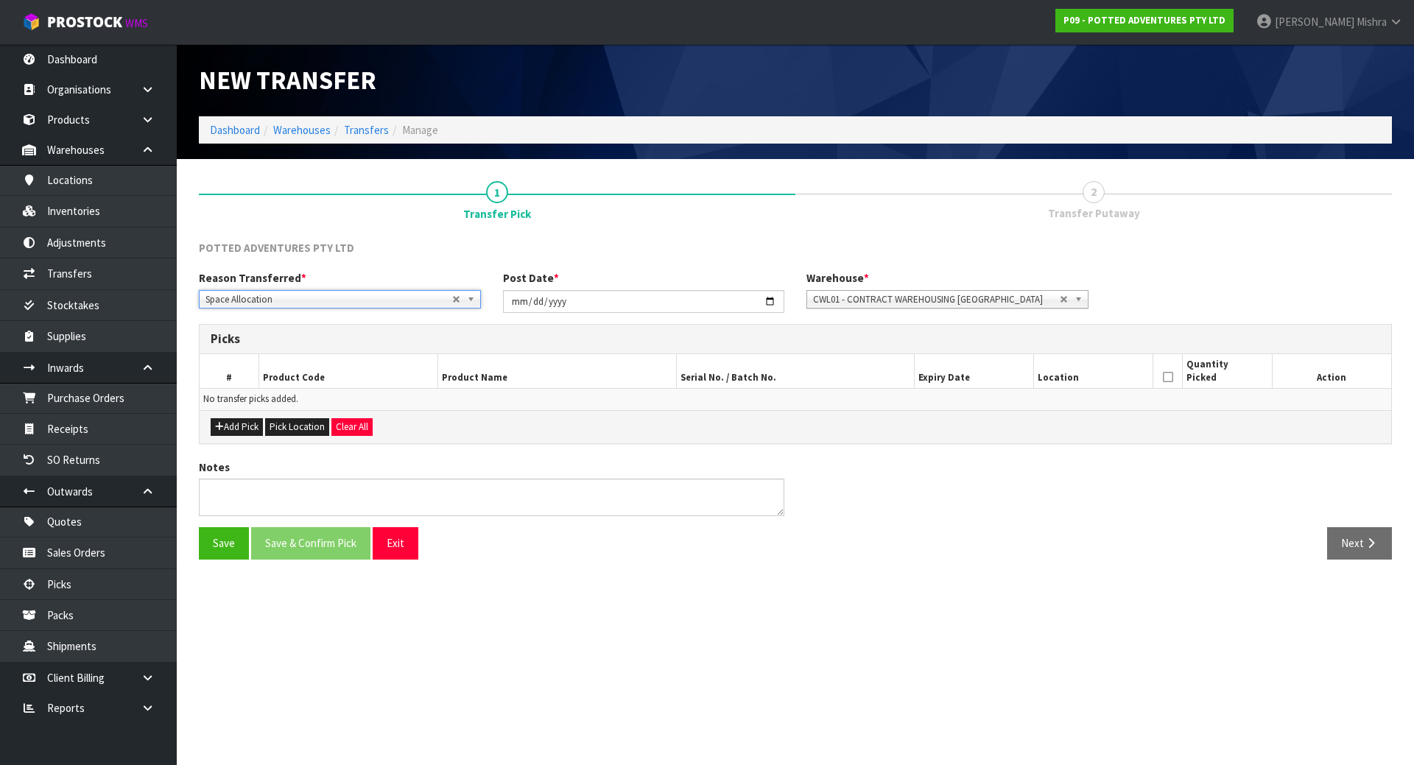
click at [1032, 293] on span "CWL01 - CONTRACT WAREHOUSING [GEOGRAPHIC_DATA]" at bounding box center [936, 300] width 247 height 18
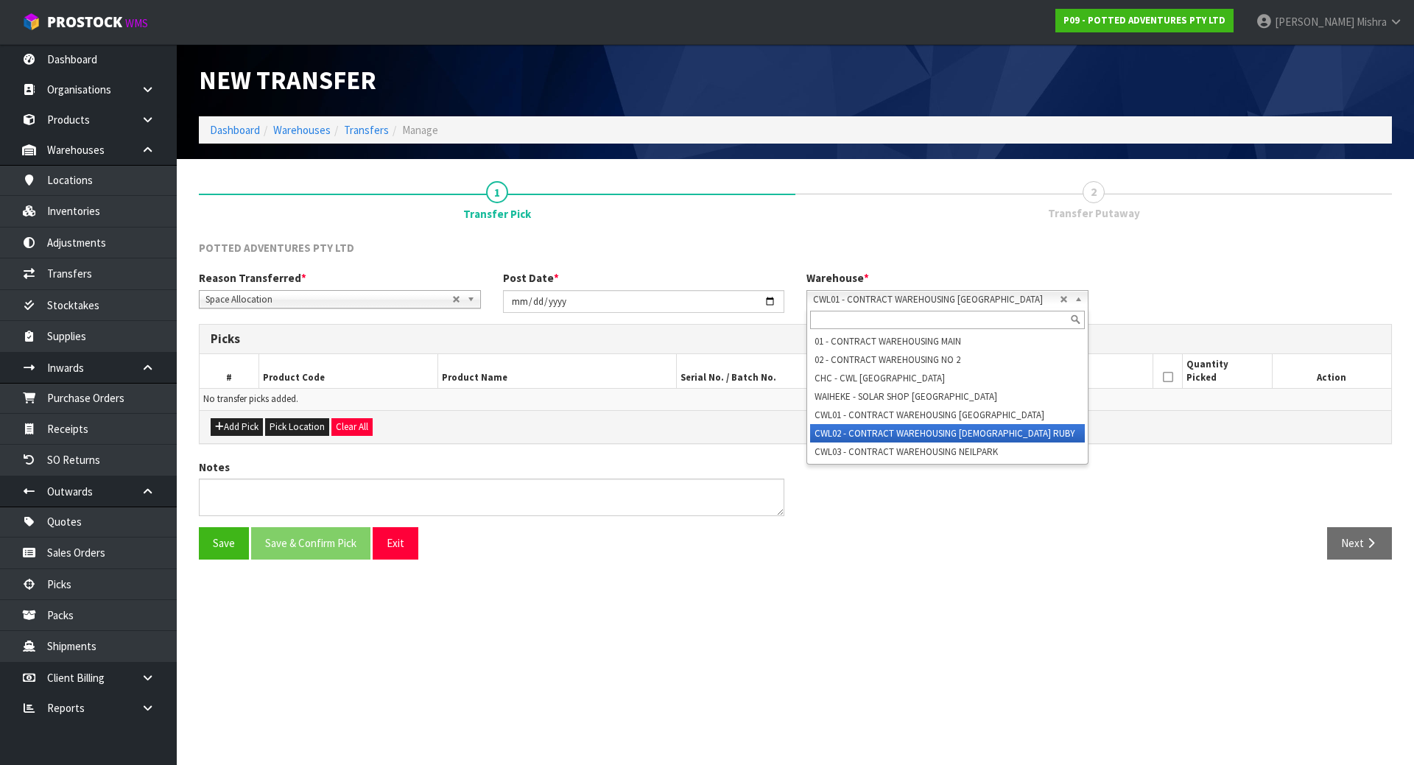
click at [950, 434] on li "CWL02 - CONTRACT WAREHOUSING [DEMOGRAPHIC_DATA] RUBY" at bounding box center [947, 433] width 275 height 18
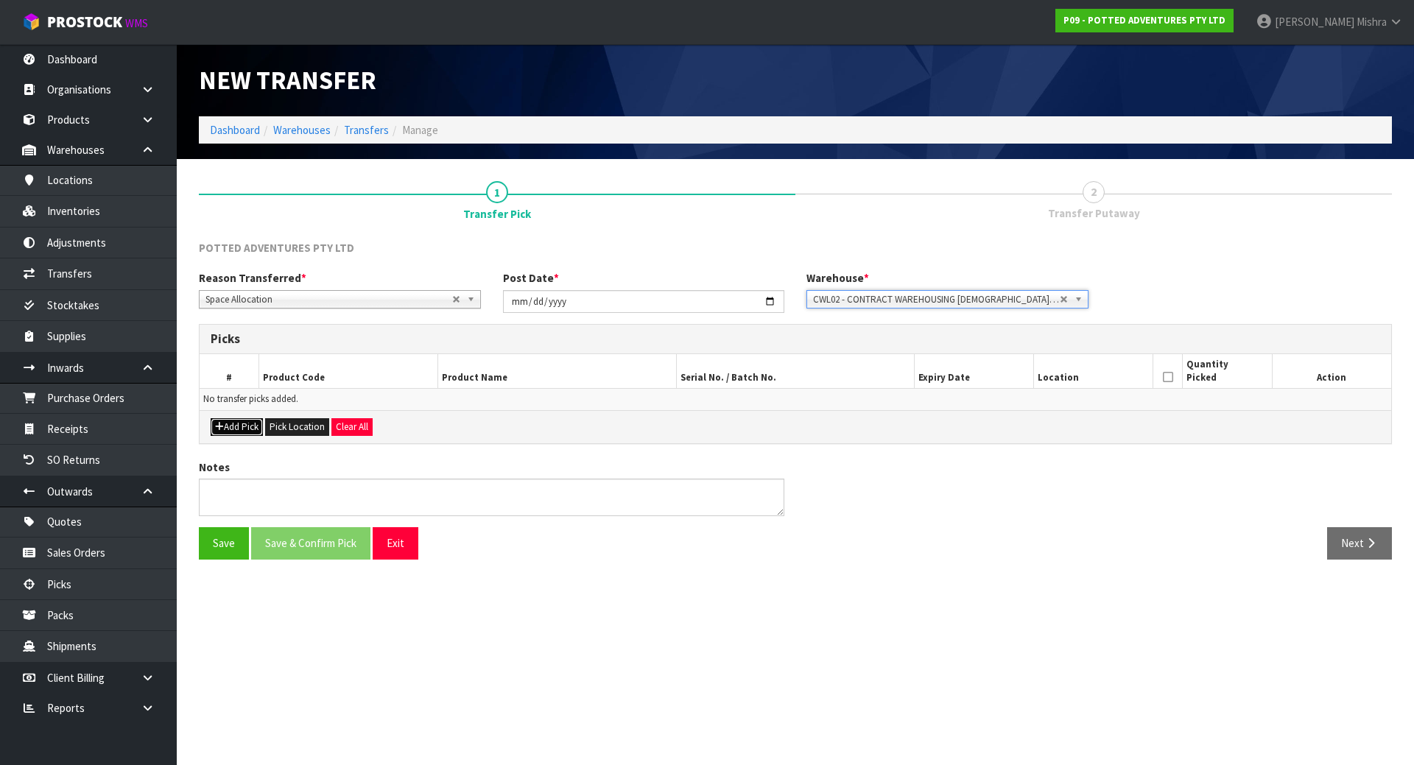
click at [255, 435] on button "Add Pick" at bounding box center [237, 427] width 52 height 18
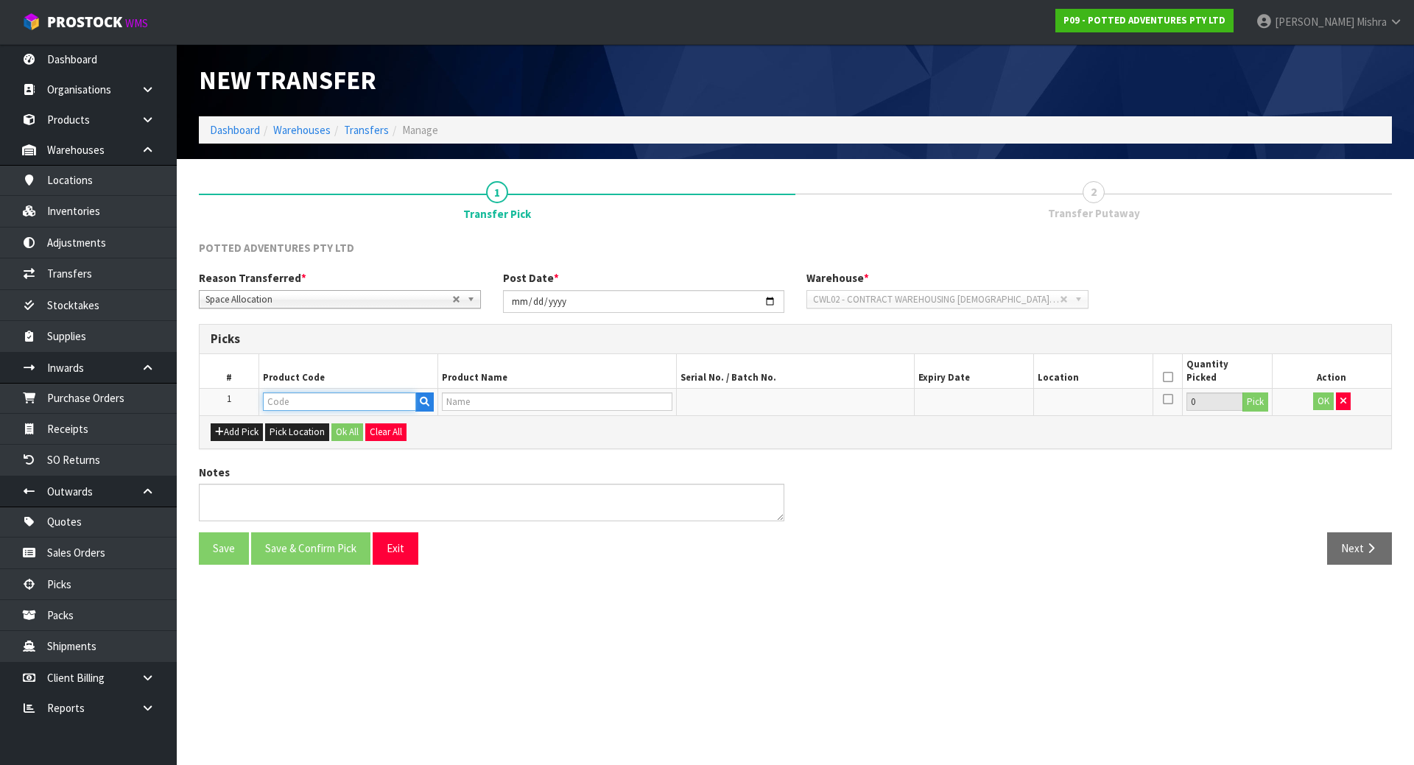
click at [298, 399] on input "text" at bounding box center [339, 401] width 153 height 18
paste input "04-06-4-A"
type input "04-06-4-A"
drag, startPoint x: 320, startPoint y: 398, endPoint x: 234, endPoint y: 400, distance: 85.4
click at [234, 400] on tr "1 04-06-4-A 0 Pick OK" at bounding box center [795, 402] width 1191 height 27
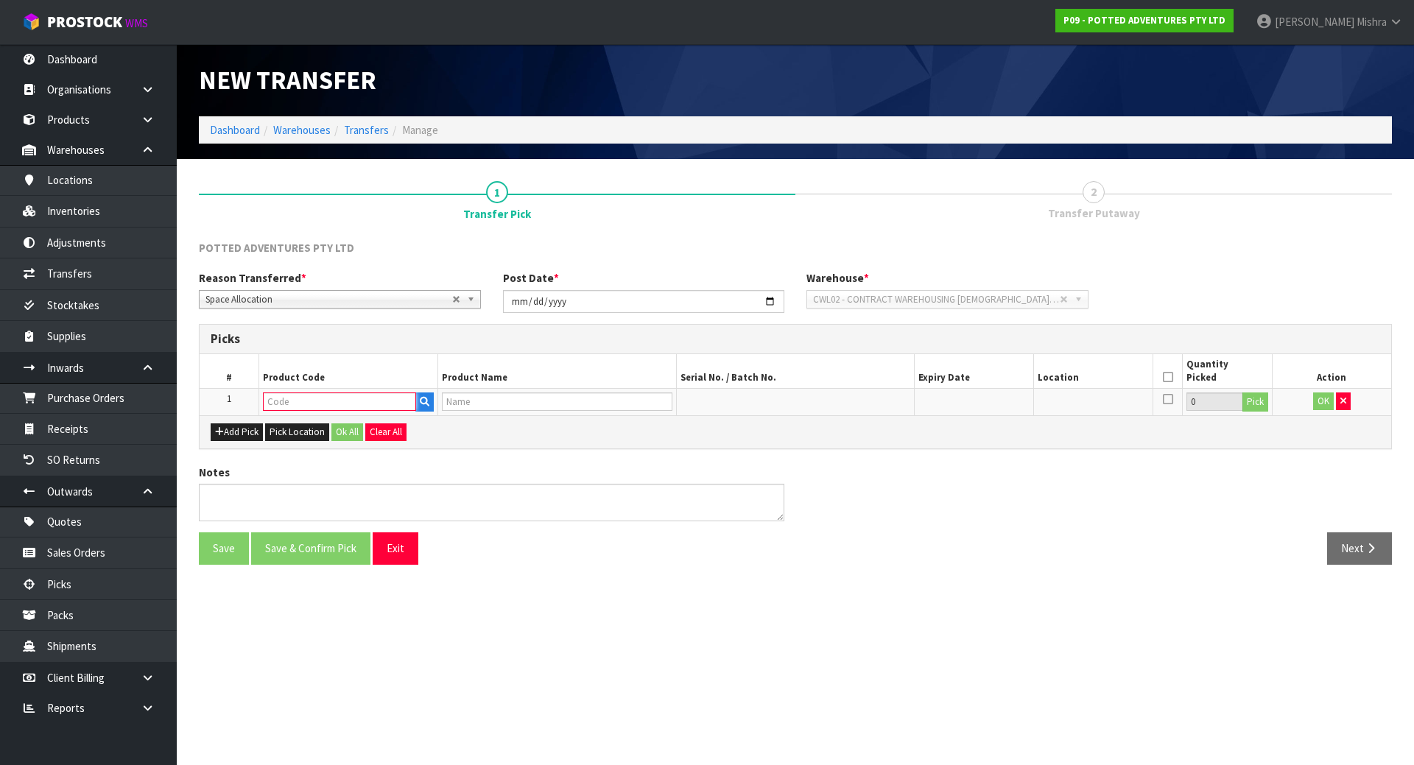
click at [357, 400] on input "text" at bounding box center [339, 401] width 153 height 18
click at [307, 404] on input "text" at bounding box center [339, 401] width 153 height 18
paste input "32-082-WHT"
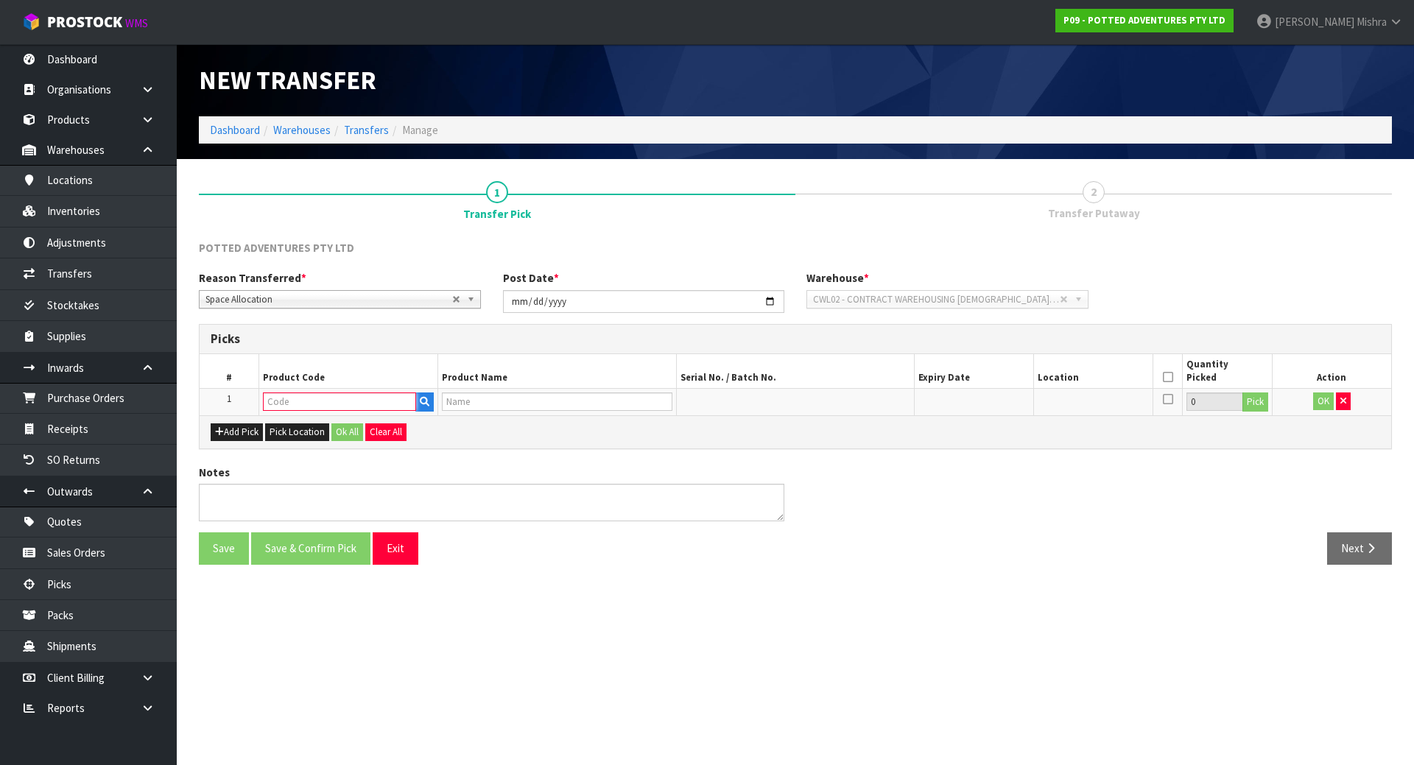
type input "32-082-WHT"
type input "MEDIUM ATHENS PLANTER - WHITE"
type input "32-082-WHT"
drag, startPoint x: 1213, startPoint y: 397, endPoint x: 1177, endPoint y: 397, distance: 35.3
click at [1177, 397] on tr "1 32-082-WHT MEDIUM ATHENS PLANTER - WHITE 0 Pick OK" at bounding box center [795, 402] width 1191 height 27
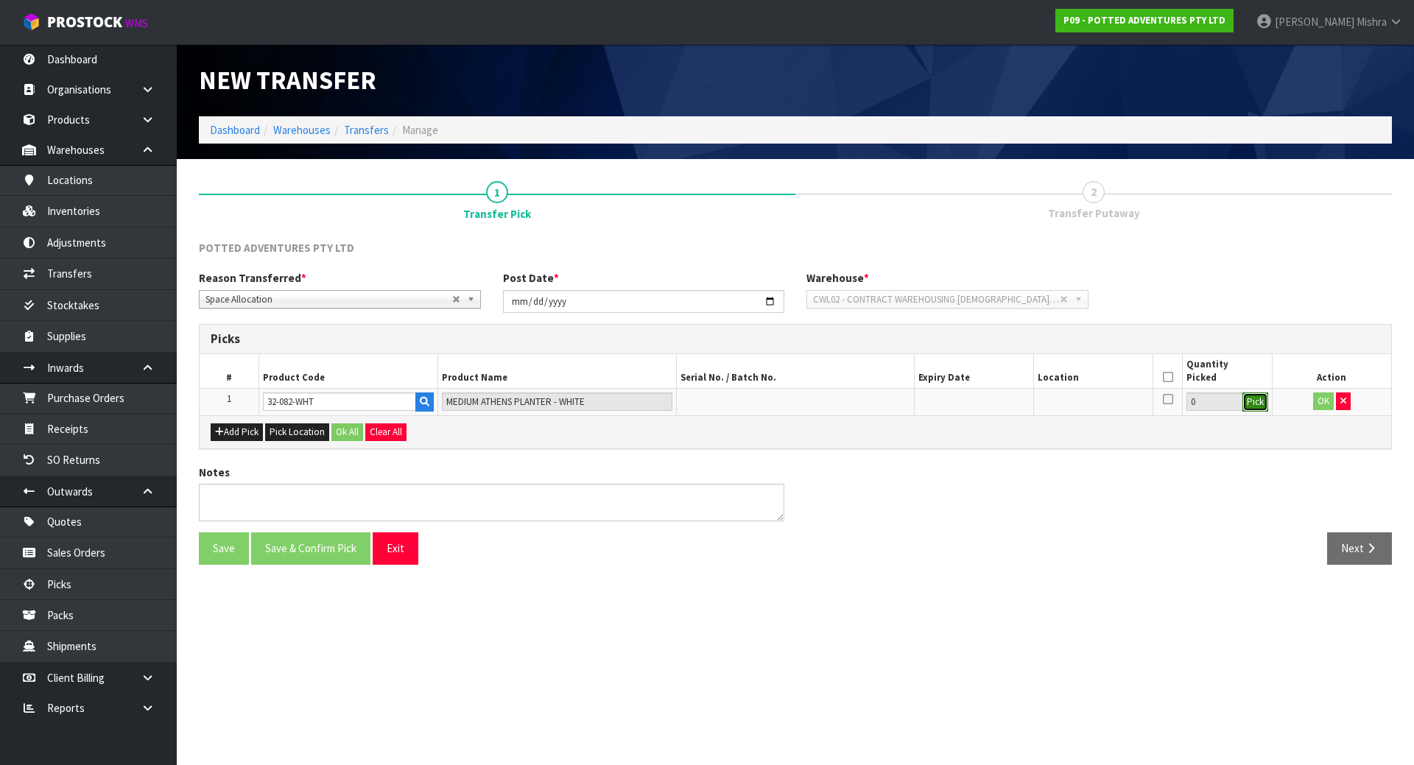
click at [1255, 404] on button "Pick" at bounding box center [1255, 401] width 26 height 19
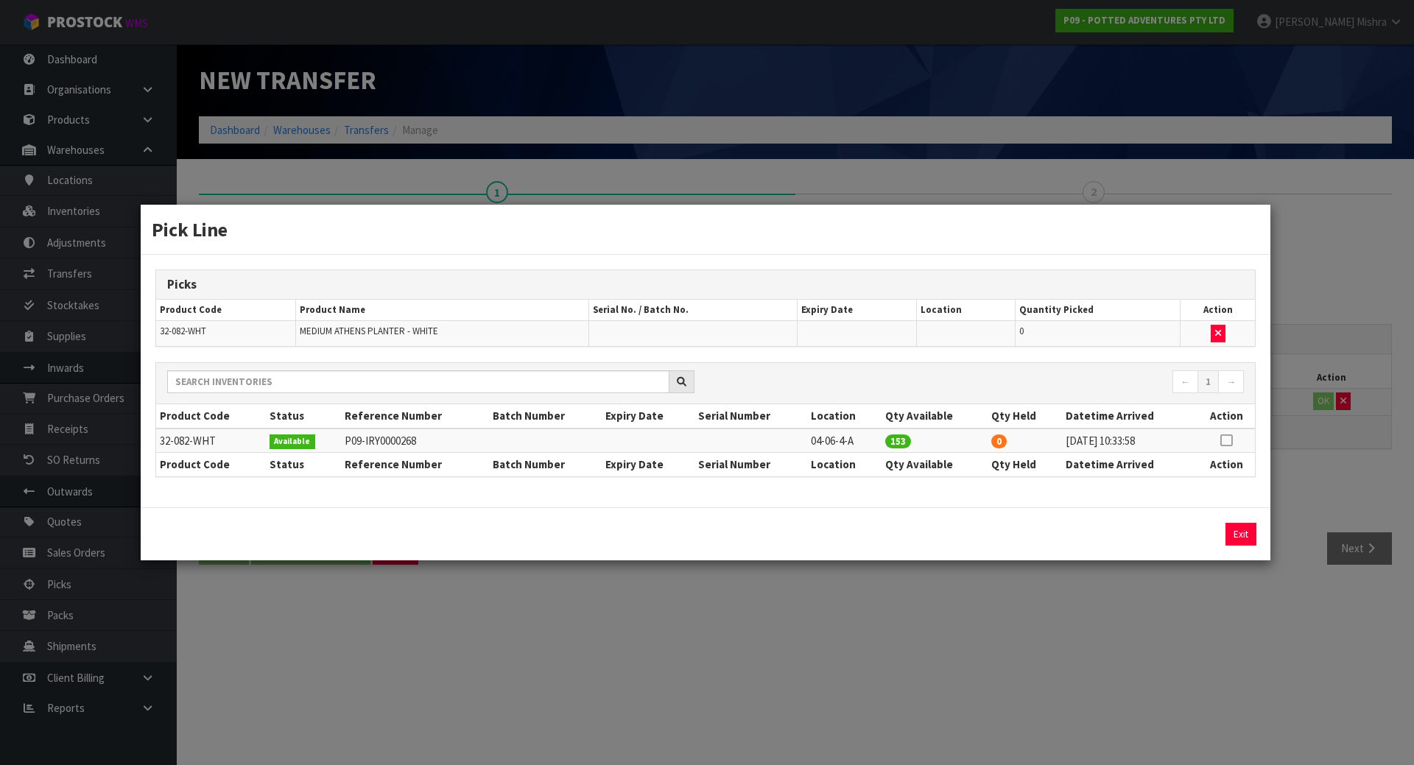
click at [1225, 440] on icon at bounding box center [1226, 440] width 12 height 1
click at [1191, 523] on button "Assign Pick" at bounding box center [1191, 534] width 60 height 23
type input "153"
click at [1239, 535] on button "Exit" at bounding box center [1240, 534] width 31 height 23
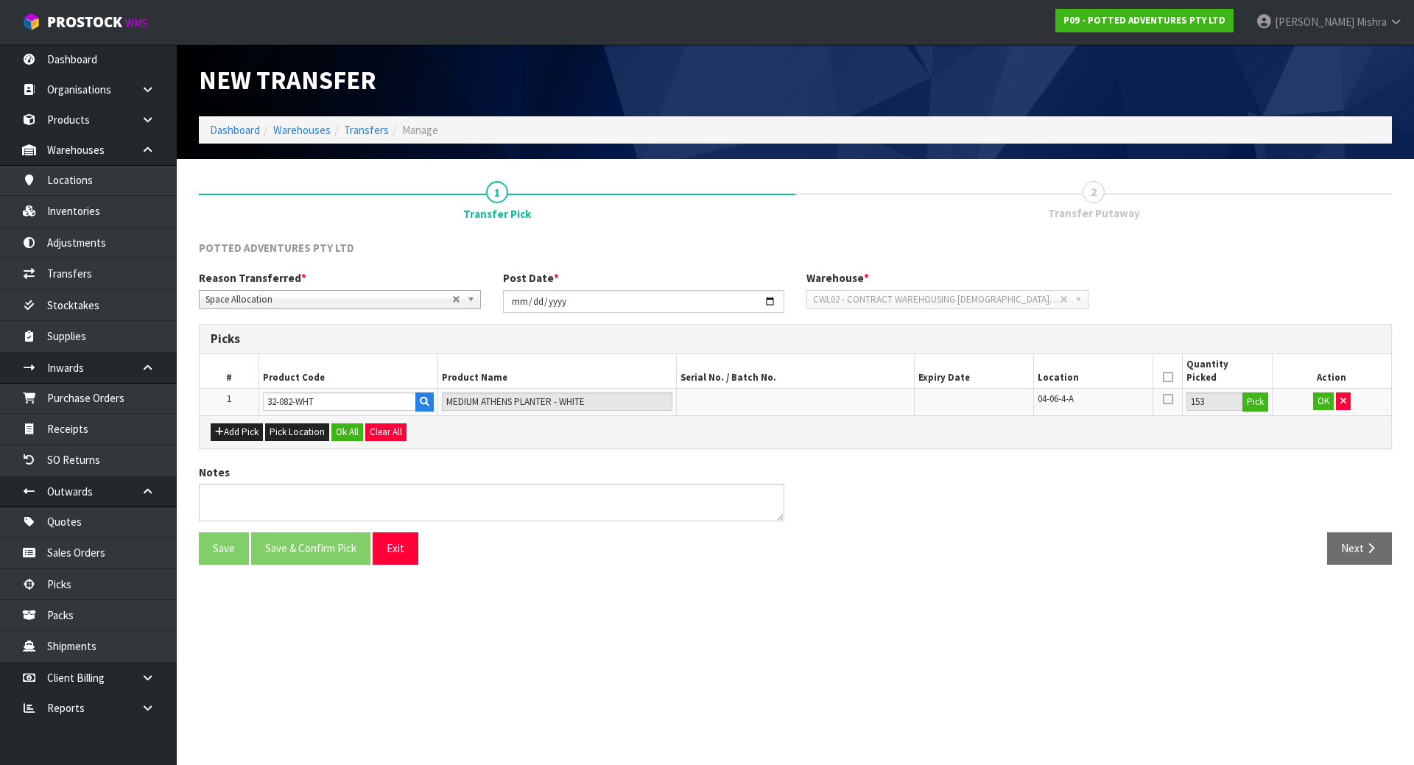
click at [1169, 378] on icon at bounding box center [1168, 377] width 10 height 1
click at [1326, 397] on button "OK" at bounding box center [1323, 401] width 21 height 18
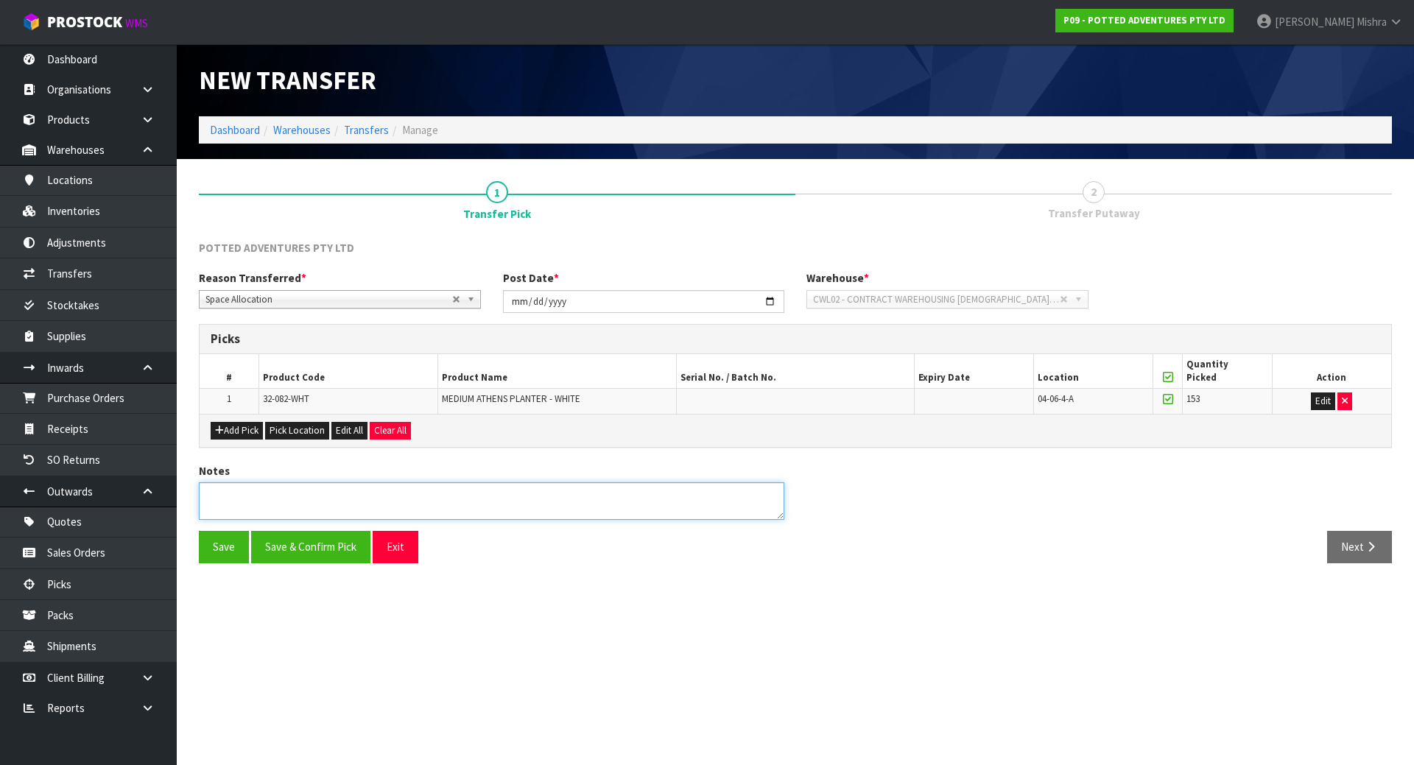
click at [298, 495] on textarea at bounding box center [491, 501] width 585 height 38
type textarea "I"
type textarea "THE TRANSFER WAS DONE IN WRONG LOCATION."
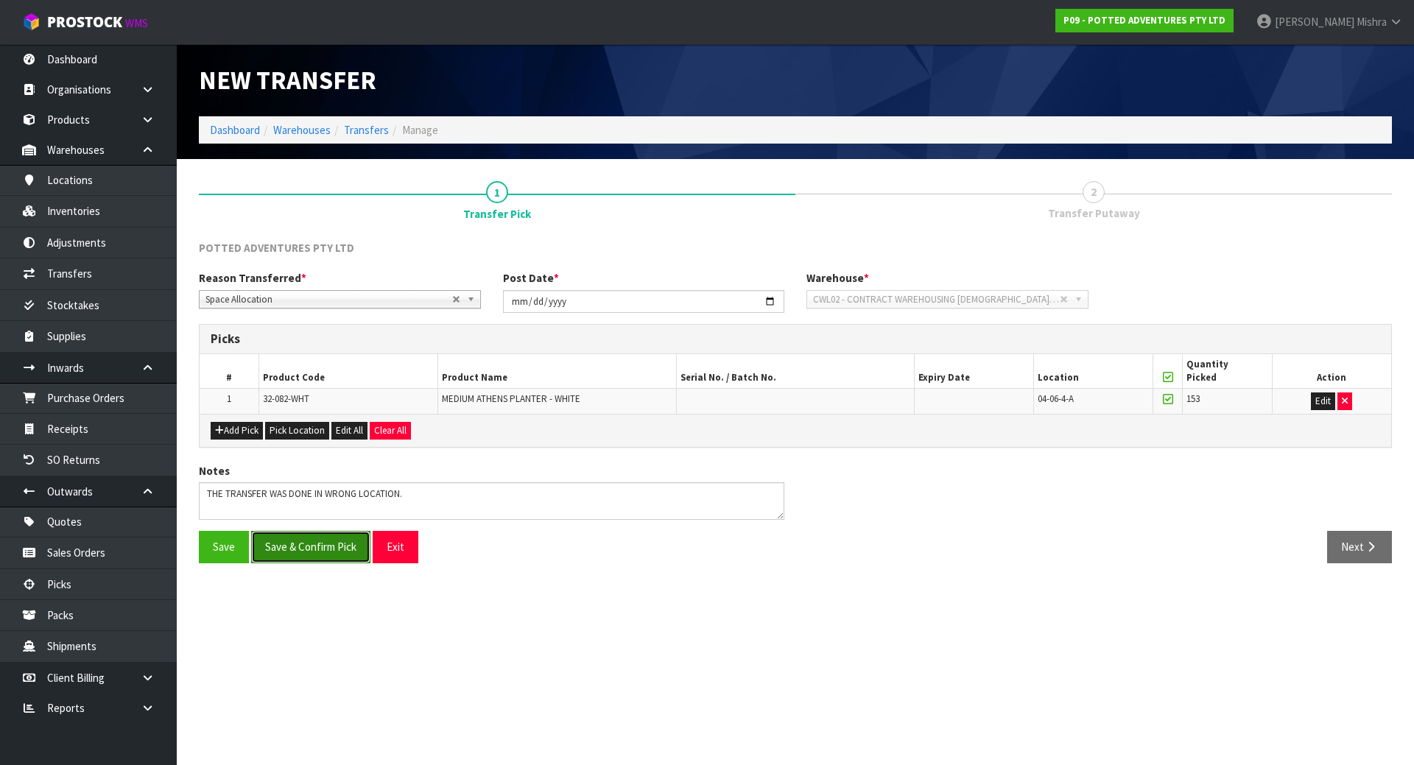
click at [300, 546] on button "Save & Confirm Pick" at bounding box center [310, 547] width 119 height 32
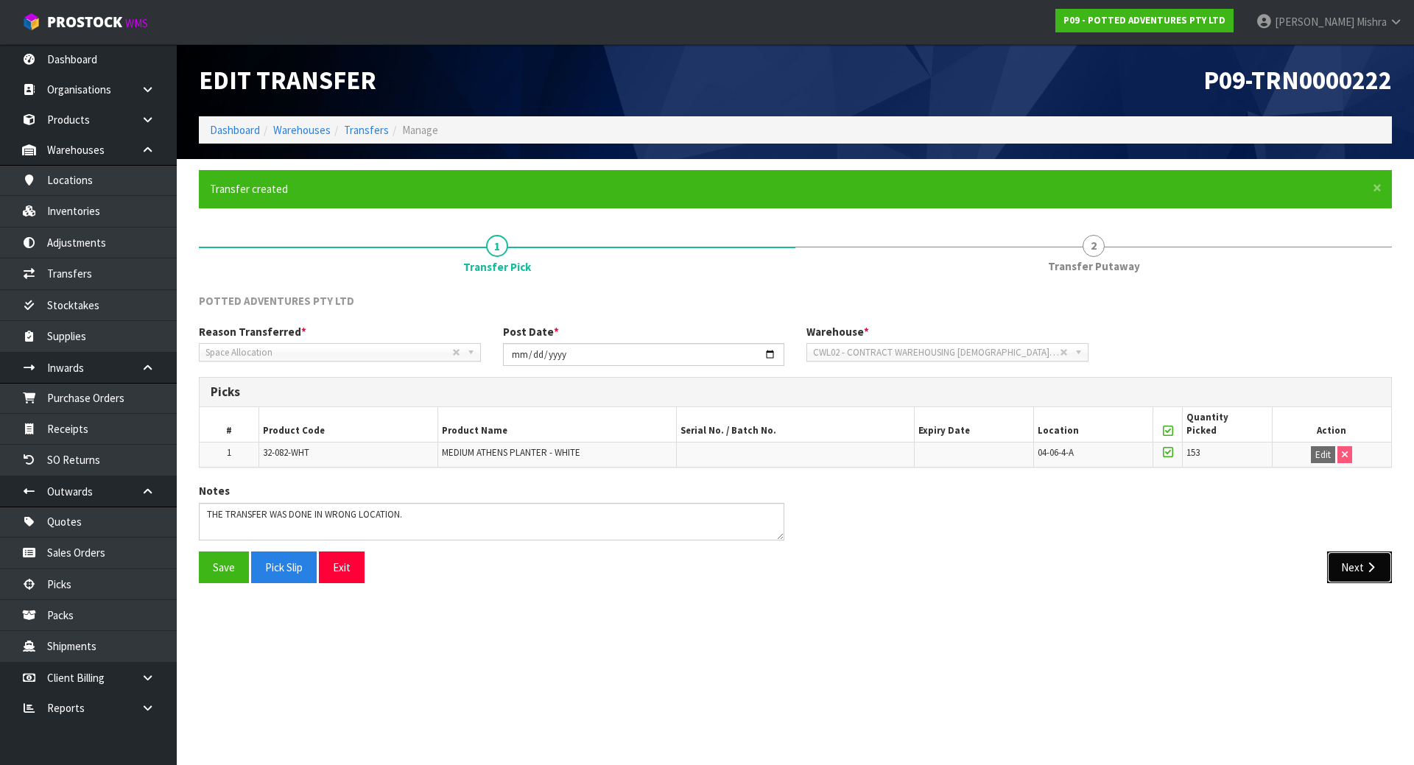
click at [1359, 562] on button "Next" at bounding box center [1359, 568] width 65 height 32
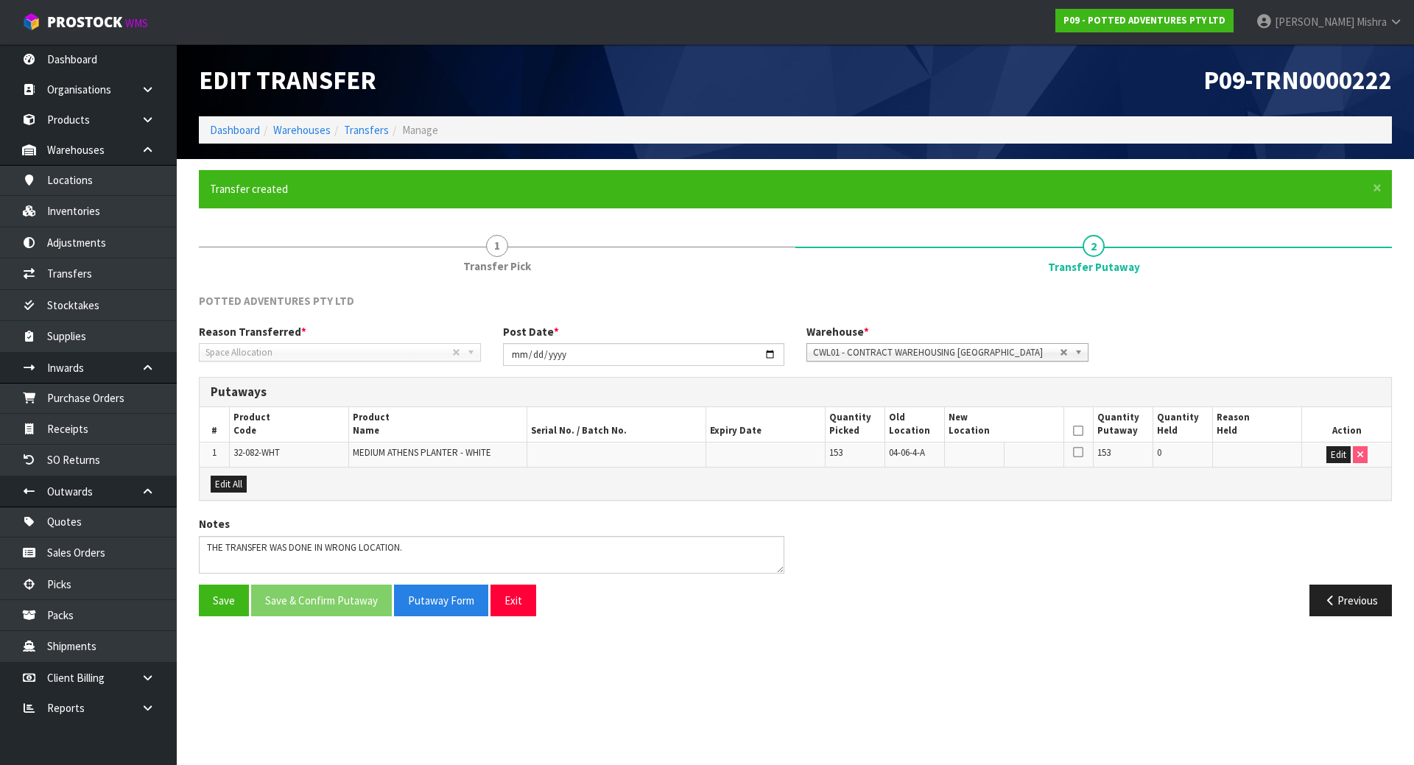
click at [1033, 346] on span "CWL01 - CONTRACT WAREHOUSING [GEOGRAPHIC_DATA]" at bounding box center [936, 353] width 247 height 18
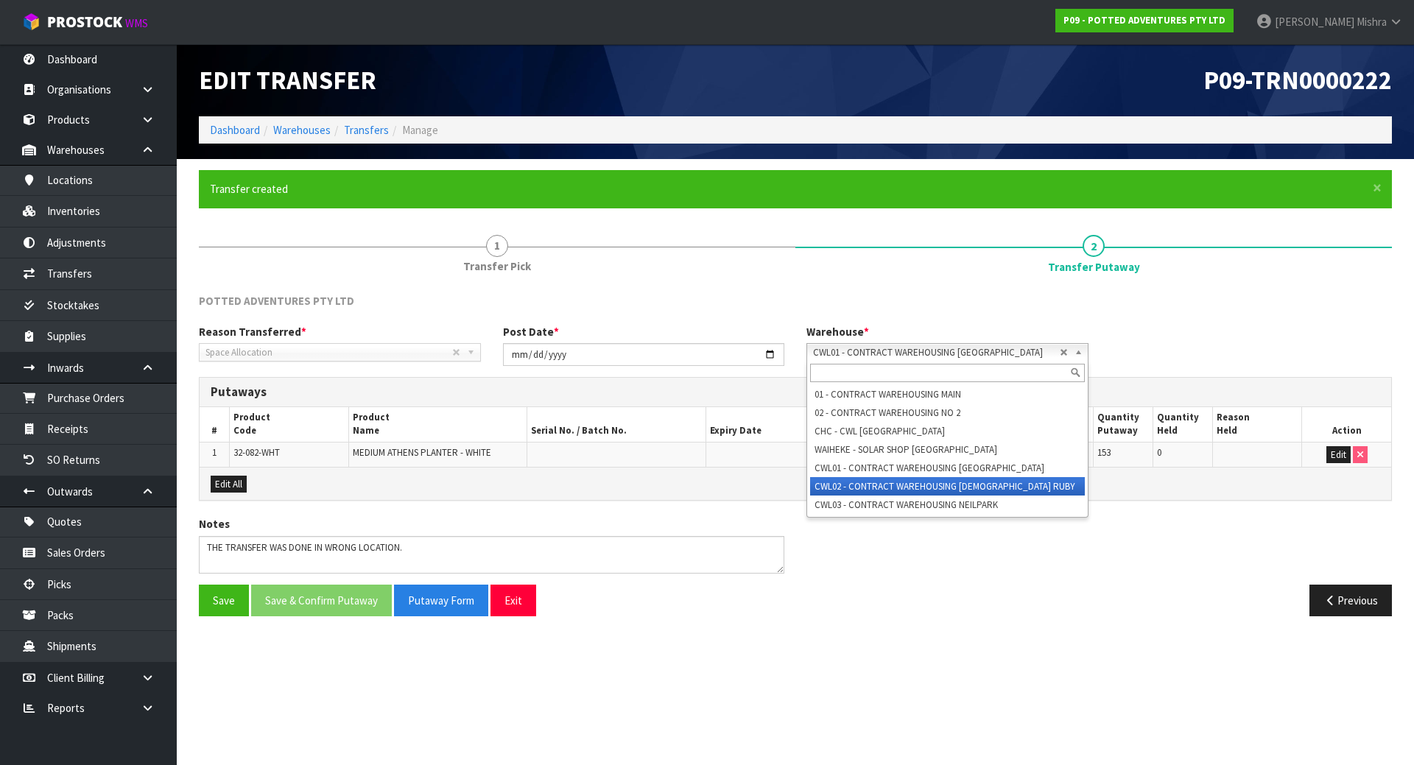
click at [973, 478] on li "CWL02 - CONTRACT WAREHOUSING [DEMOGRAPHIC_DATA] RUBY" at bounding box center [947, 486] width 275 height 18
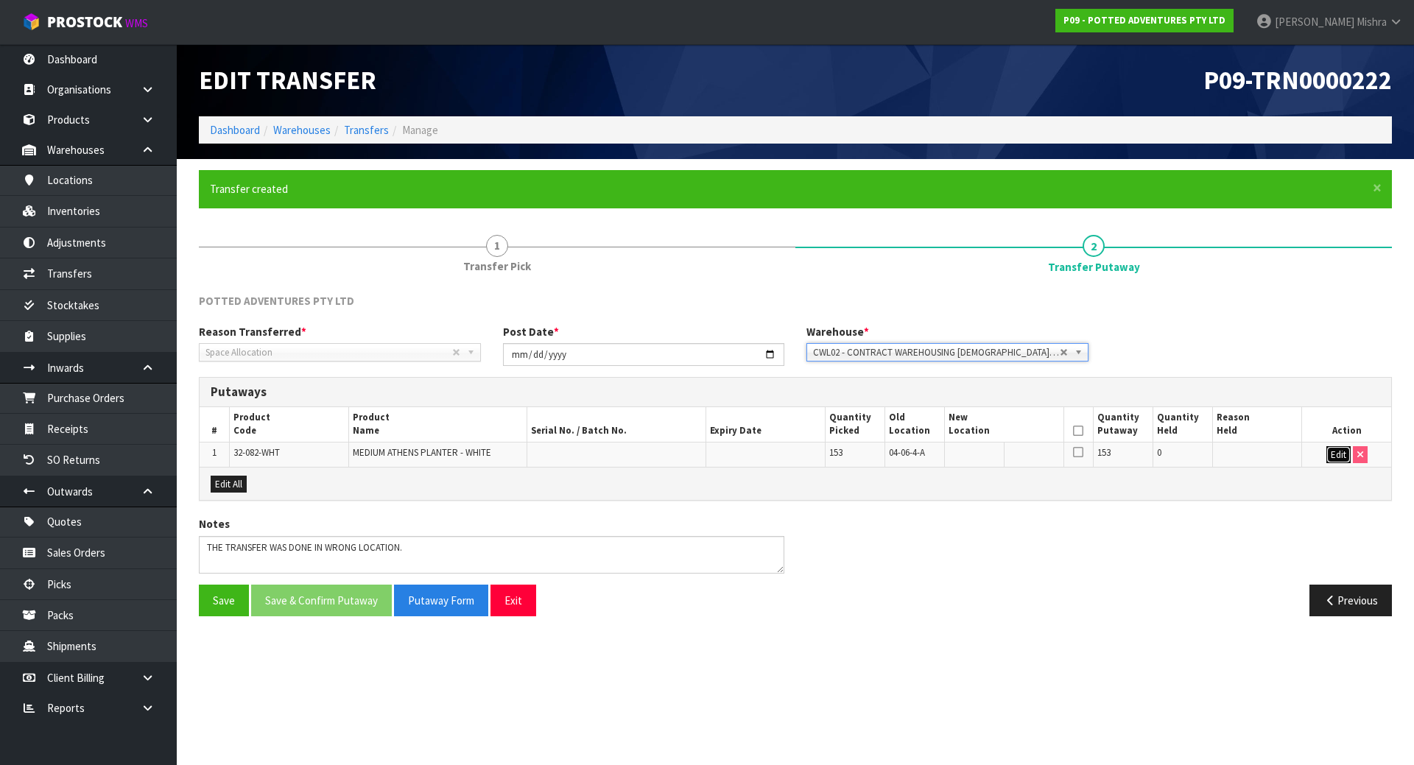
click at [1326, 454] on button "Edit" at bounding box center [1338, 455] width 24 height 18
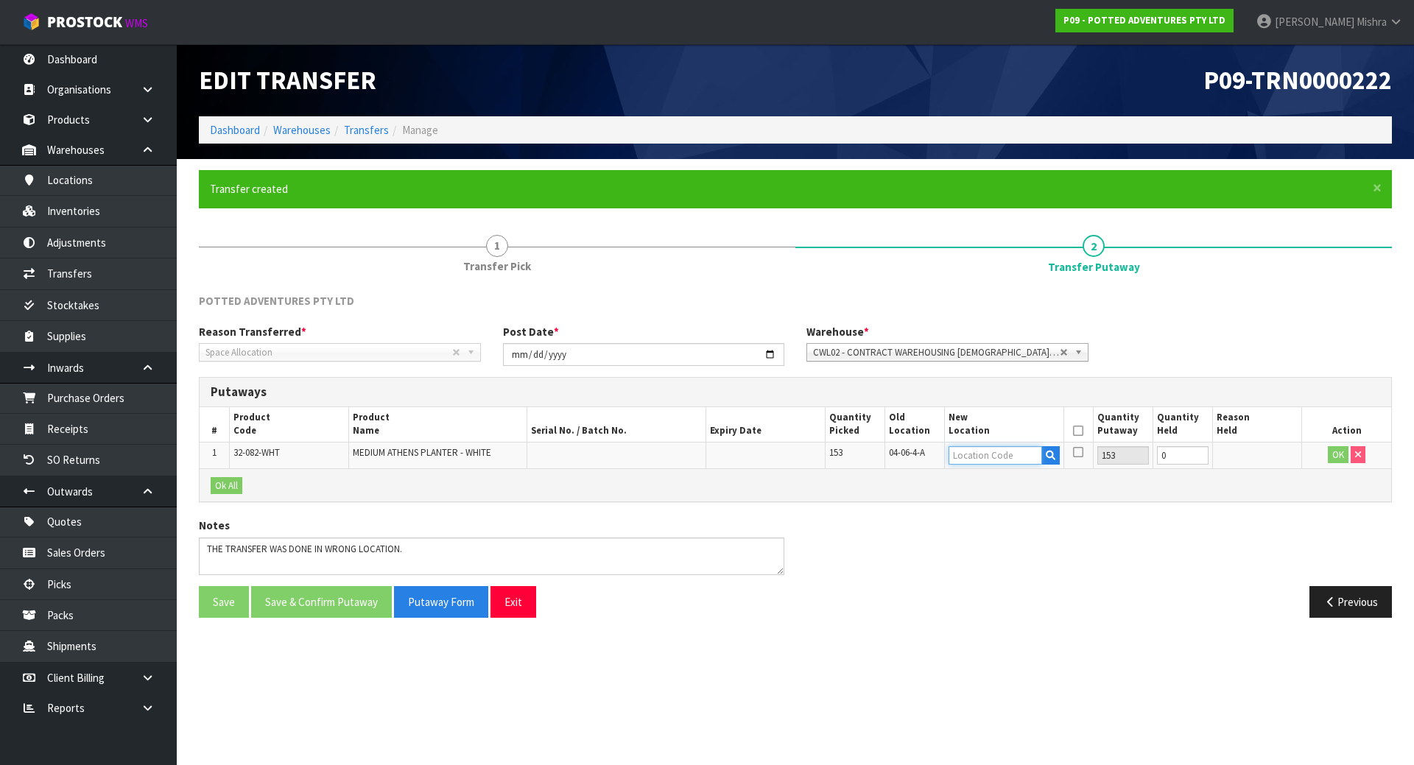
click at [971, 451] on input "text" at bounding box center [995, 455] width 94 height 18
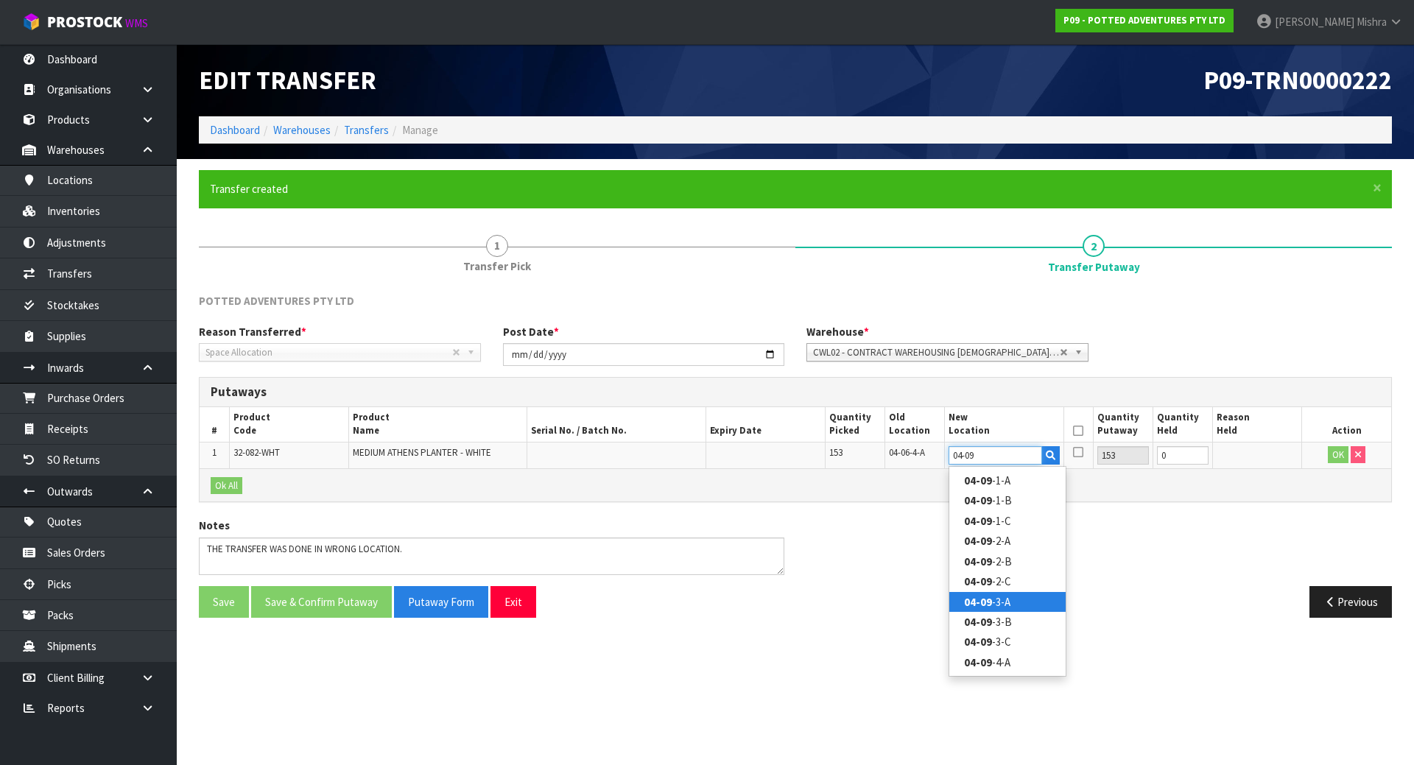
type input "04-09"
click at [962, 597] on link "04-09 -3-A" at bounding box center [1007, 602] width 116 height 20
type input "04-09-3-A"
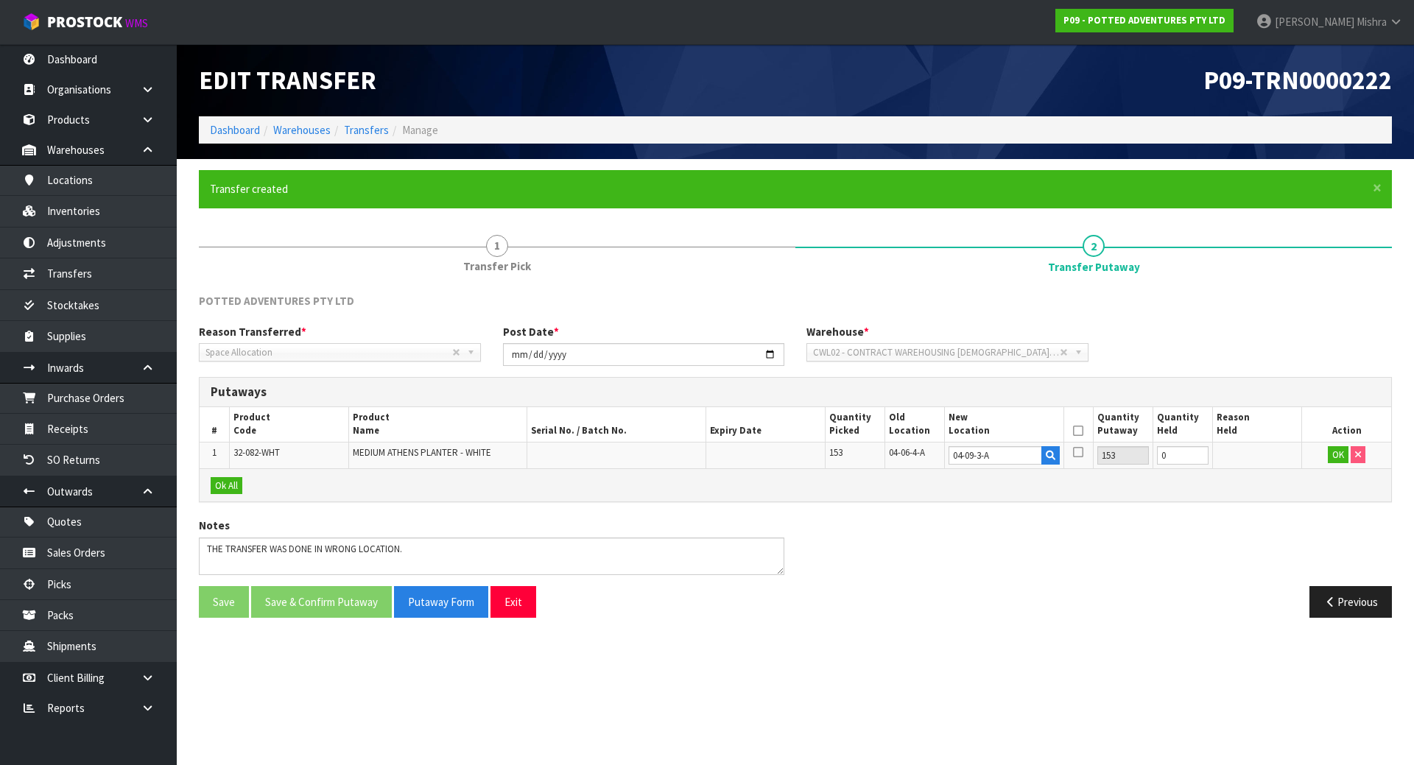
click at [1079, 431] on icon at bounding box center [1078, 431] width 10 height 1
click at [1338, 452] on button "OK" at bounding box center [1338, 455] width 21 height 18
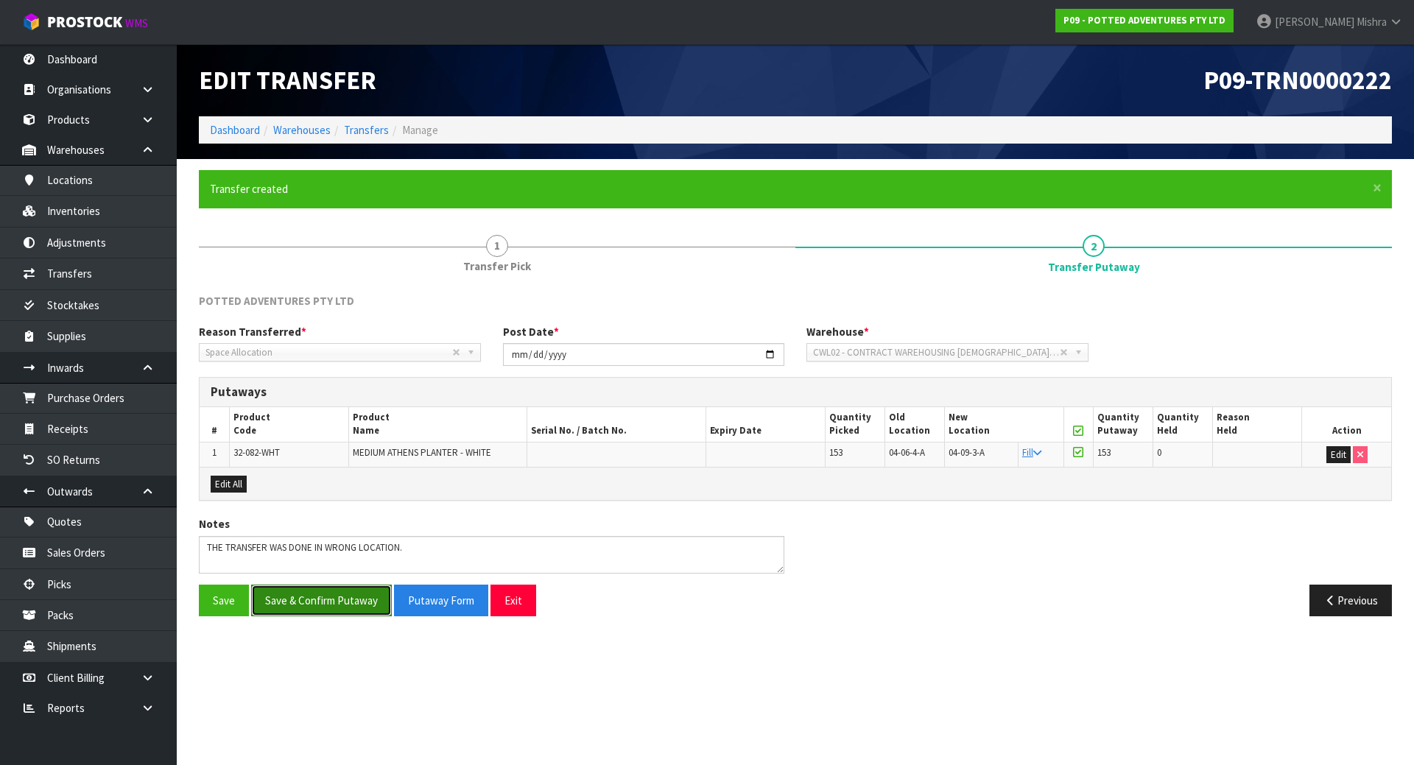
click at [329, 604] on button "Save & Confirm Putaway" at bounding box center [321, 601] width 141 height 32
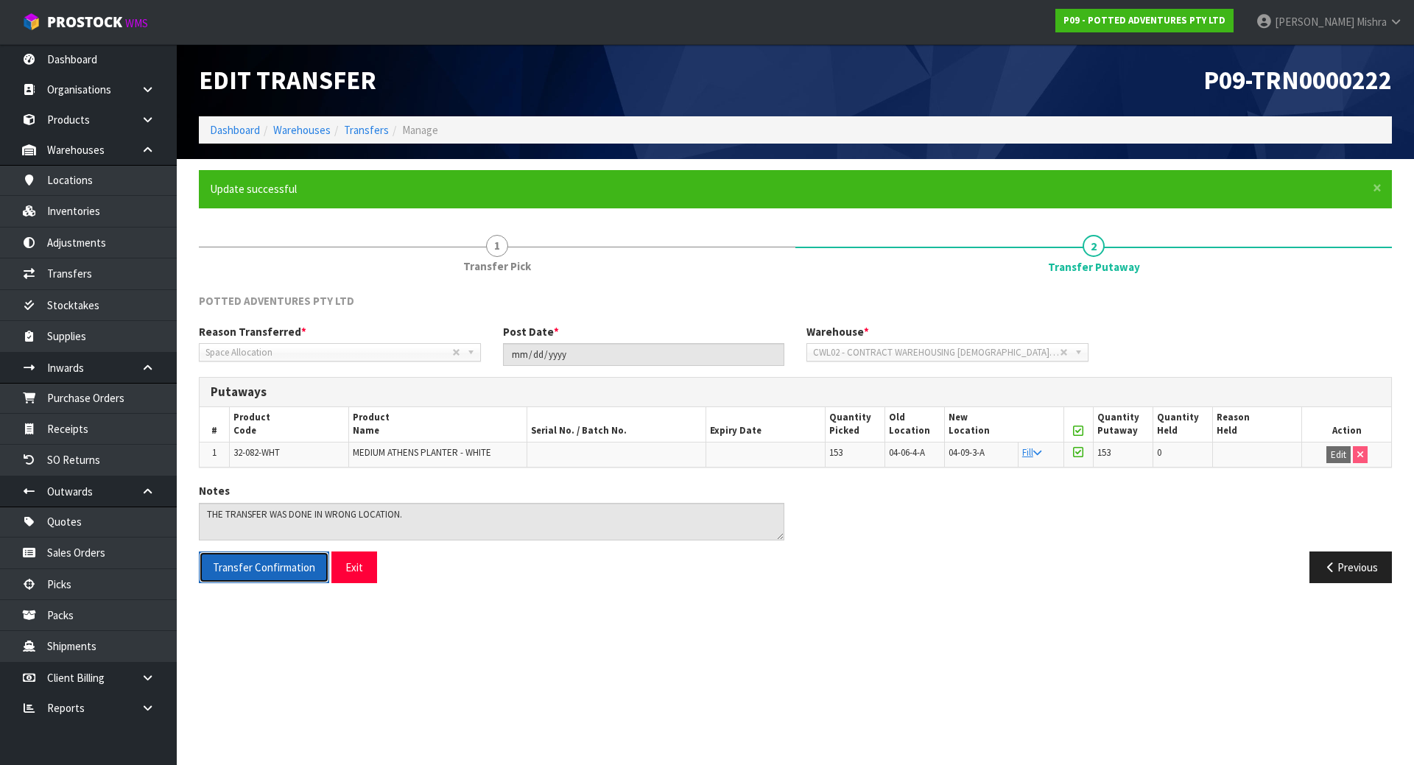
click at [251, 579] on button "Transfer Confirmation" at bounding box center [264, 568] width 130 height 32
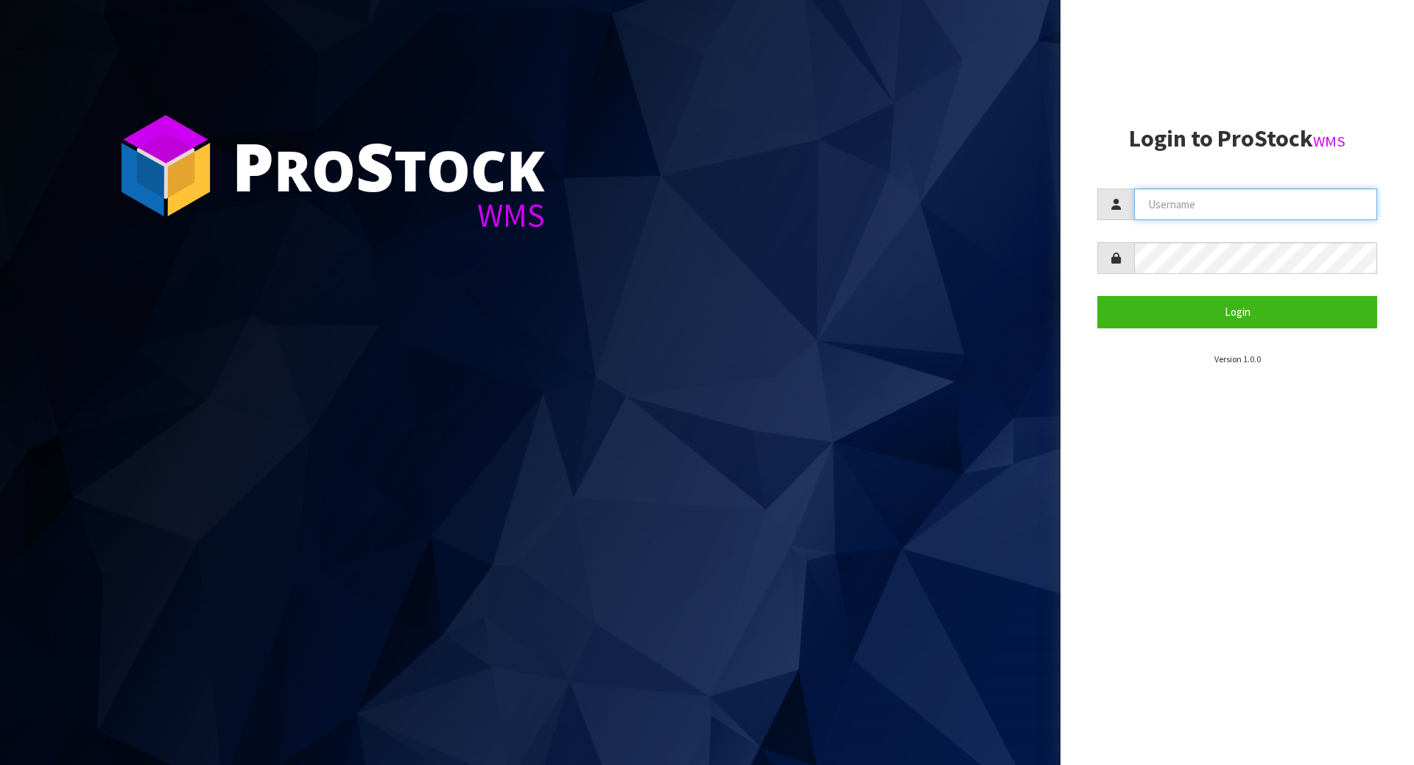
type input "[PERSON_NAME]"
drag, startPoint x: 1275, startPoint y: 211, endPoint x: 680, endPoint y: 211, distance: 594.3
click at [681, 211] on div "P ro S tock WMS Login to ProStock WMS Lalisha Login Version 1.0.0" at bounding box center [707, 382] width 1414 height 765
type input "MICHAEL"
click at [1097, 296] on button "Login" at bounding box center [1237, 312] width 280 height 32
